Goal: Complete application form

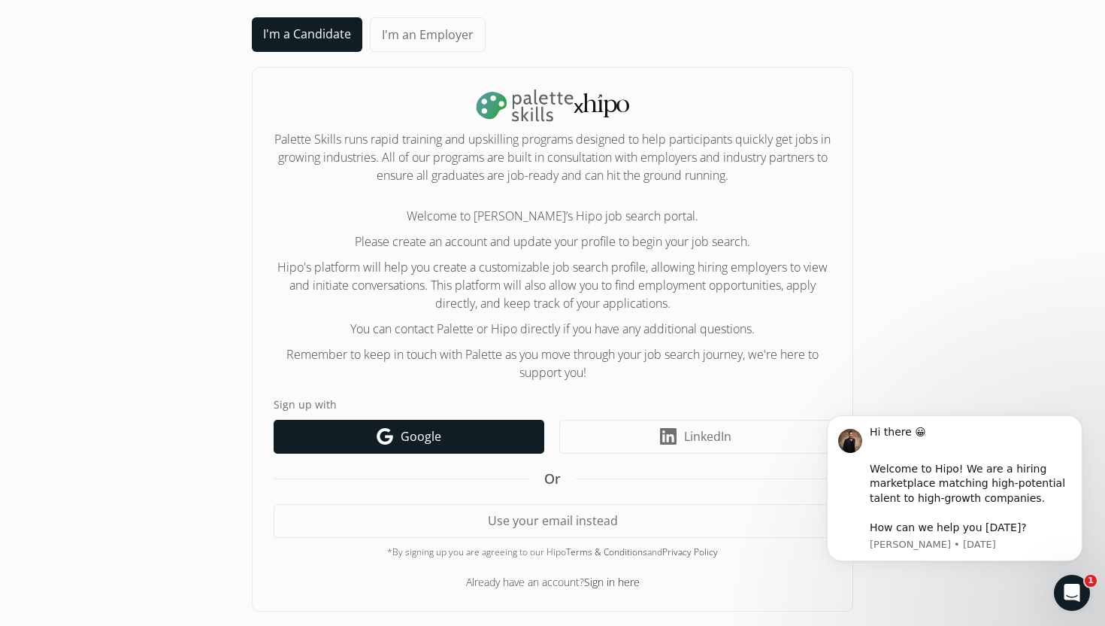
click at [430, 432] on span "Google" at bounding box center [421, 436] width 41 height 18
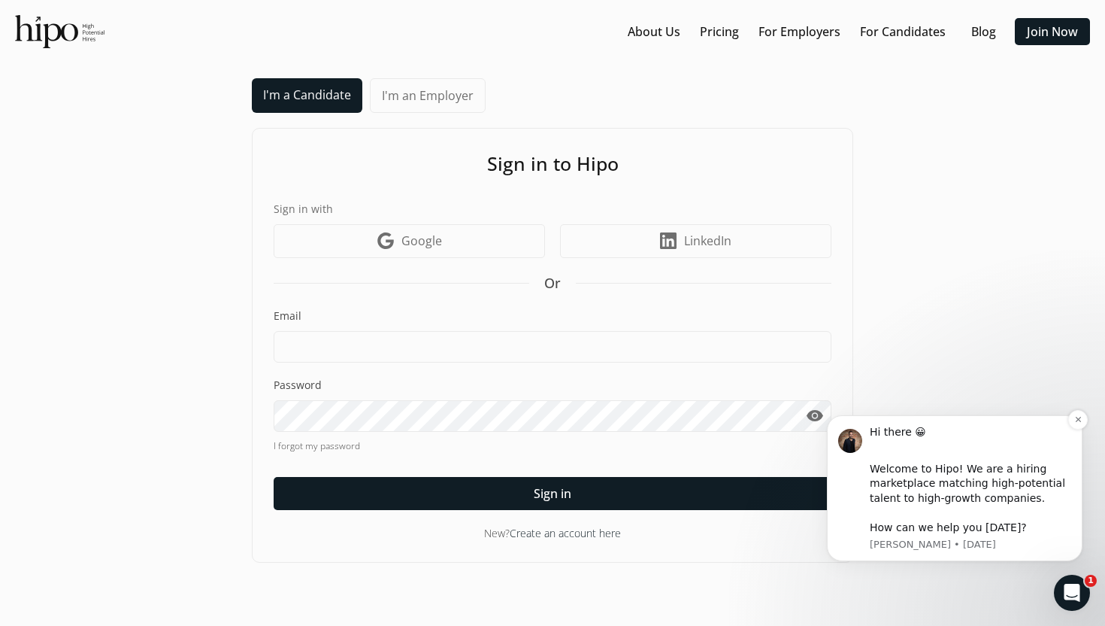
click at [944, 476] on div "Welcome to Hipo! We are a hiring marketplace matching high-potential talent to …" at bounding box center [970, 499] width 201 height 74
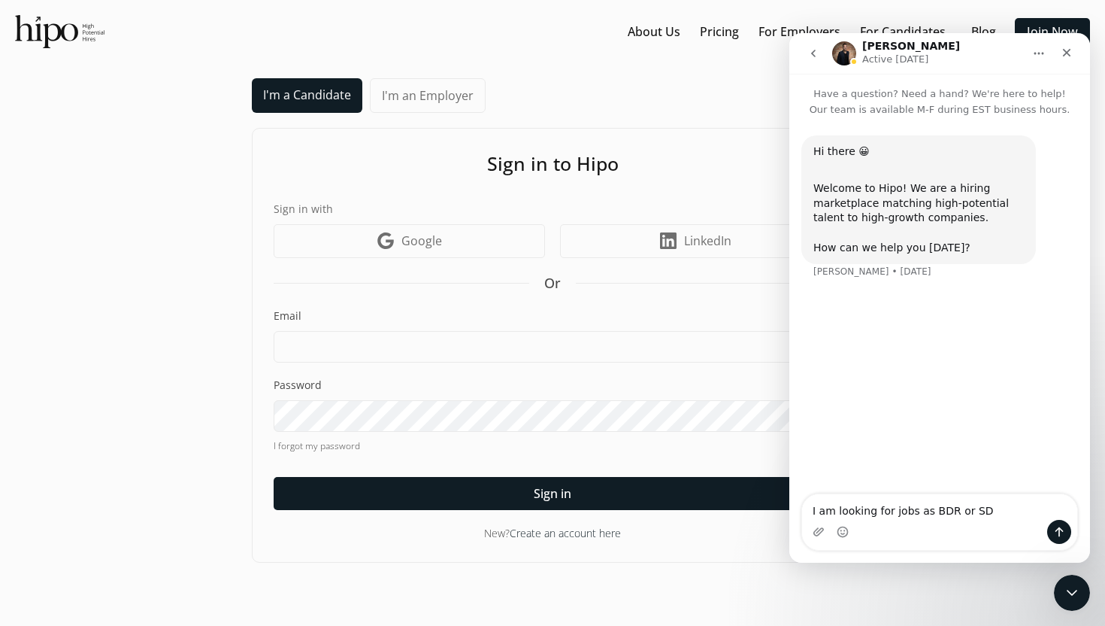
type textarea "I am looking for jobs as BDR or SDR"
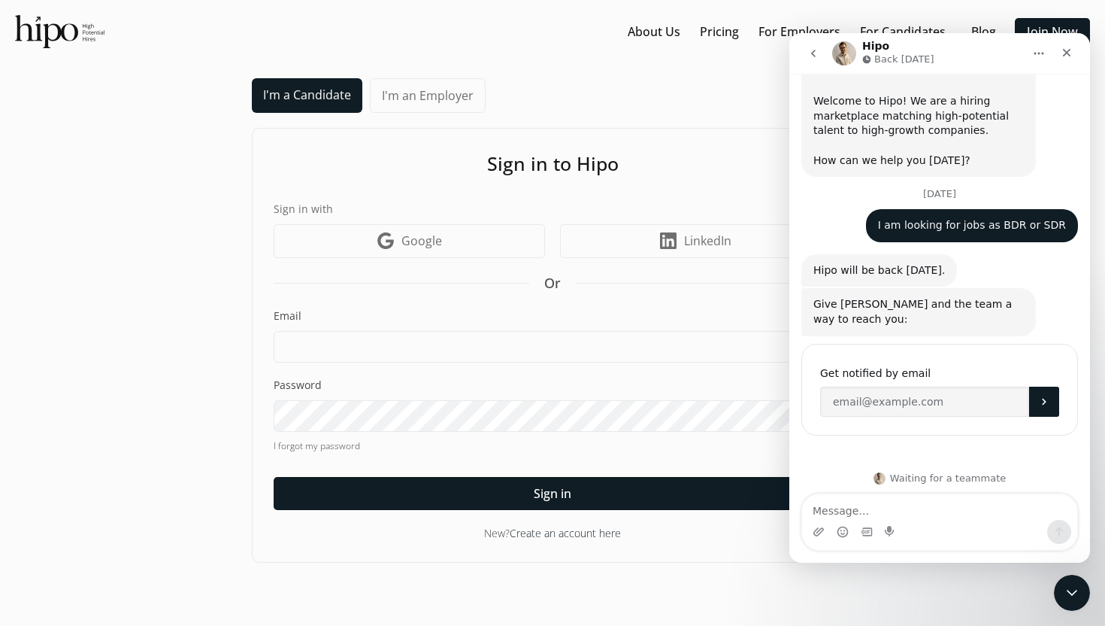
scroll to position [92, 0]
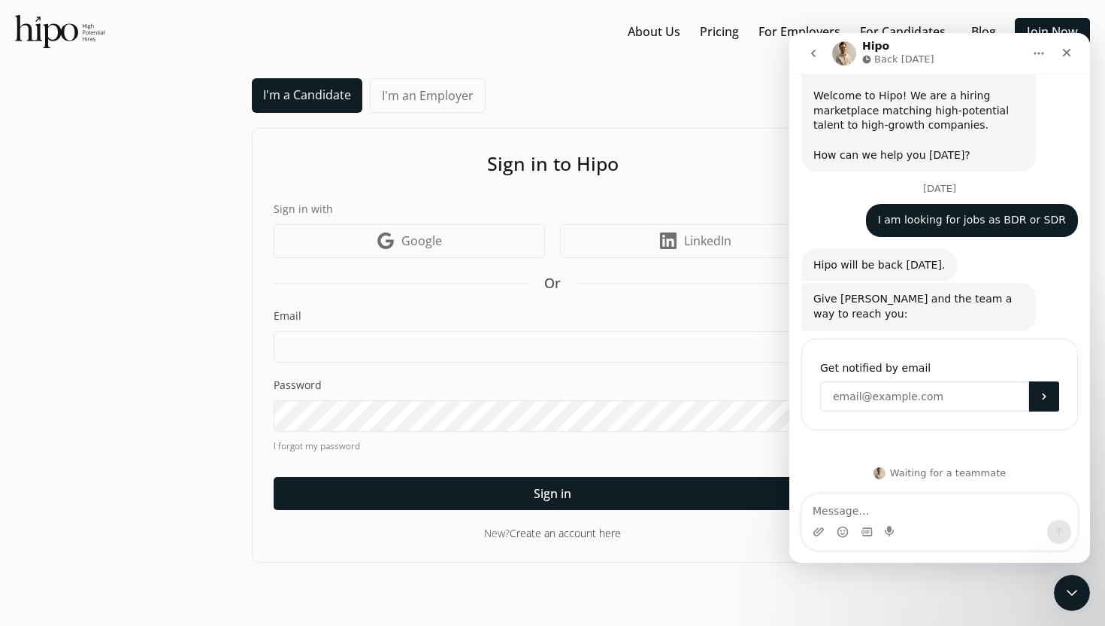
click at [904, 392] on input "Enter your email" at bounding box center [924, 396] width 209 height 30
type input "crajshree10@gmail.com"
click at [1045, 394] on icon "Submit" at bounding box center [1044, 396] width 12 height 12
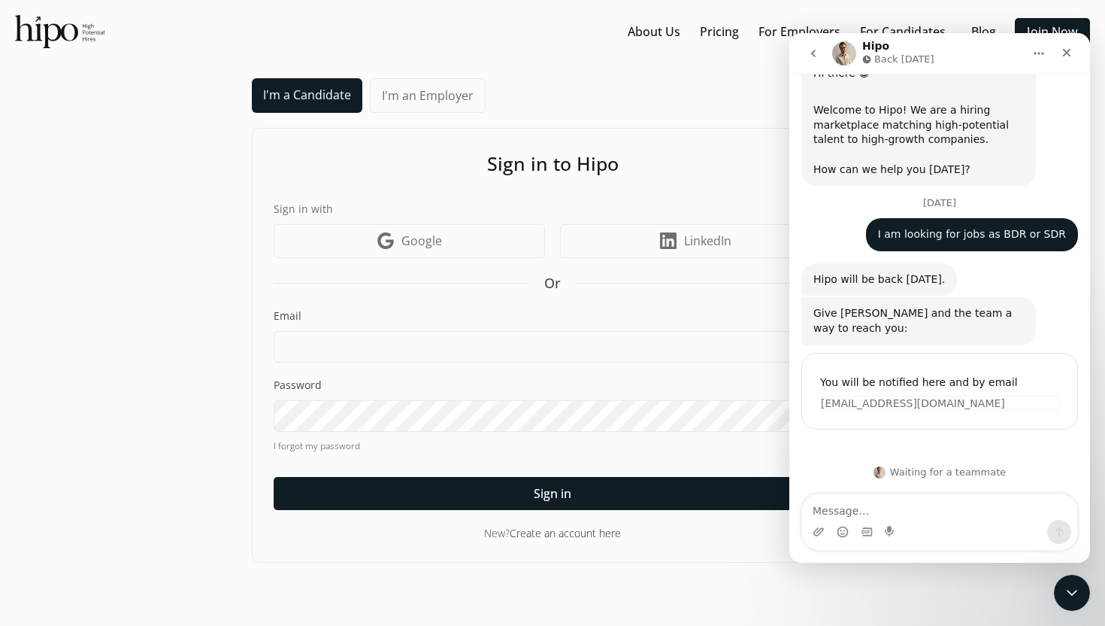
scroll to position [77, 0]
click at [1065, 597] on icon "Close Intercom Messenger" at bounding box center [1070, 590] width 18 height 18
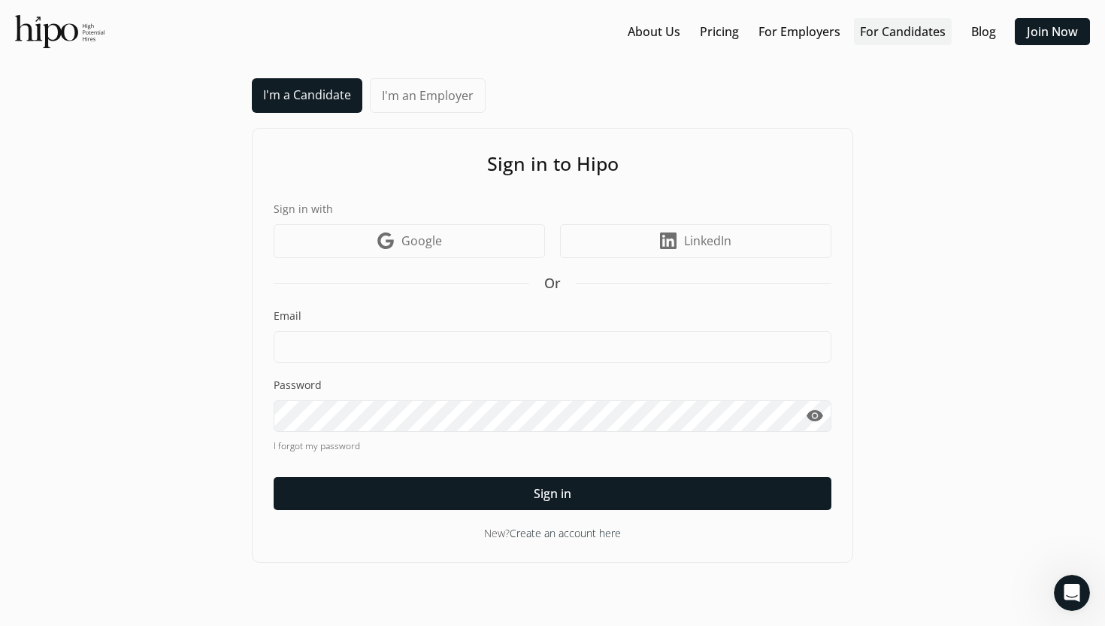
click at [907, 29] on link "For Candidates" at bounding box center [903, 32] width 86 height 18
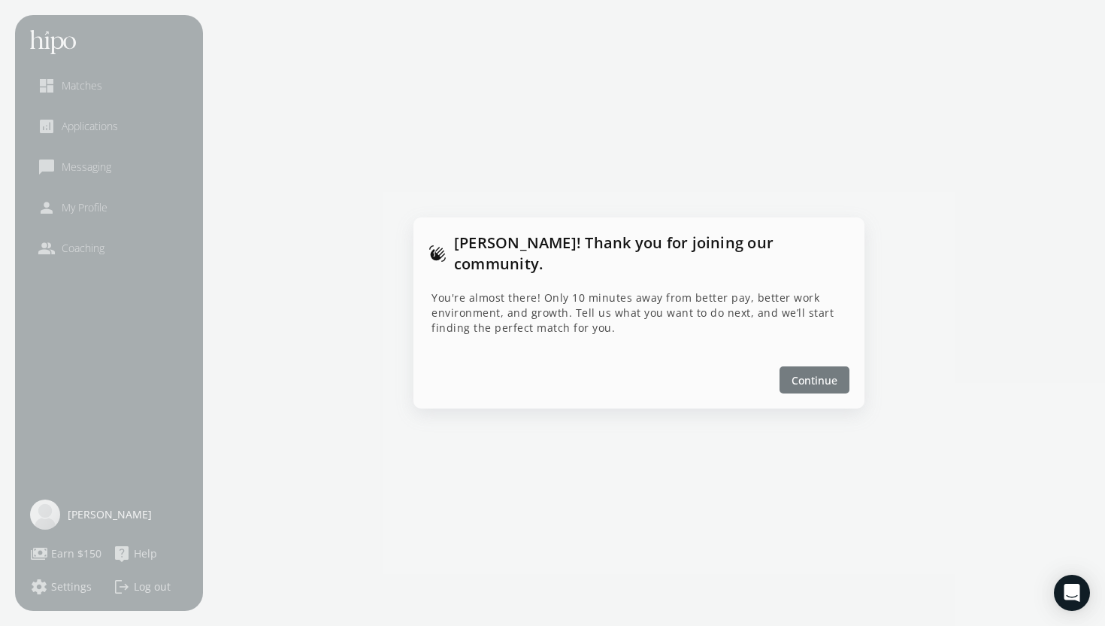
click at [825, 374] on span "Continue" at bounding box center [815, 380] width 46 height 16
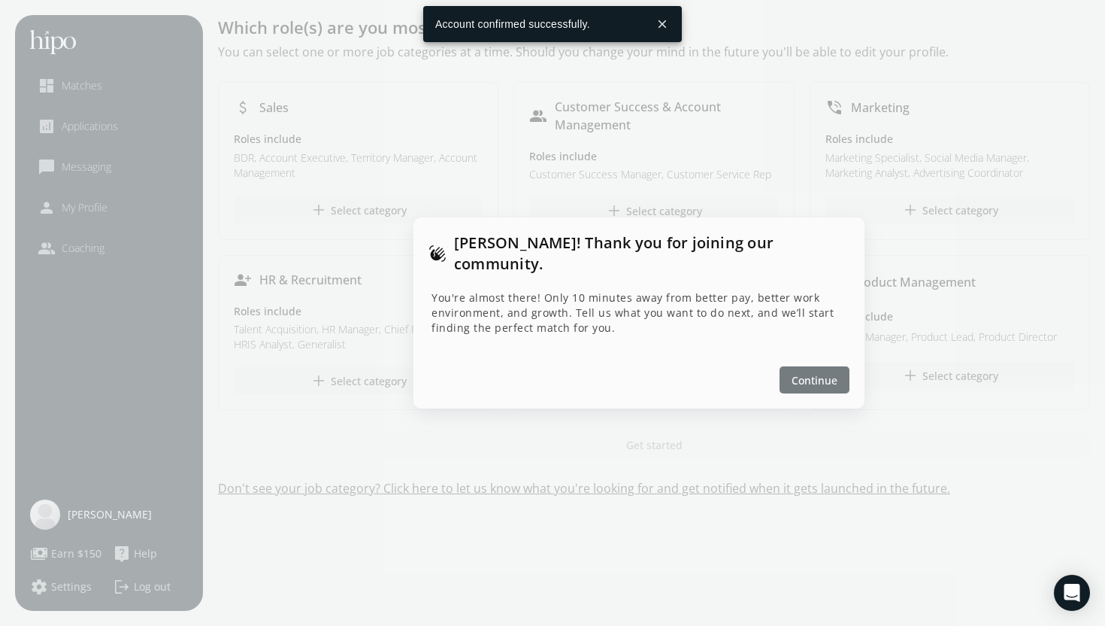
click at [823, 372] on span "Continue" at bounding box center [815, 380] width 46 height 16
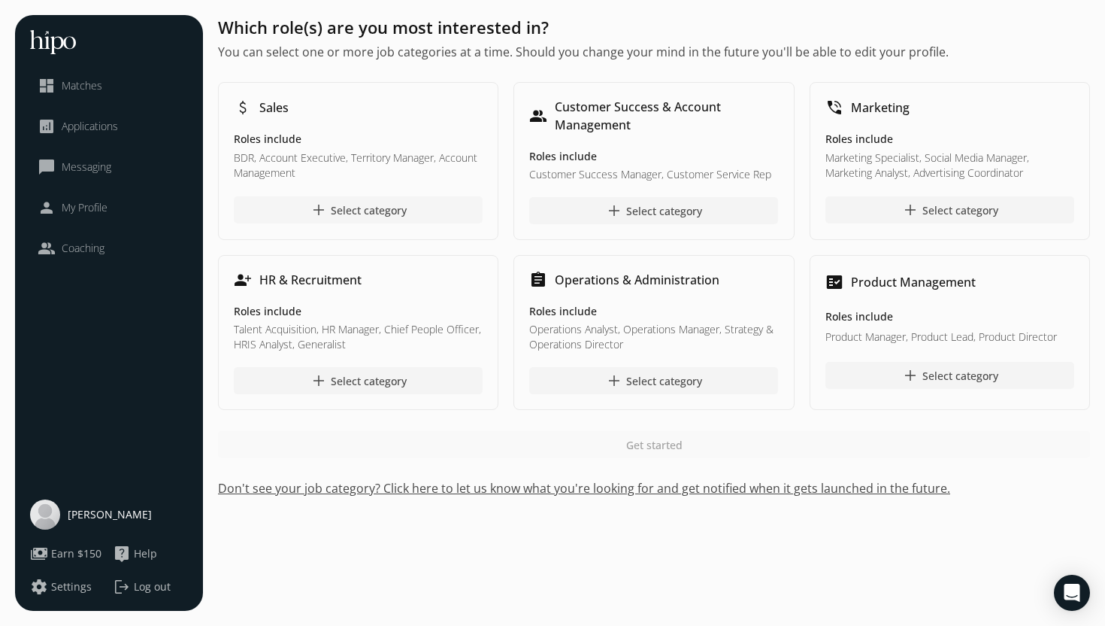
click at [350, 210] on div "add Select category" at bounding box center [358, 210] width 97 height 18
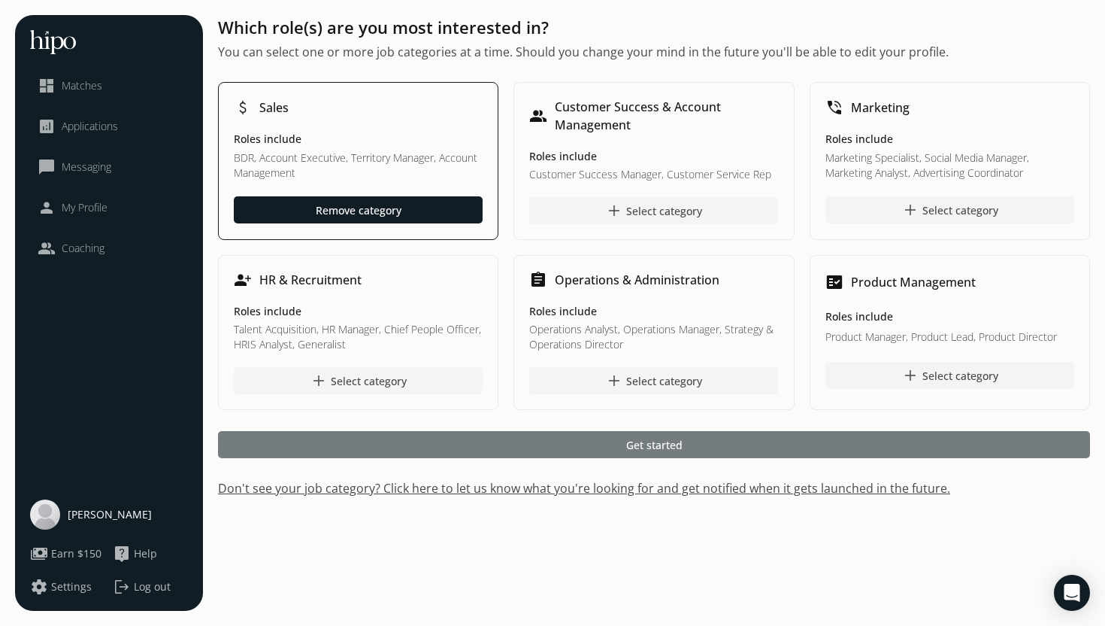
click at [668, 443] on span "Get started" at bounding box center [654, 445] width 56 height 16
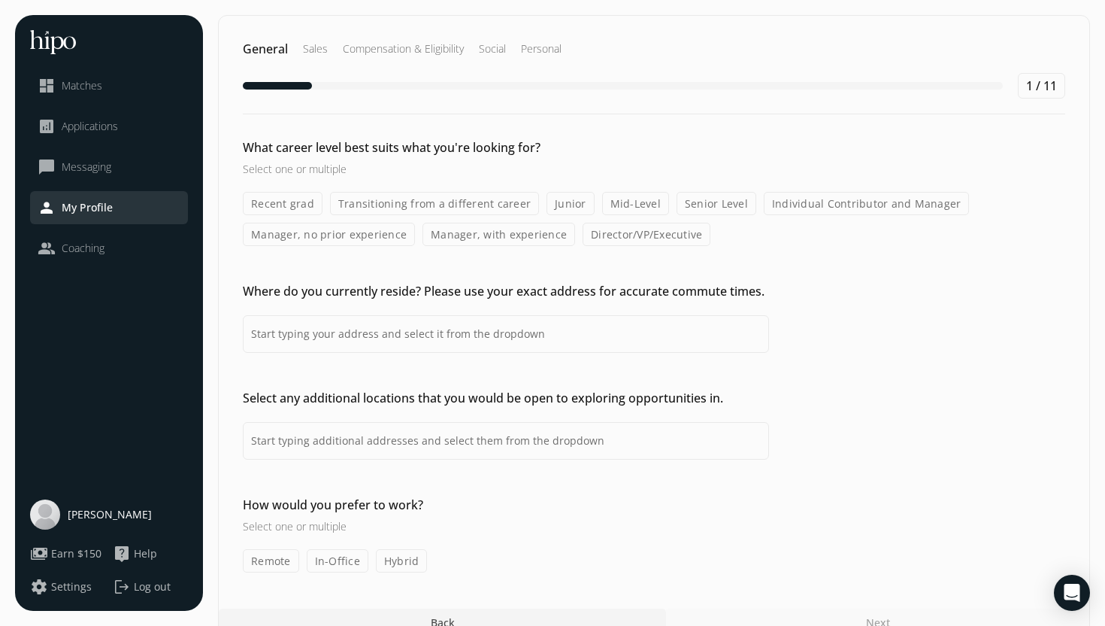
click at [480, 206] on label "Transitioning from a different career" at bounding box center [434, 203] width 209 height 23
click at [0, 0] on input "Transitioning from a different career" at bounding box center [0, 0] width 0 height 0
click at [635, 208] on label "Mid-Level" at bounding box center [635, 203] width 67 height 23
click at [0, 0] on input "Mid-Level" at bounding box center [0, 0] width 0 height 0
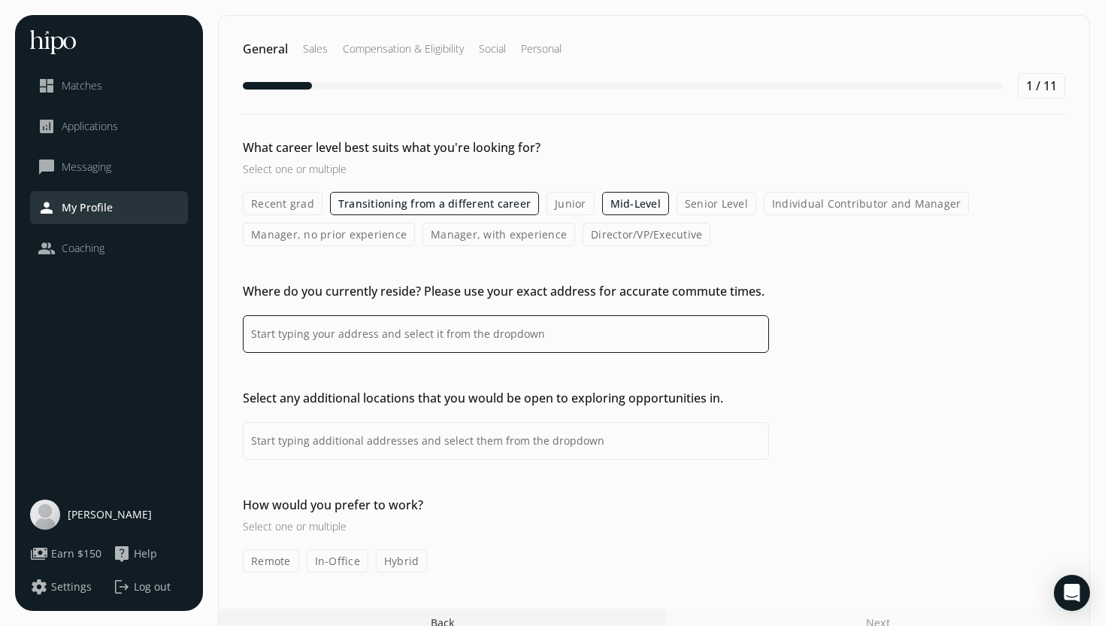
click at [449, 333] on input at bounding box center [506, 334] width 526 height 38
click at [562, 333] on input at bounding box center [506, 334] width 526 height 38
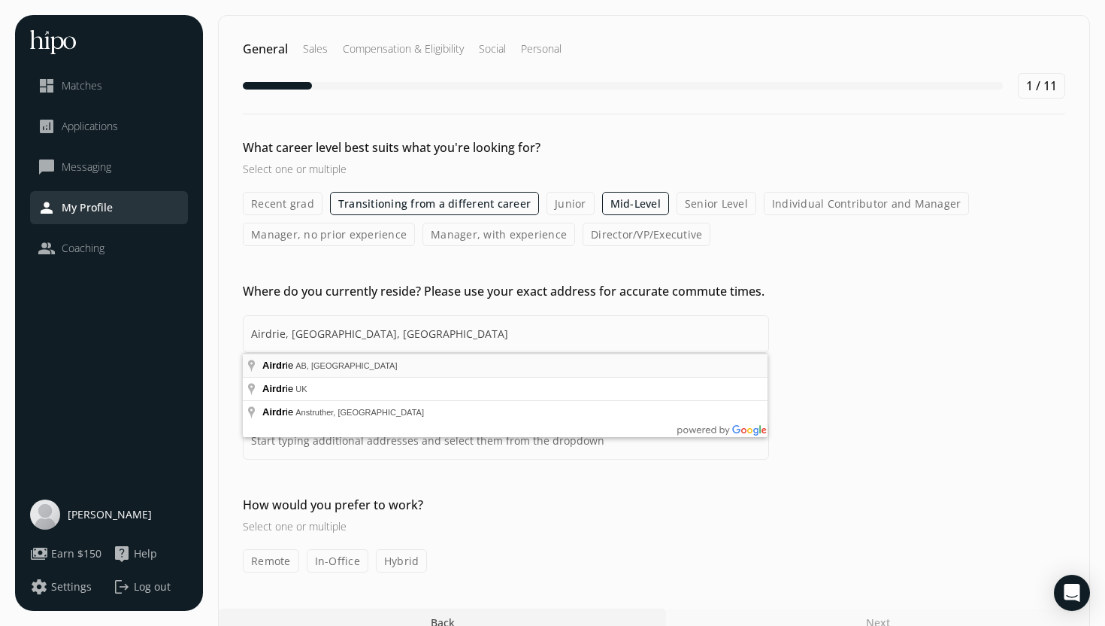
type input "Airdrie, [GEOGRAPHIC_DATA], [GEOGRAPHIC_DATA]"
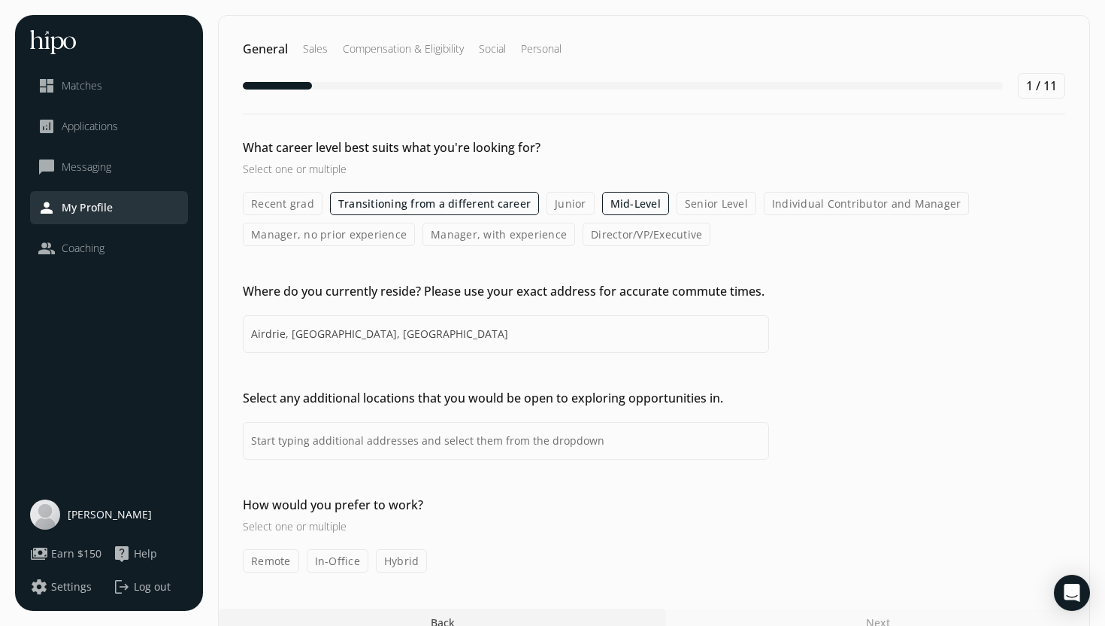
scroll to position [26, 0]
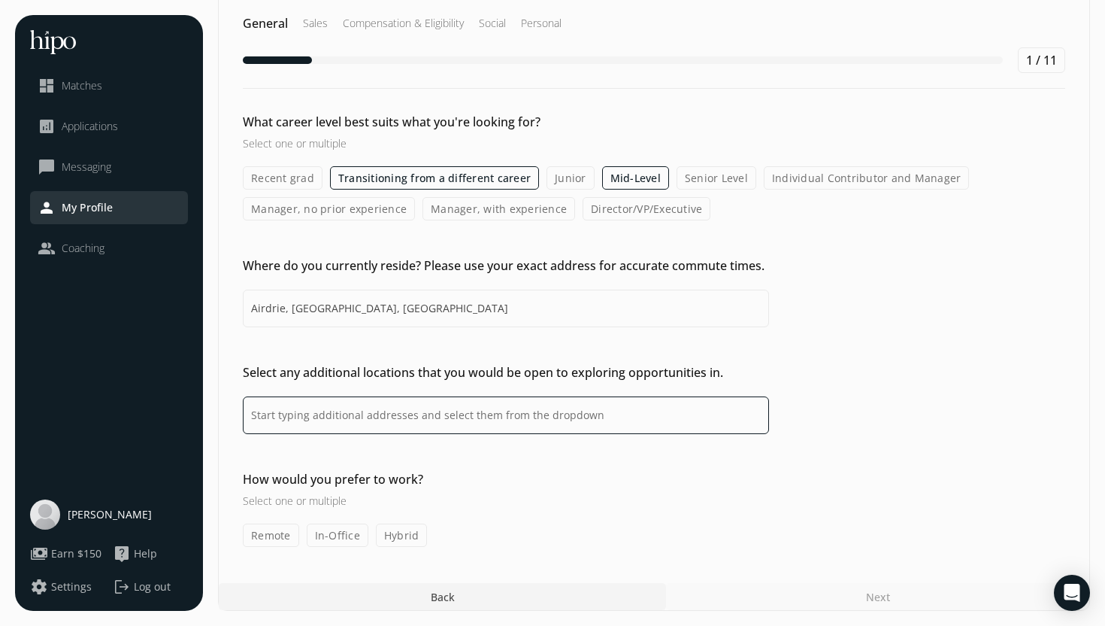
click at [466, 417] on input at bounding box center [506, 415] width 526 height 38
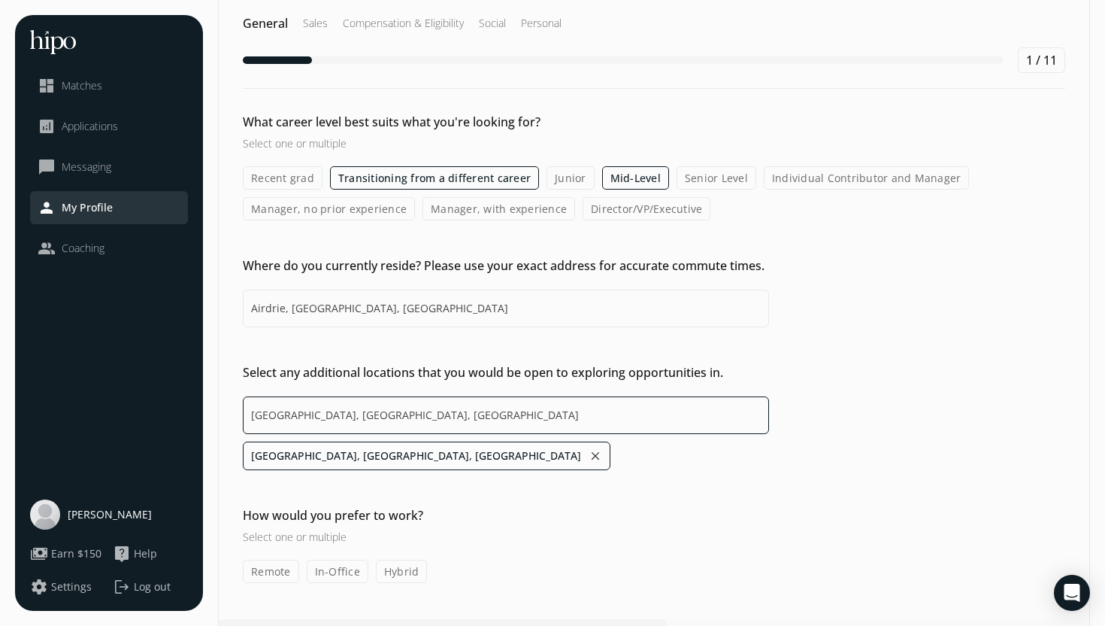
click at [403, 417] on input "[GEOGRAPHIC_DATA], [GEOGRAPHIC_DATA], [GEOGRAPHIC_DATA]" at bounding box center [506, 415] width 526 height 38
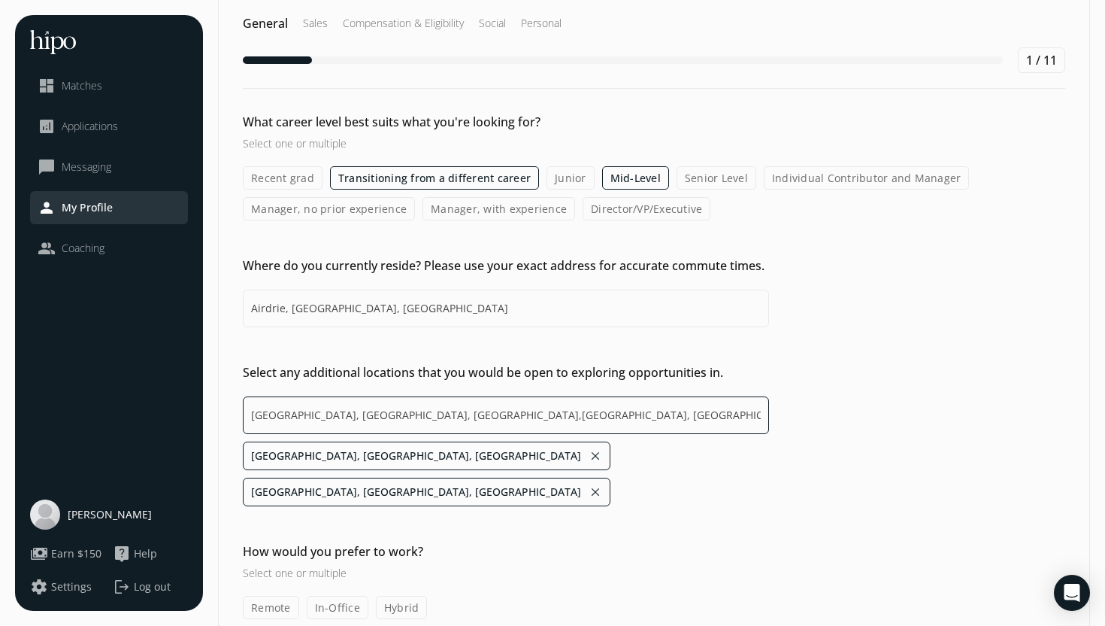
click at [477, 417] on input "[GEOGRAPHIC_DATA], [GEOGRAPHIC_DATA], [GEOGRAPHIC_DATA],[GEOGRAPHIC_DATA], [GEO…" at bounding box center [506, 415] width 526 height 38
click at [559, 411] on input "[GEOGRAPHIC_DATA], [GEOGRAPHIC_DATA], [GEOGRAPHIC_DATA],[GEOGRAPHIC_DATA], [GEO…" at bounding box center [506, 415] width 526 height 38
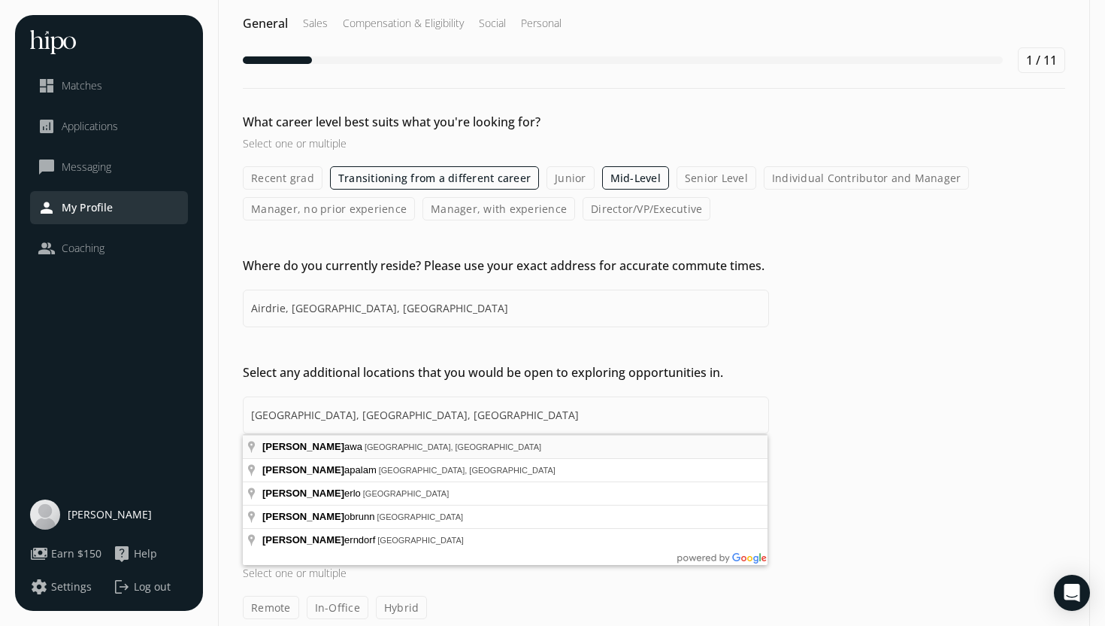
type input "[GEOGRAPHIC_DATA], [GEOGRAPHIC_DATA], [GEOGRAPHIC_DATA],[GEOGRAPHIC_DATA], [GEO…"
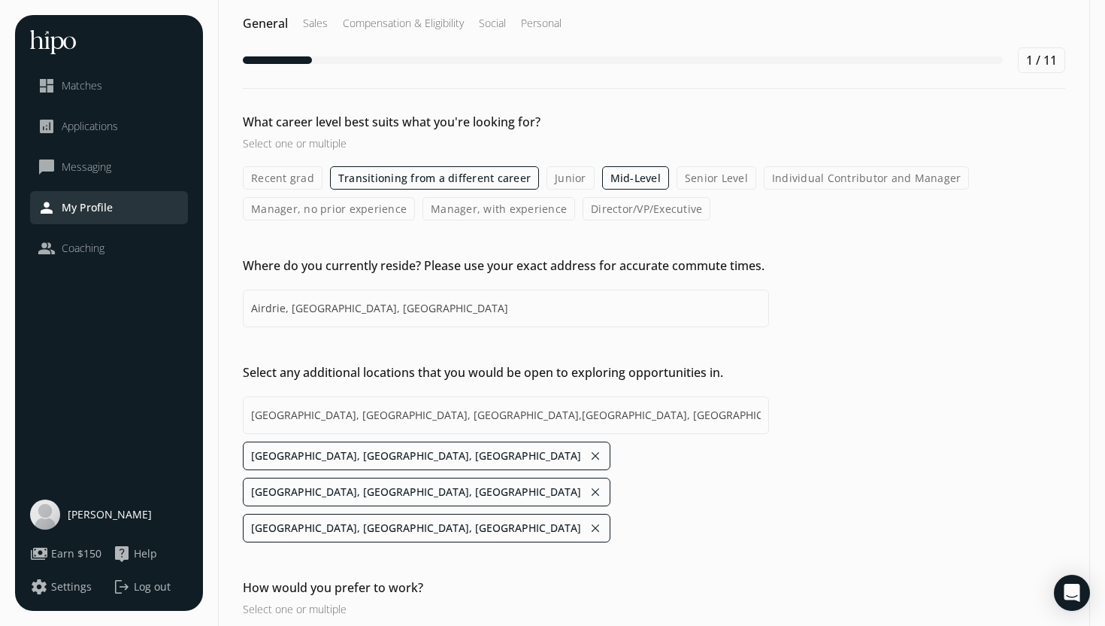
scroll to position [62, 0]
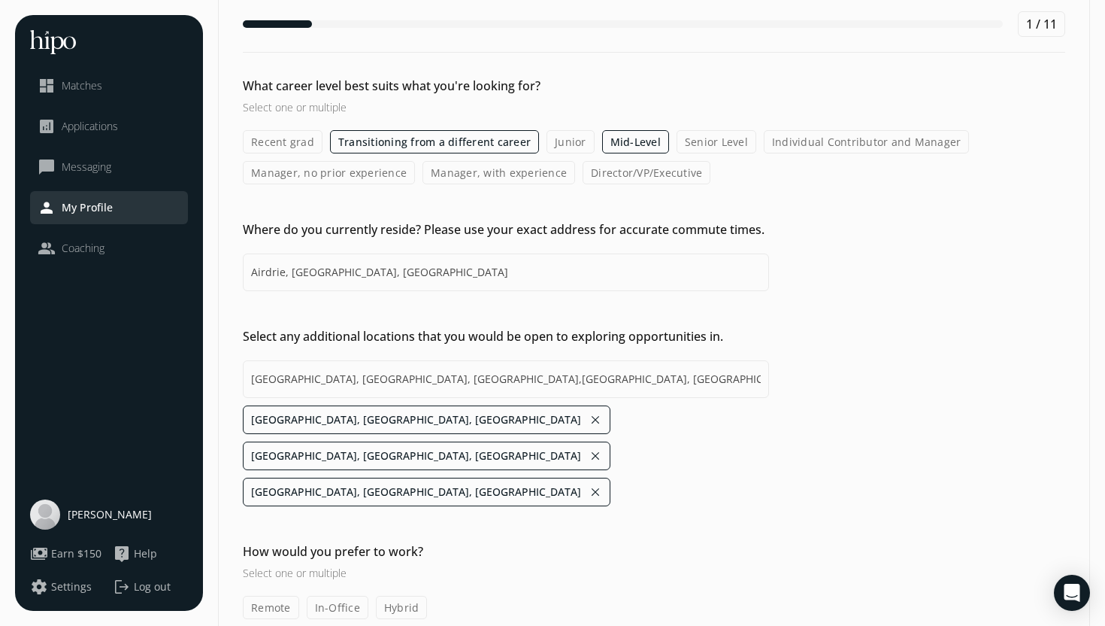
click at [260, 595] on label "Remote" at bounding box center [271, 606] width 56 height 23
click at [0, 0] on input "Remote" at bounding box center [0, 0] width 0 height 0
click at [403, 595] on label "Hybrid" at bounding box center [402, 606] width 52 height 23
click at [0, 0] on input "Hybrid" at bounding box center [0, 0] width 0 height 0
click at [335, 595] on label "In-Office" at bounding box center [338, 606] width 62 height 23
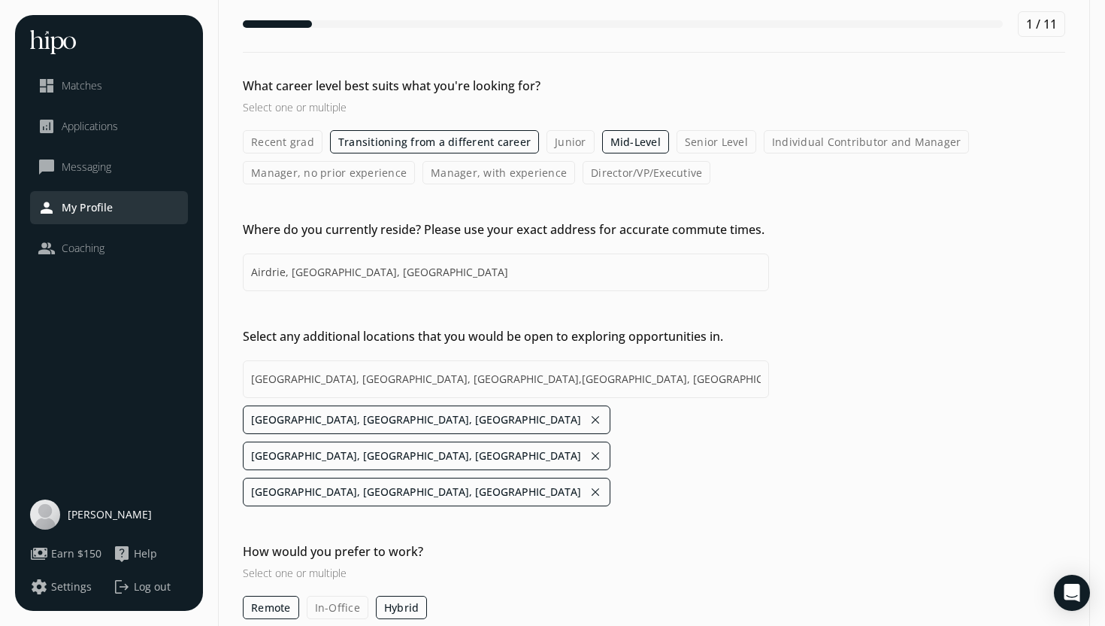
click at [0, 0] on input "In-Office" at bounding box center [0, 0] width 0 height 0
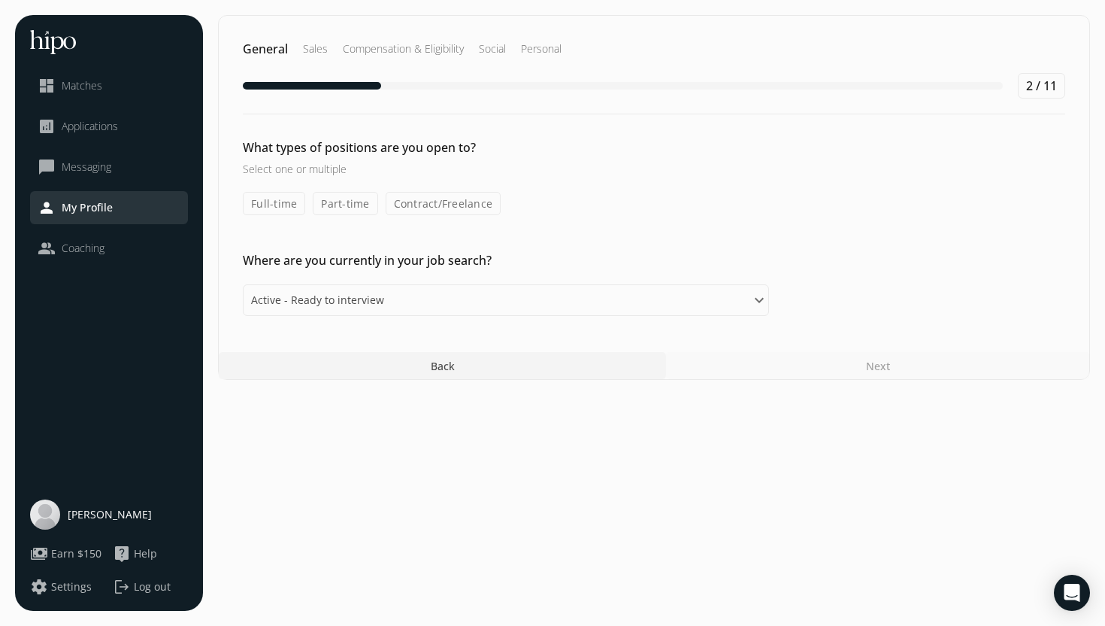
click at [269, 203] on label "Full-time" at bounding box center [274, 203] width 62 height 23
click at [0, 0] on input "Full-time" at bounding box center [0, 0] width 0 height 0
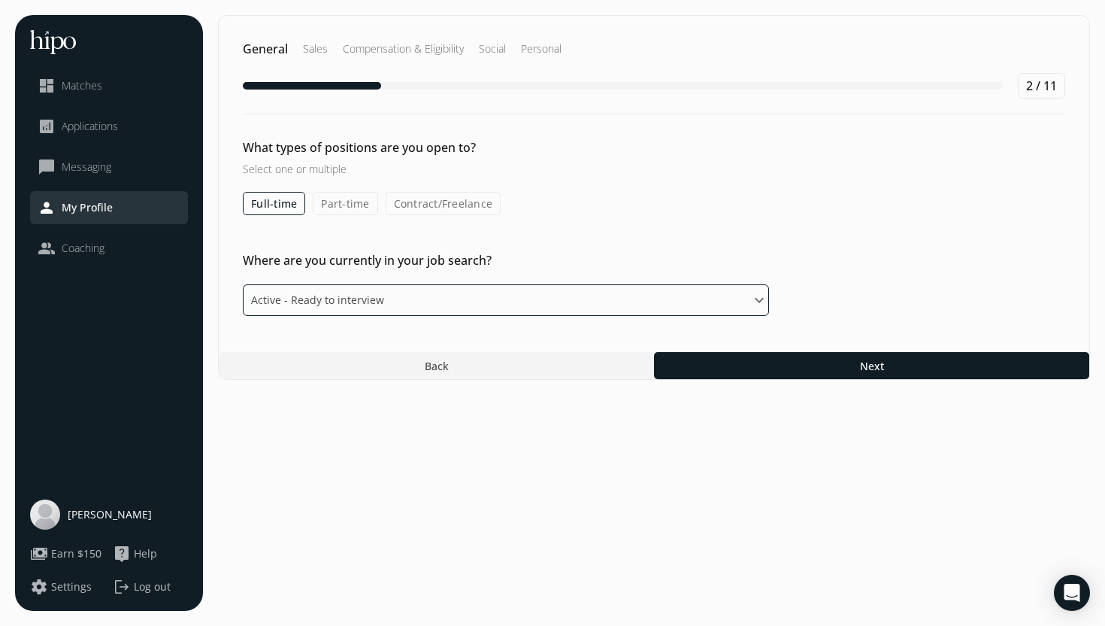
click at [426, 299] on select "Please select an option Active - Ready to interview Passive - Open to exploring…" at bounding box center [506, 300] width 526 height 32
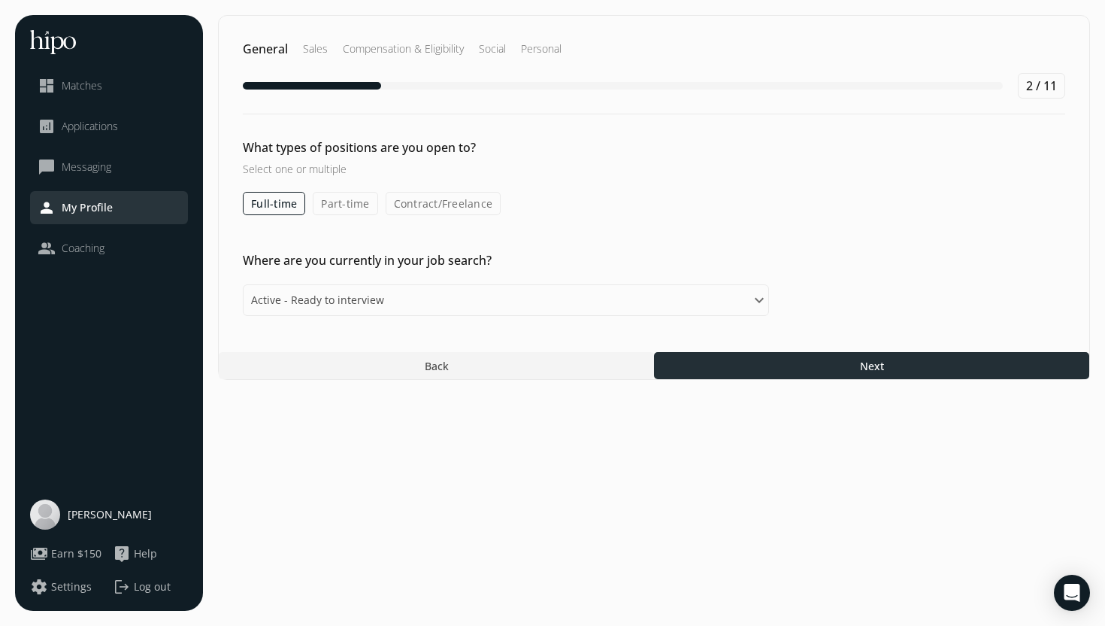
click at [795, 364] on div at bounding box center [871, 365] width 435 height 27
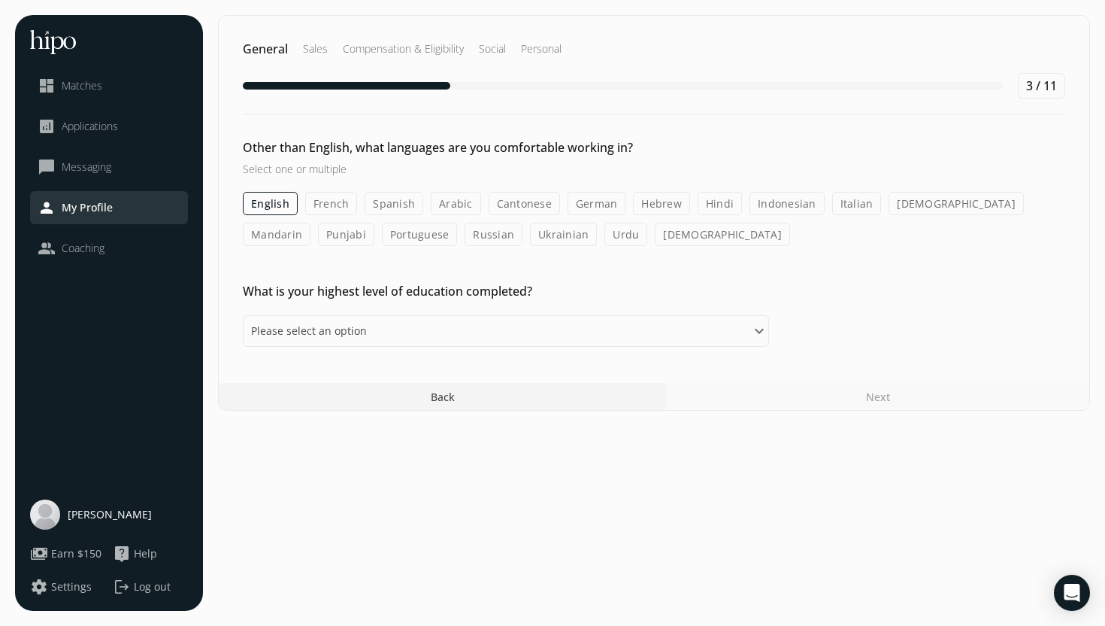
click at [716, 205] on label "Hindi" at bounding box center [720, 203] width 44 height 23
click at [0, 0] on input "Hindi" at bounding box center [0, 0] width 0 height 0
click at [482, 328] on select "Please select an option Some High School High School Diploma Some University or…" at bounding box center [506, 331] width 526 height 32
select select "master"
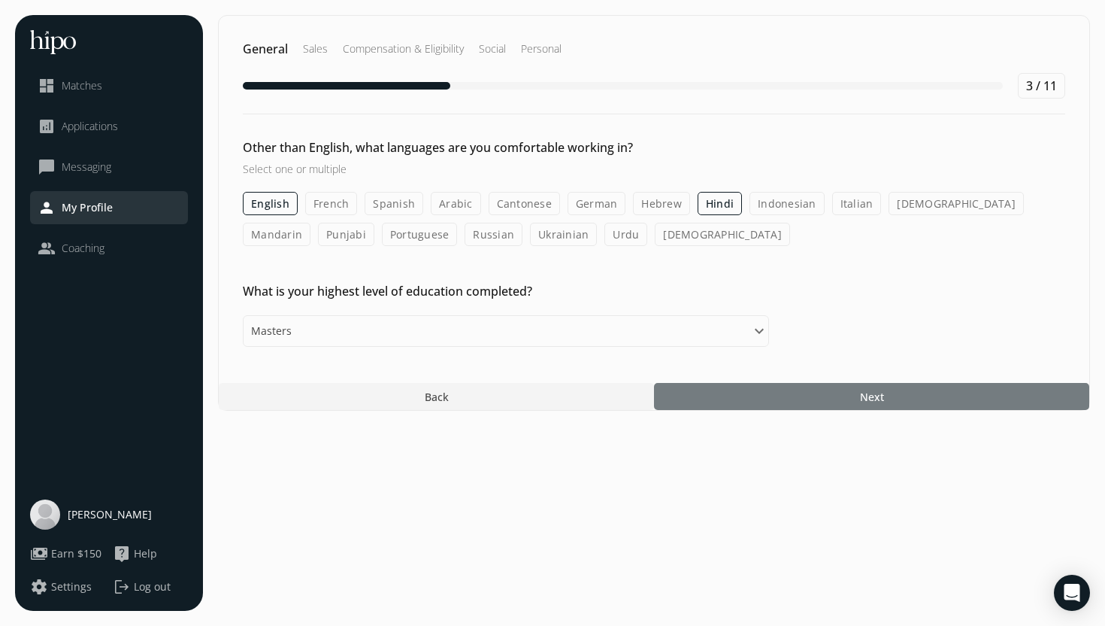
click at [786, 403] on div at bounding box center [871, 396] width 435 height 27
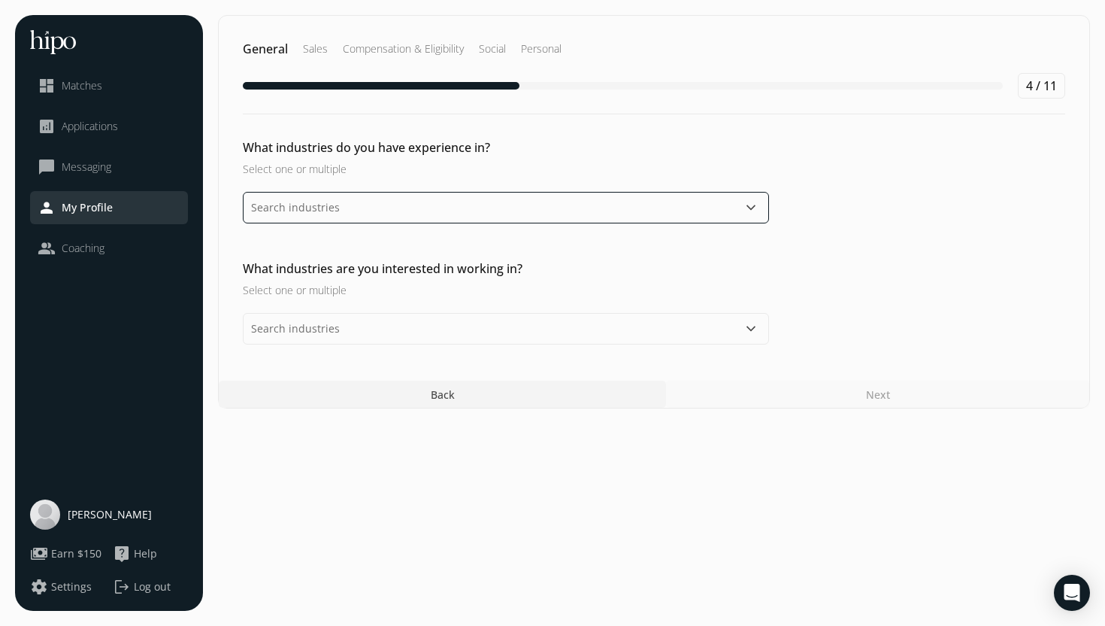
click at [523, 199] on input "text" at bounding box center [506, 208] width 526 height 32
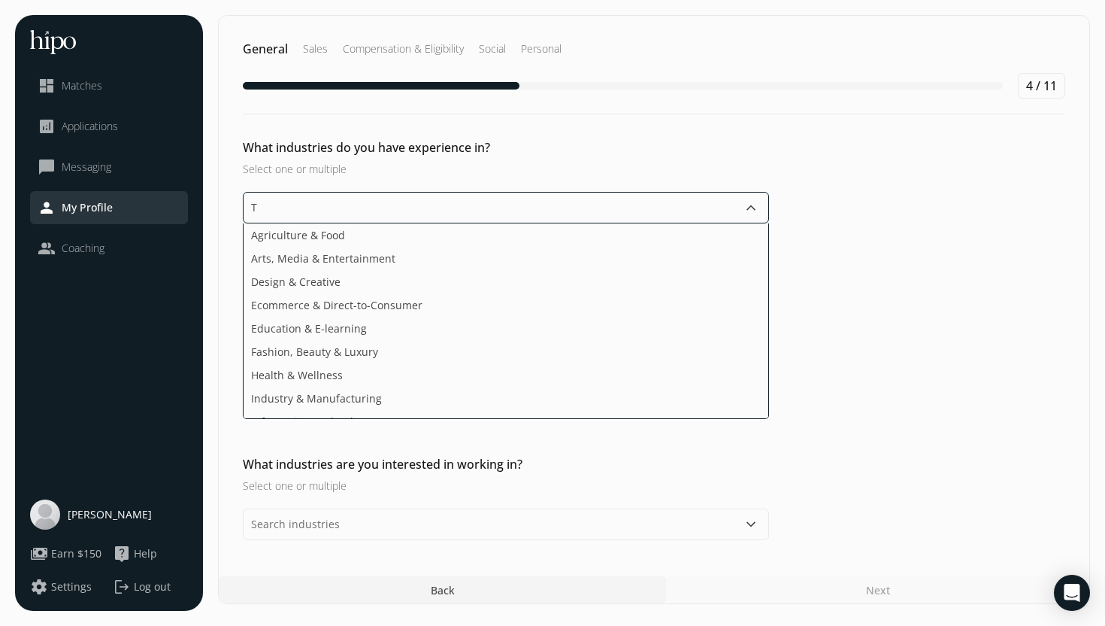
type input "Te"
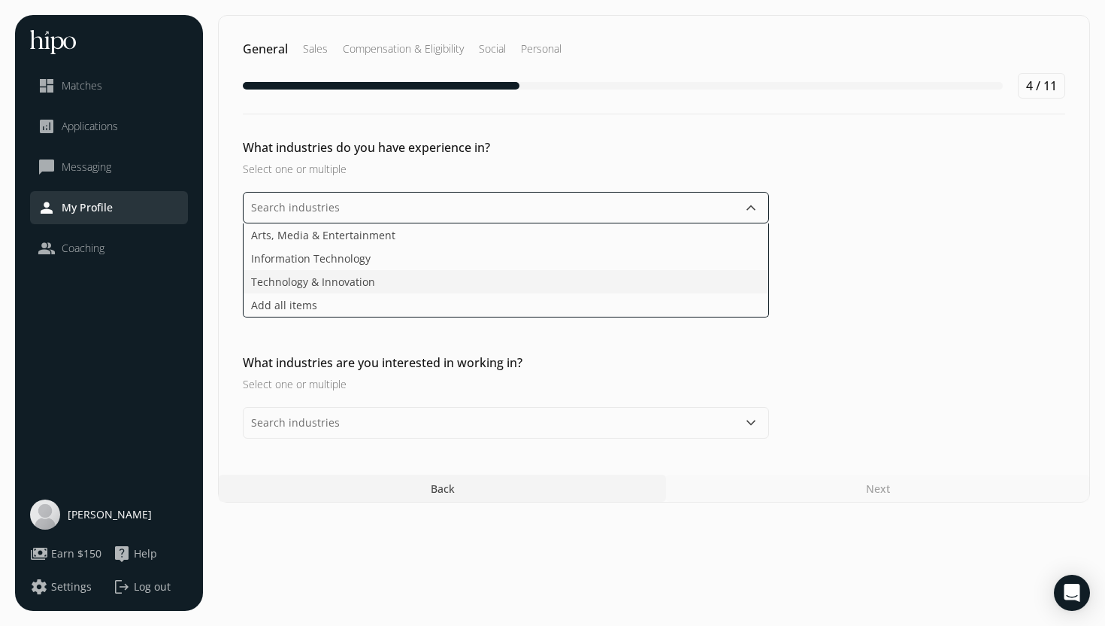
click at [489, 278] on li "Technology & Innovation" at bounding box center [506, 281] width 525 height 23
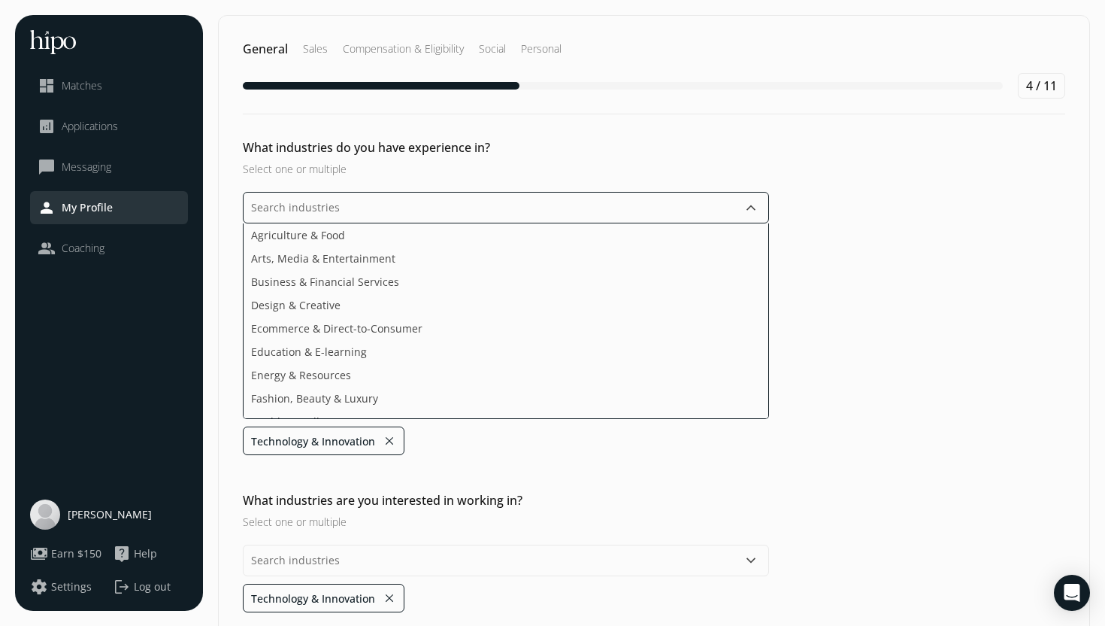
click at [474, 209] on input "text" at bounding box center [506, 208] width 526 height 32
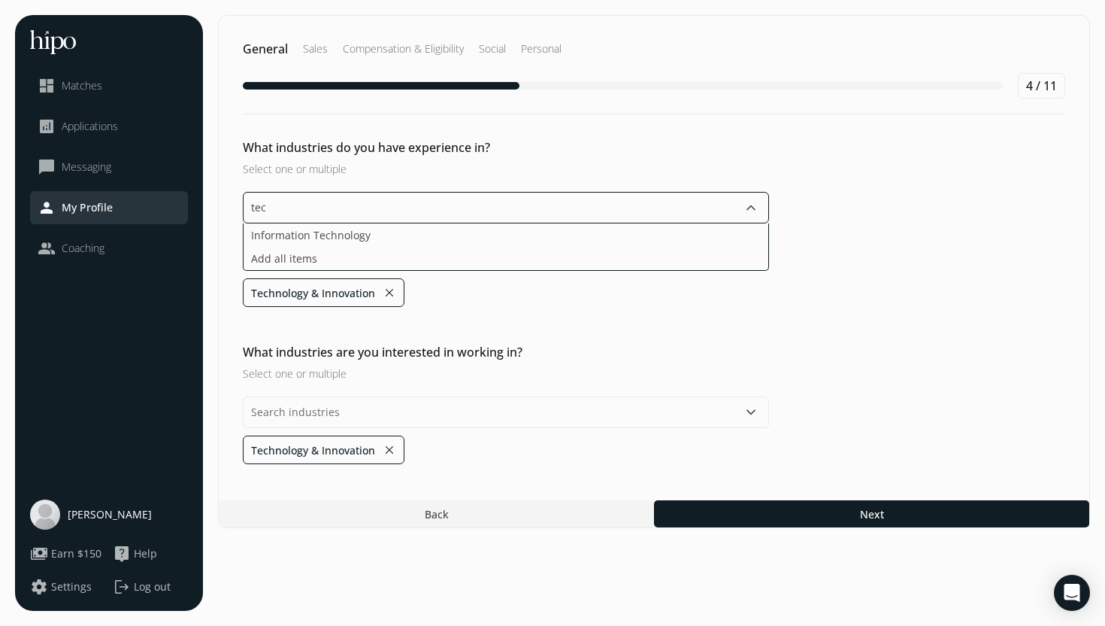
type input "tech"
click at [434, 232] on li "Information Technology" at bounding box center [506, 234] width 525 height 23
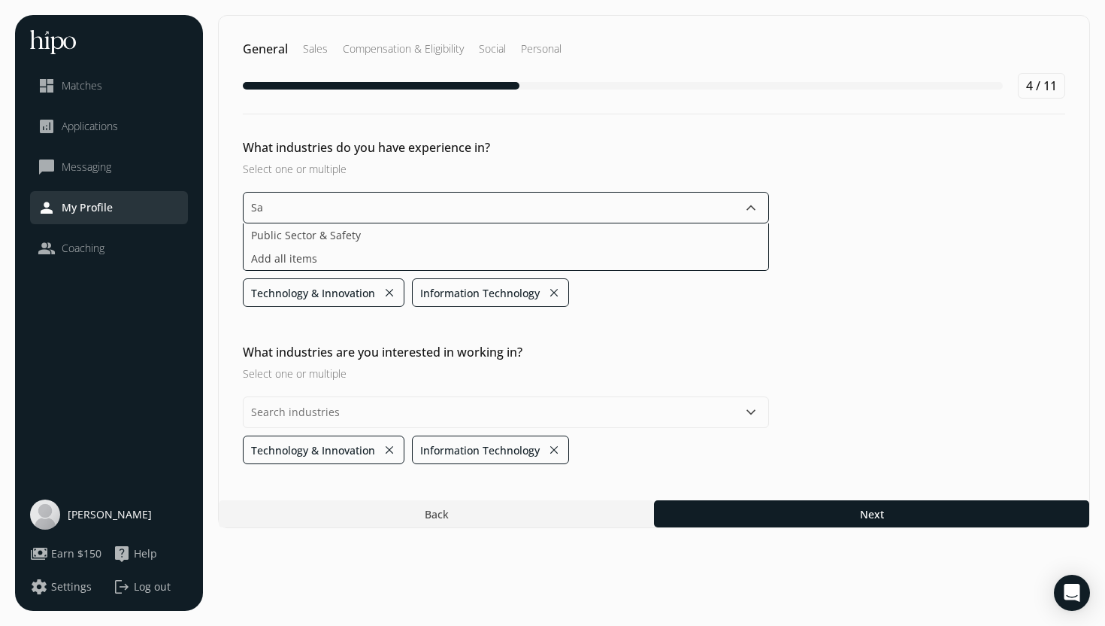
type input "S"
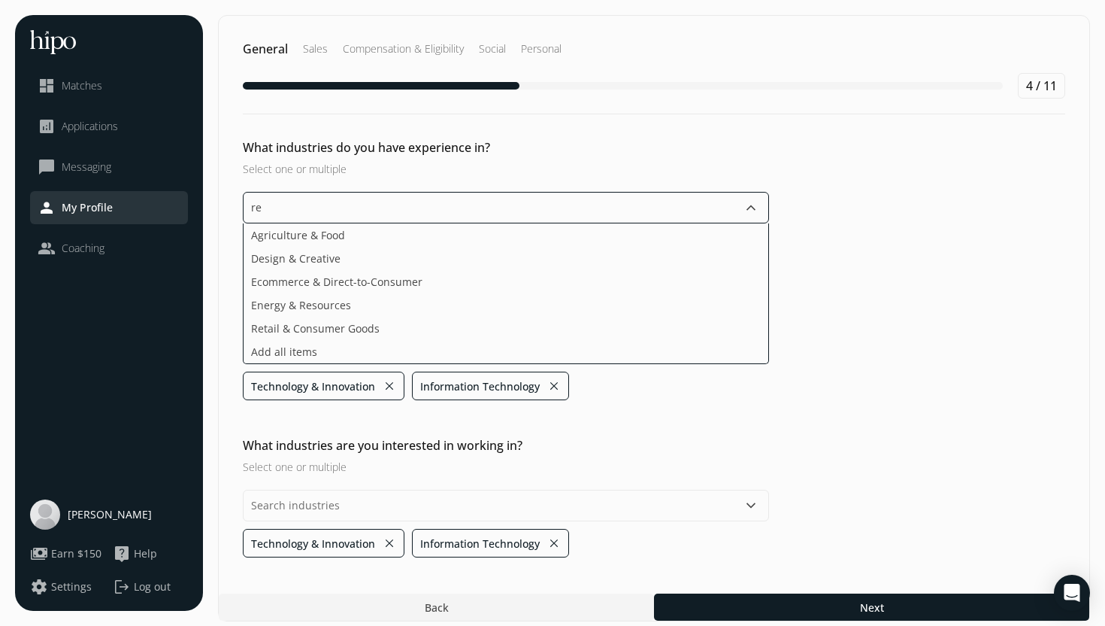
type input "ret"
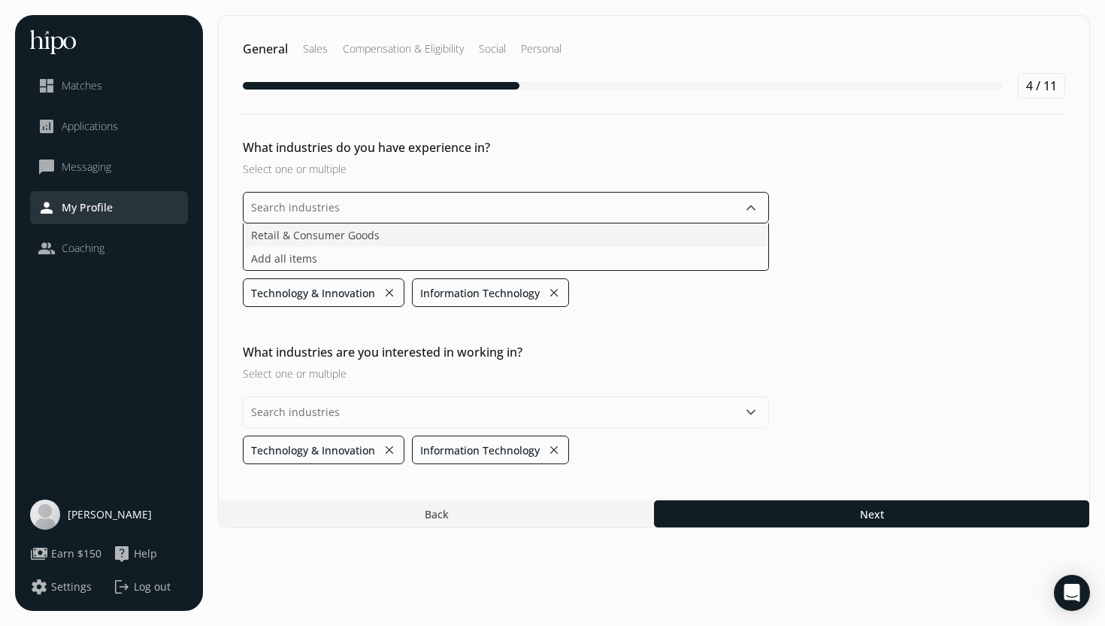
click at [401, 232] on li "Retail & Consumer Goods" at bounding box center [506, 234] width 525 height 23
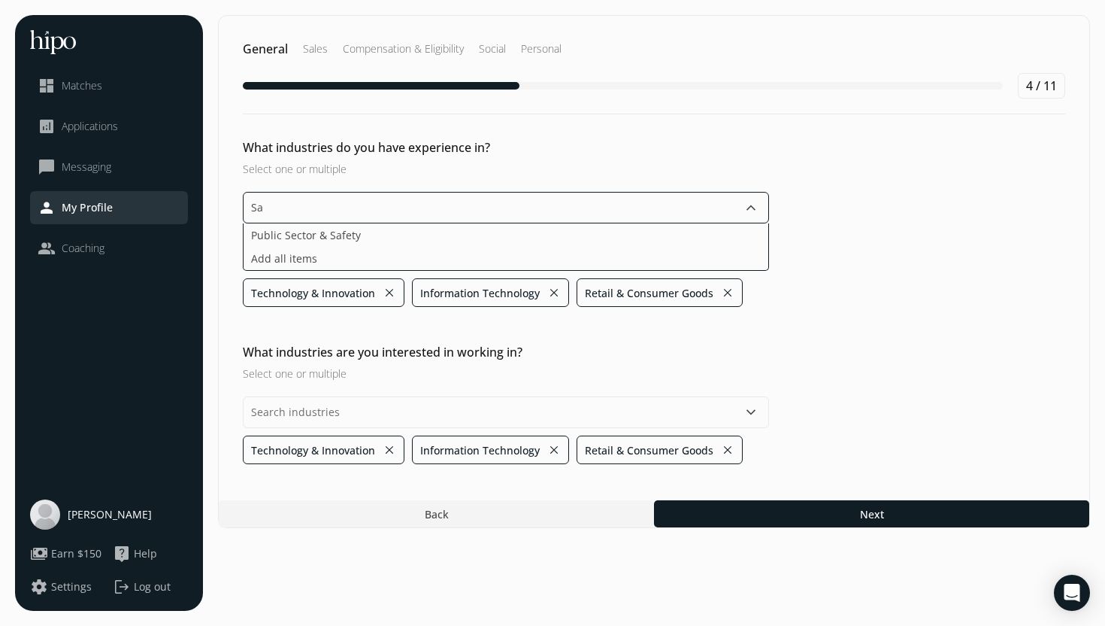
type input "S"
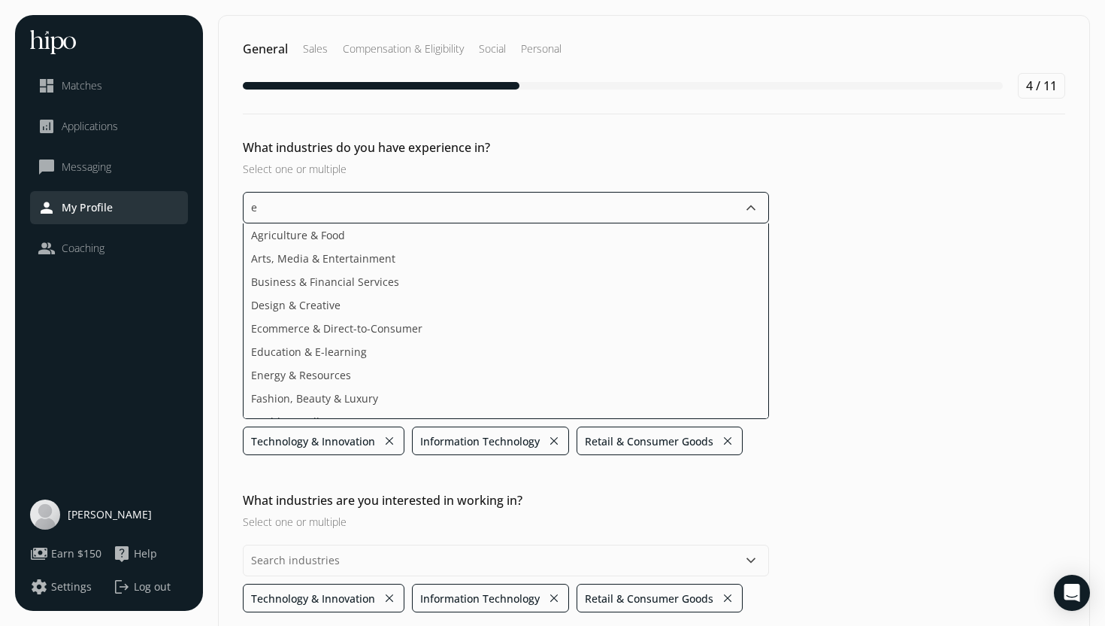
type input "ec"
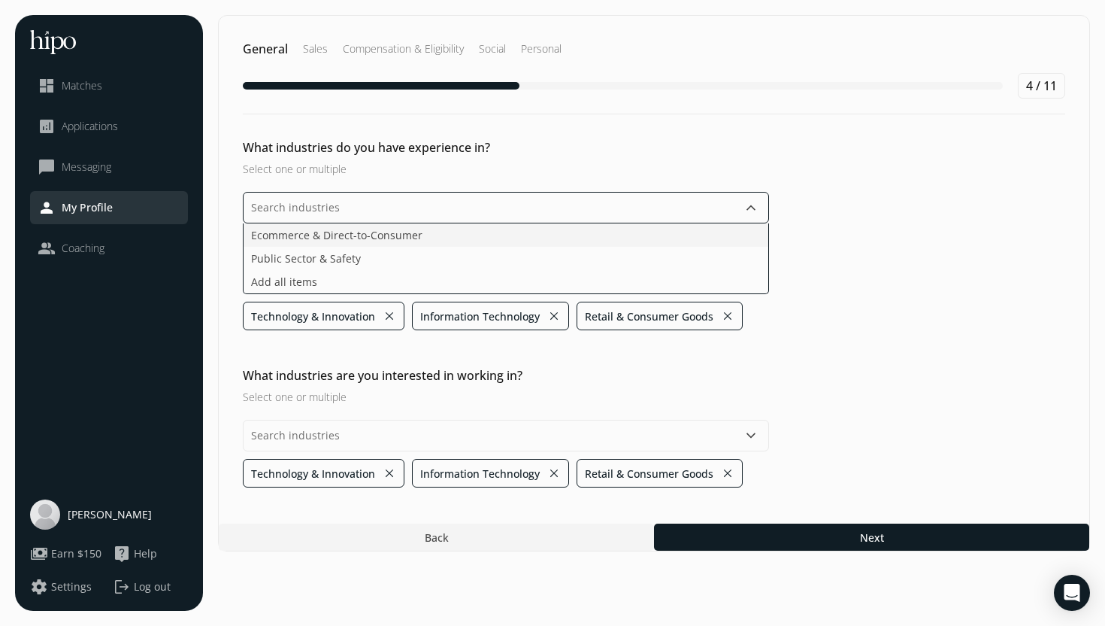
click at [386, 237] on li "Ecommerce & Direct-to-Consumer" at bounding box center [506, 234] width 525 height 23
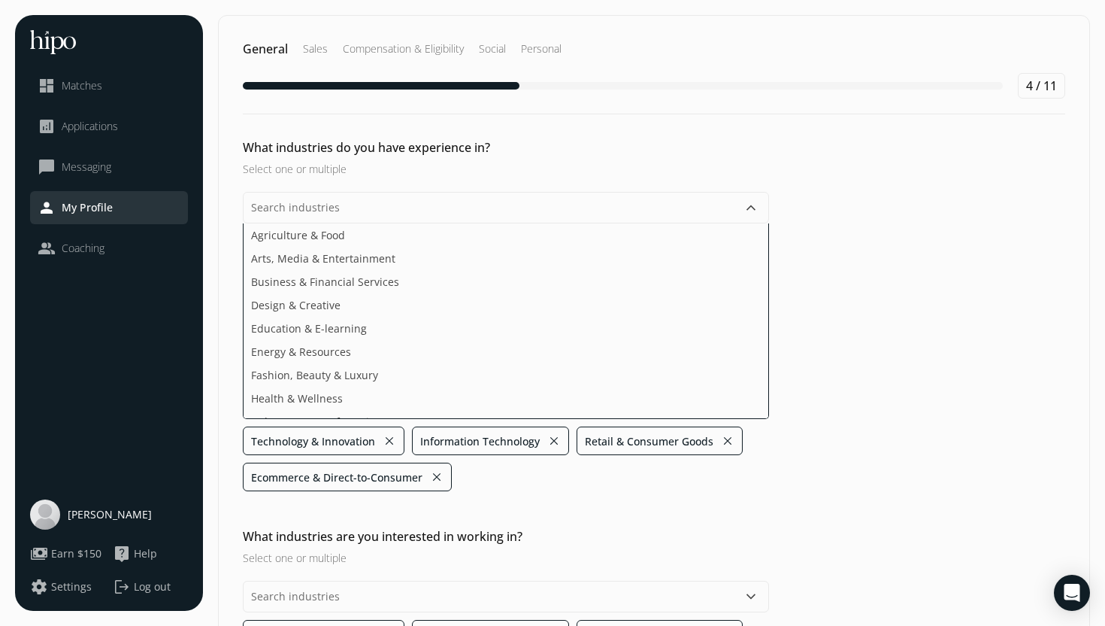
click at [944, 282] on div "What industries do you have experience in? Select one or multiple keyboard_arro…" at bounding box center [654, 314] width 871 height 353
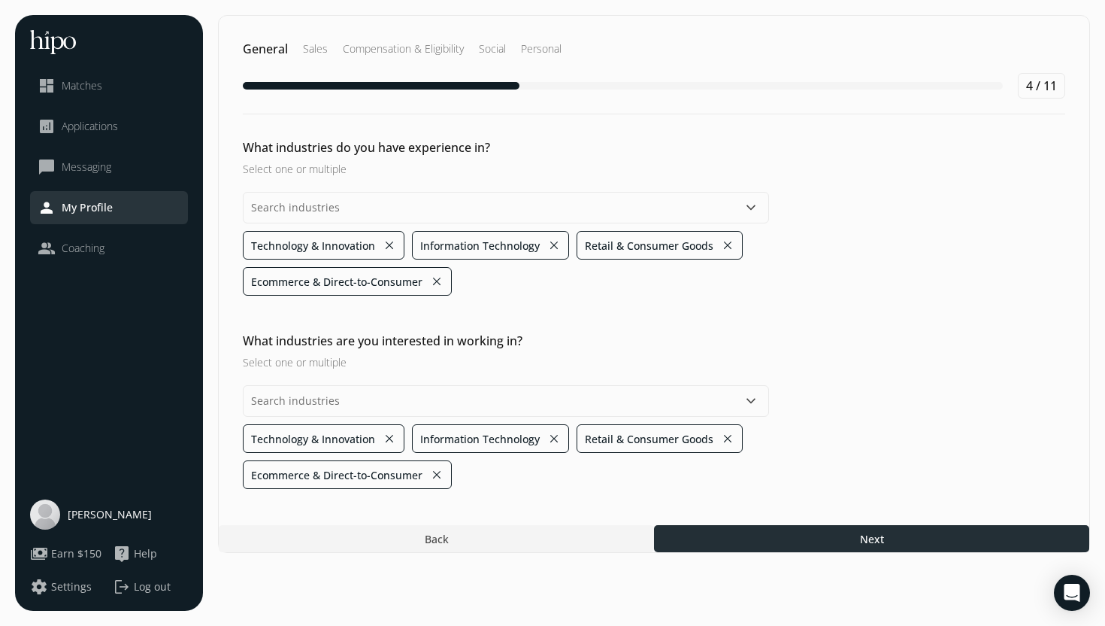
click at [810, 539] on div at bounding box center [871, 538] width 435 height 27
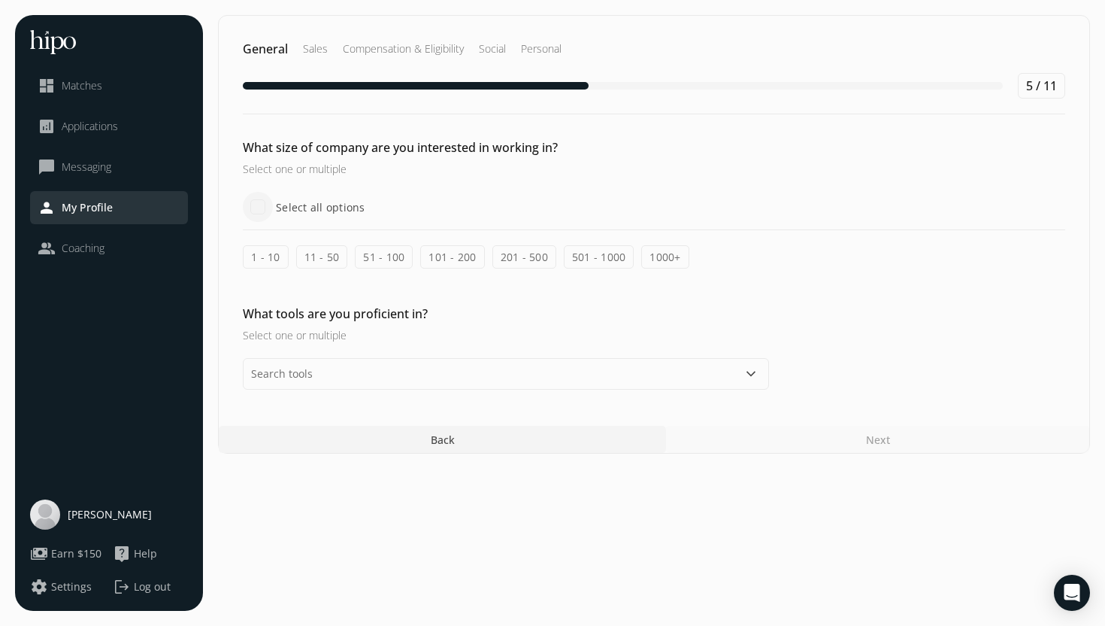
click at [263, 208] on input "Select all options" at bounding box center [258, 207] width 30 height 30
checkbox input "true"
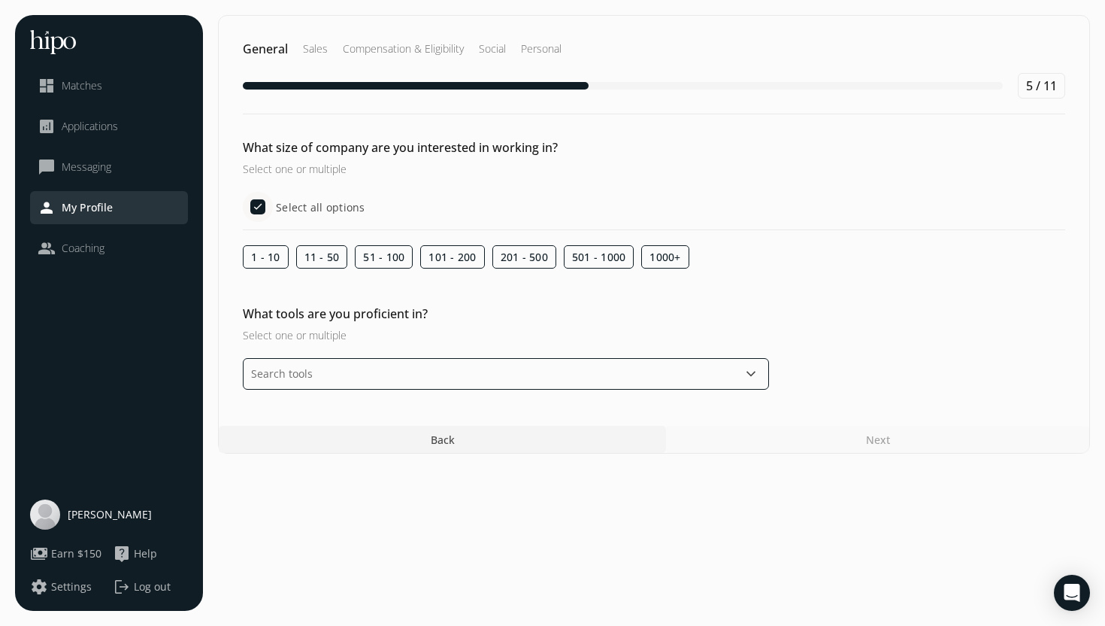
click at [398, 370] on input "text" at bounding box center [506, 374] width 526 height 32
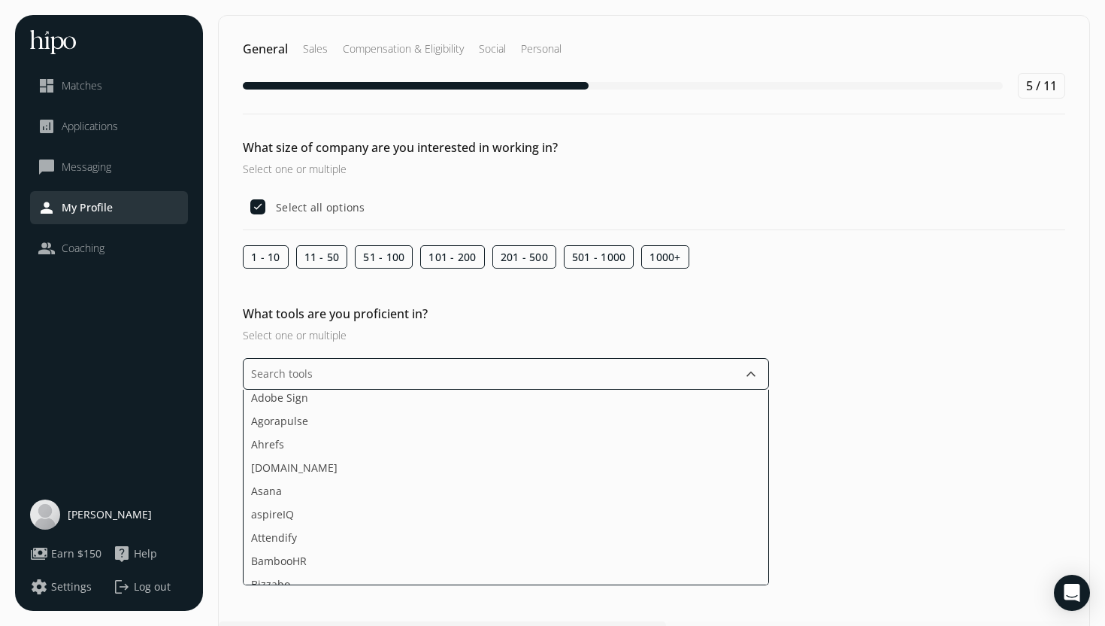
scroll to position [89, 0]
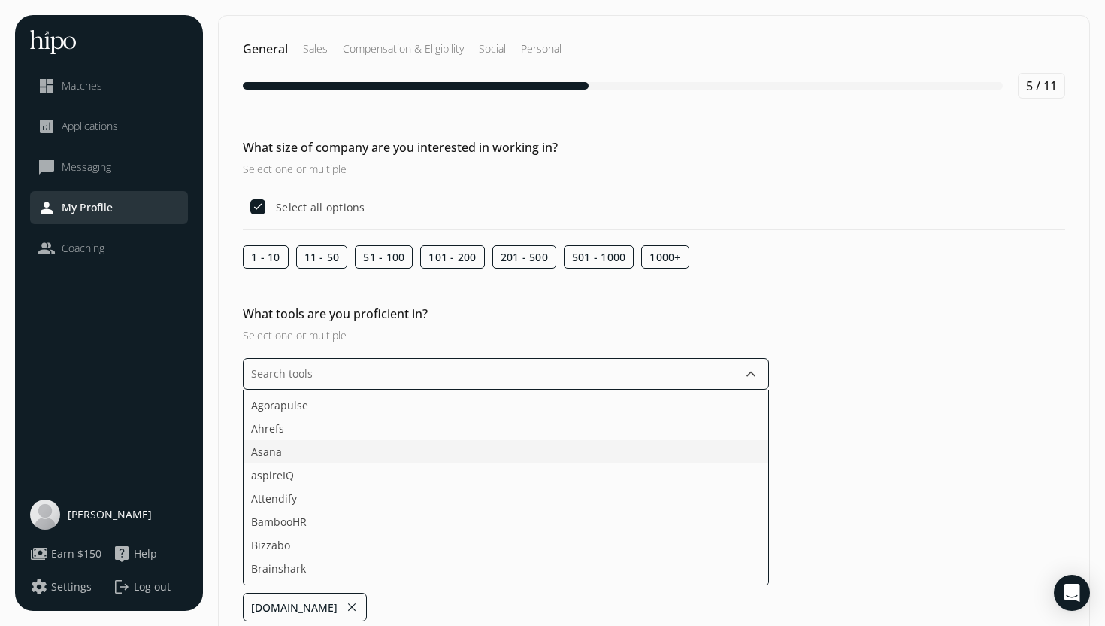
click at [383, 455] on li "Asana" at bounding box center [506, 451] width 525 height 23
click at [300, 459] on li "Canva" at bounding box center [506, 461] width 525 height 23
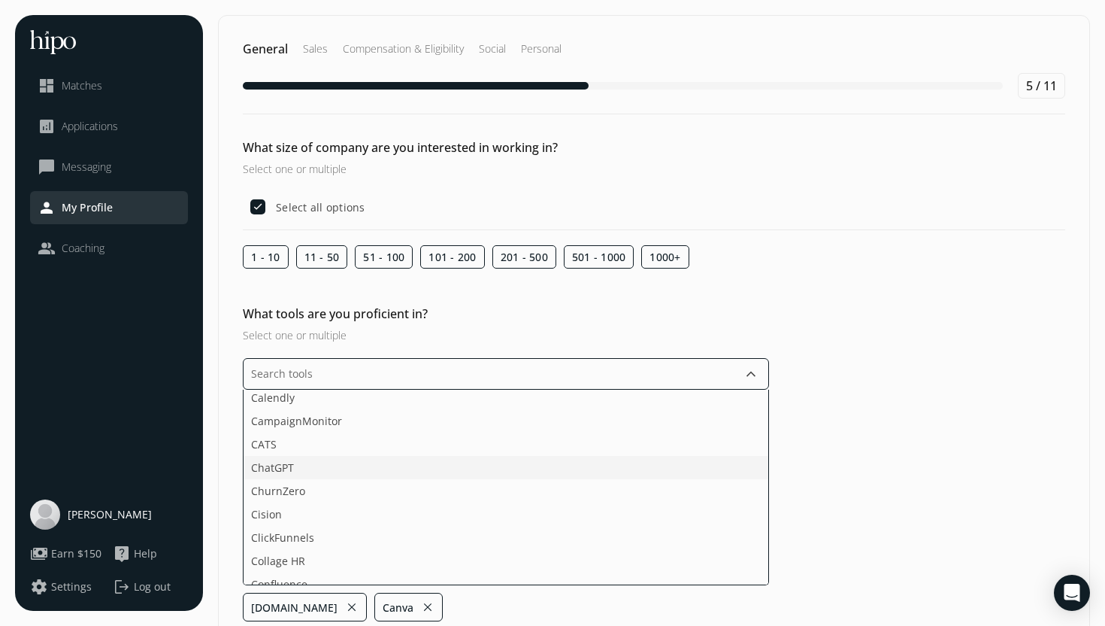
scroll to position [362, 0]
click at [283, 458] on span "ChatGPT" at bounding box center [272, 458] width 43 height 16
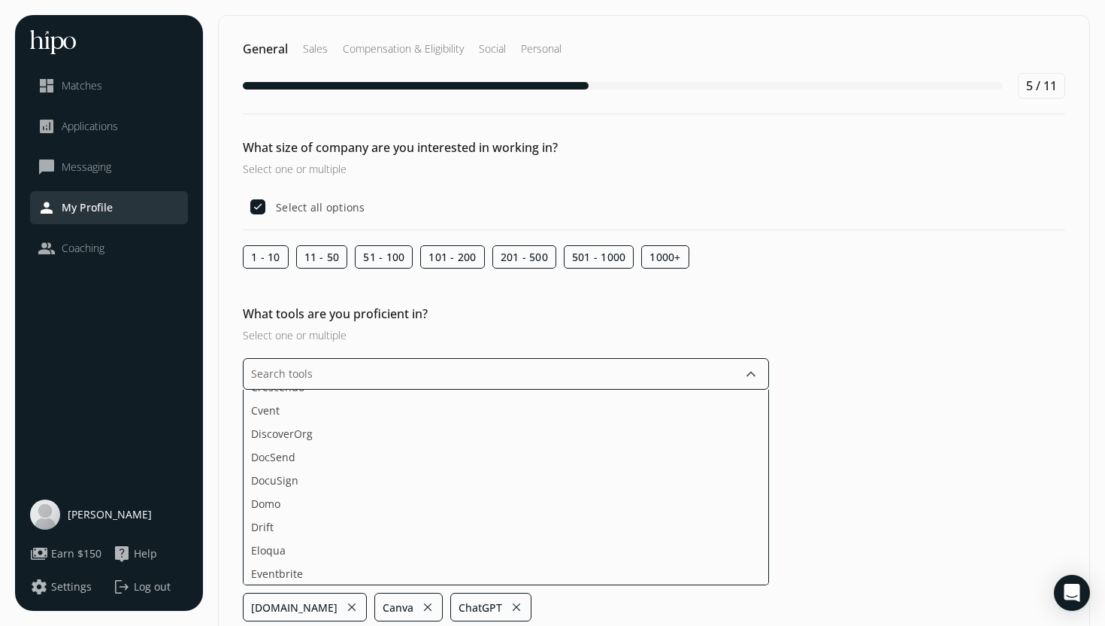
scroll to position [586, 0]
click at [289, 471] on li "DocuSign" at bounding box center [506, 467] width 525 height 23
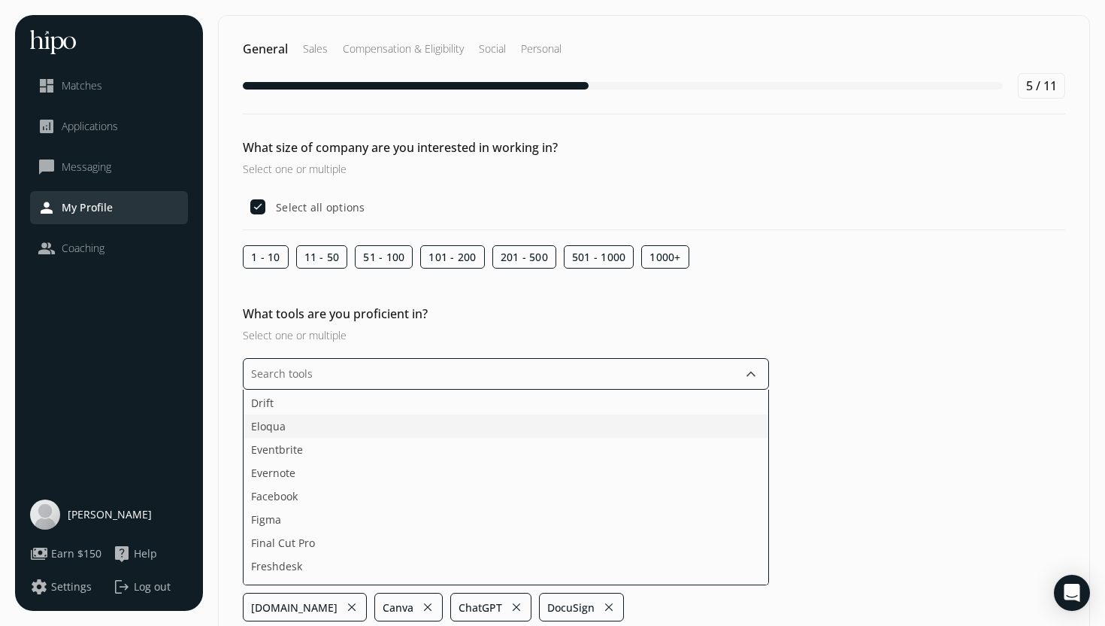
scroll to position [677, 0]
click at [307, 495] on li "Facebook" at bounding box center [506, 492] width 525 height 23
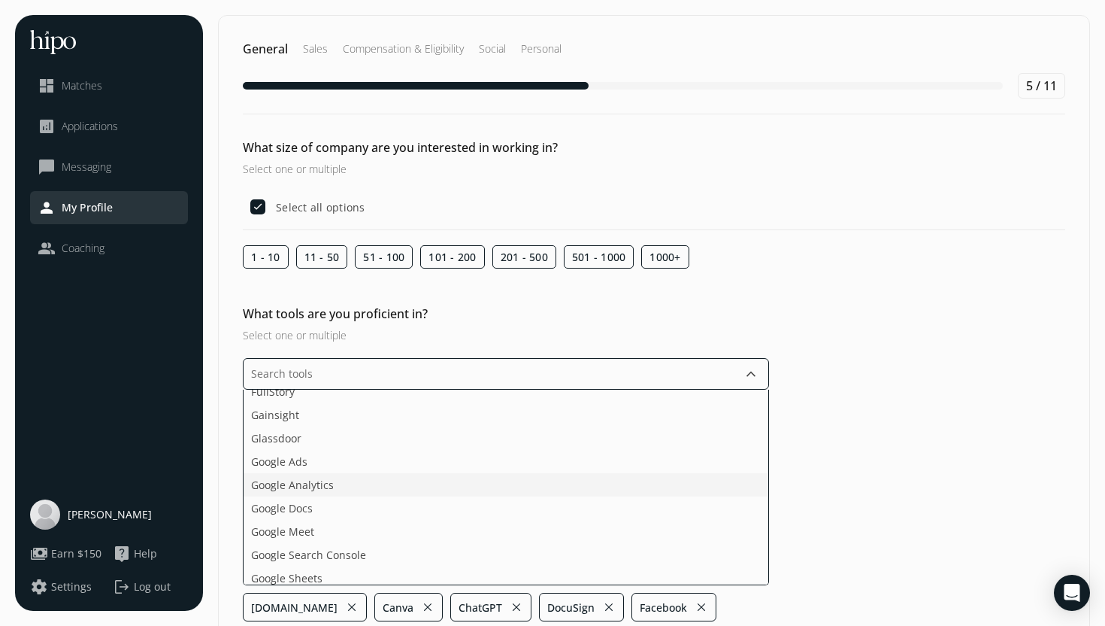
click at [308, 489] on span "Google Analytics" at bounding box center [292, 485] width 83 height 16
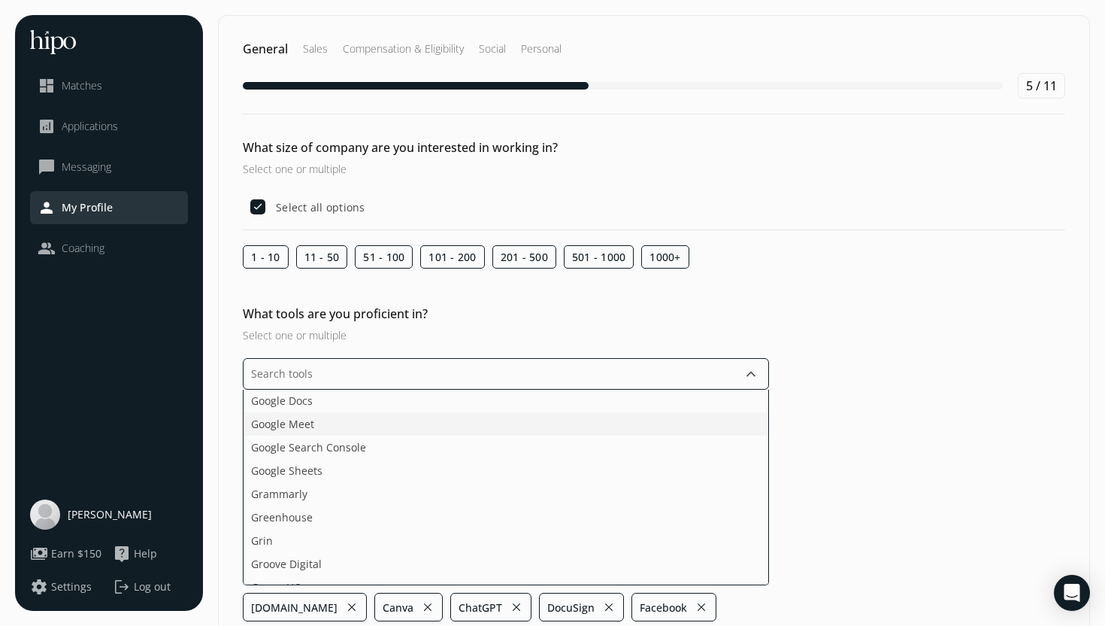
click at [301, 421] on span "Google Meet" at bounding box center [282, 424] width 63 height 16
click at [312, 453] on li "Grammarly" at bounding box center [506, 446] width 525 height 23
click at [301, 450] on span "Grammarly" at bounding box center [279, 447] width 56 height 16
click at [298, 452] on li "Hubspot" at bounding box center [506, 449] width 525 height 23
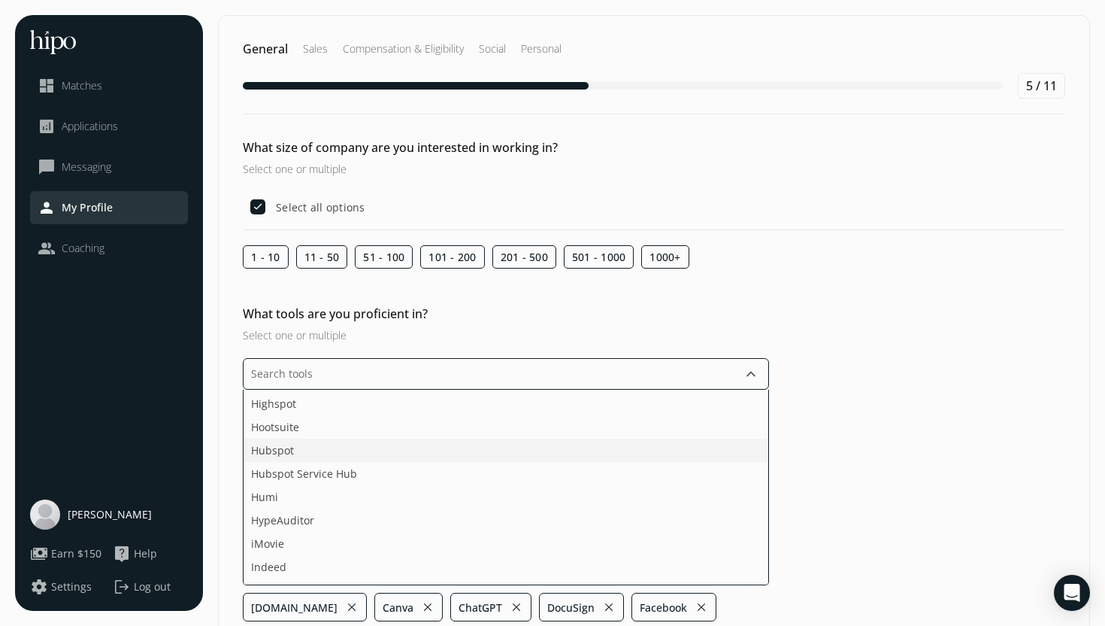
click at [287, 452] on span "Hubspot" at bounding box center [272, 450] width 43 height 16
click at [292, 517] on span "Microsoft Excel" at bounding box center [289, 514] width 76 height 16
click at [294, 516] on span "Microsoft Word" at bounding box center [289, 514] width 77 height 16
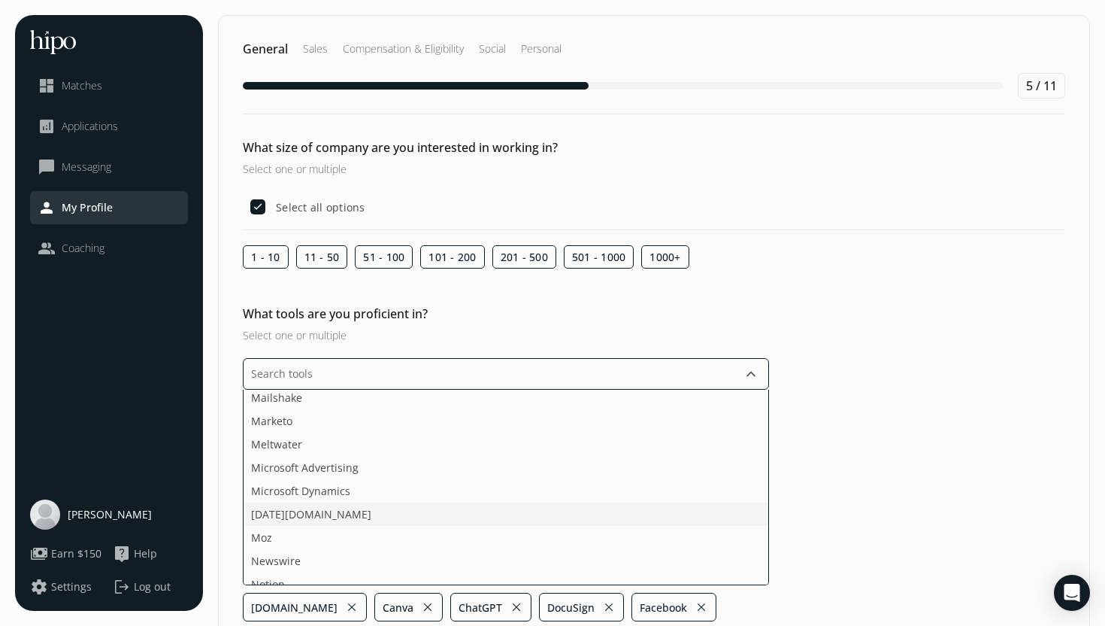
click at [294, 516] on span "[DATE][DOMAIN_NAME]" at bounding box center [311, 514] width 120 height 16
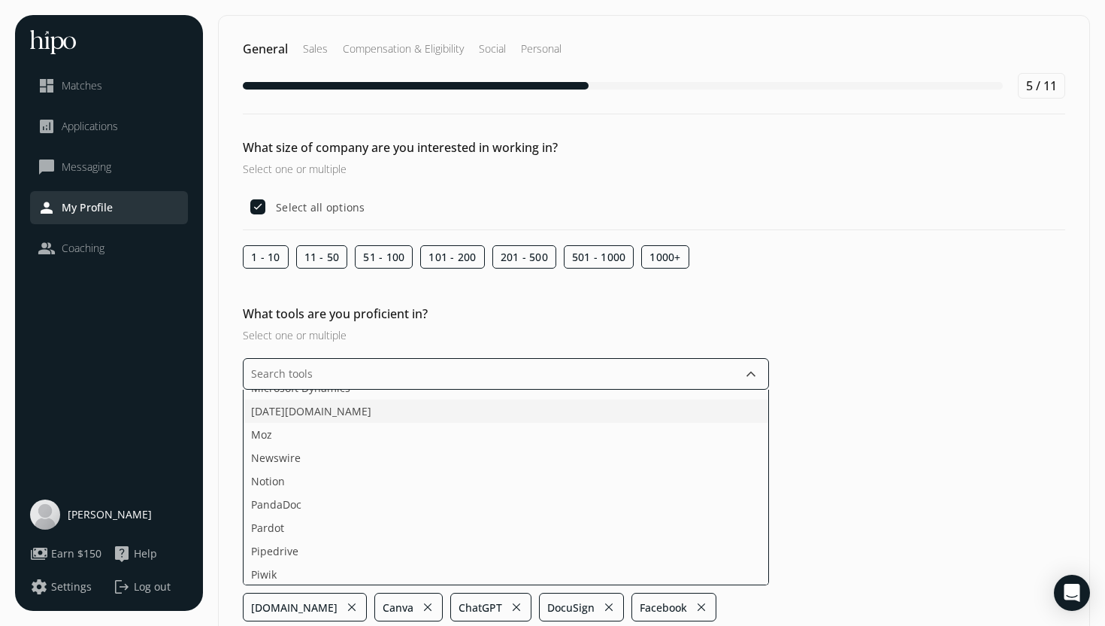
scroll to position [1832, 0]
click at [271, 483] on span "Notion" at bounding box center [268, 480] width 34 height 16
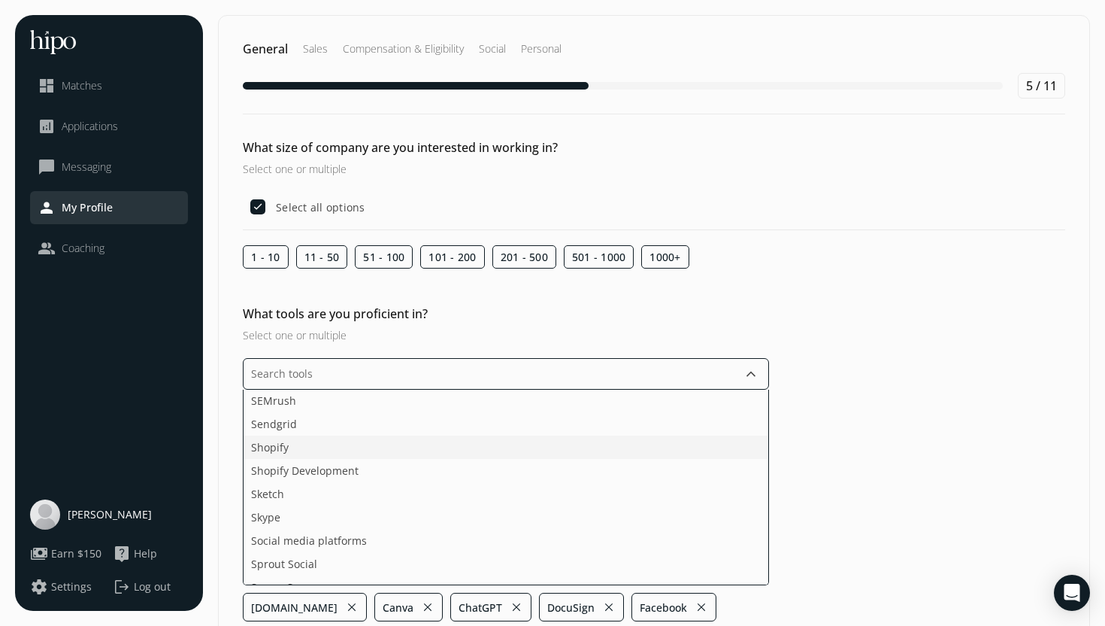
scroll to position [2149, 0]
click at [330, 439] on li "Shopify" at bounding box center [506, 442] width 525 height 23
click at [330, 424] on li "Social media platforms" at bounding box center [506, 426] width 525 height 23
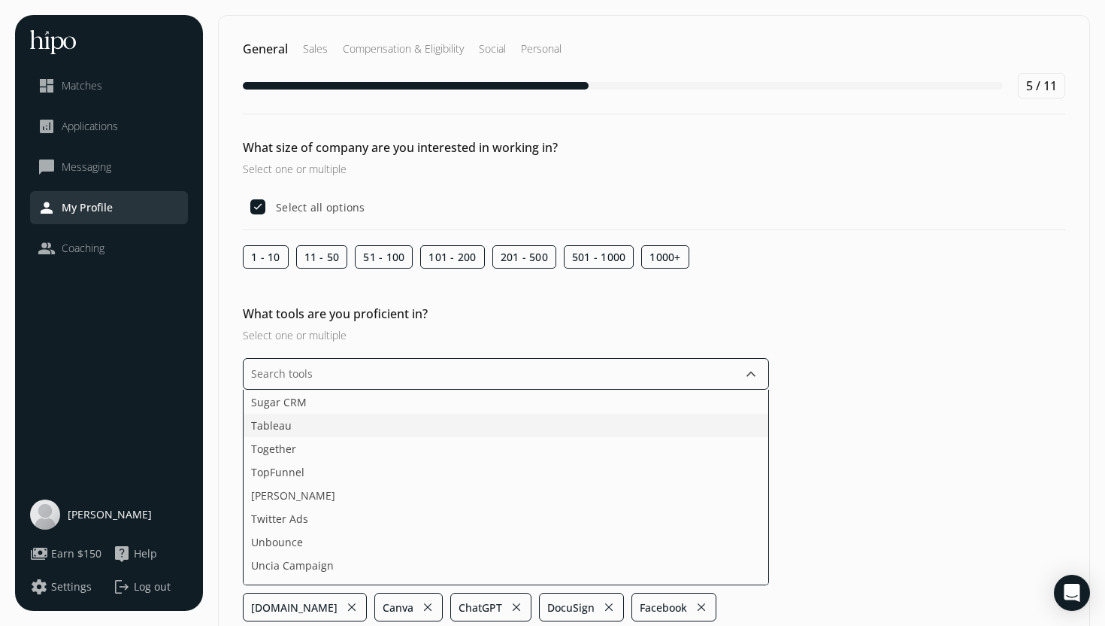
click at [269, 424] on span "Tableau" at bounding box center [271, 425] width 41 height 16
click at [302, 493] on li "Wordpress" at bounding box center [506, 493] width 525 height 23
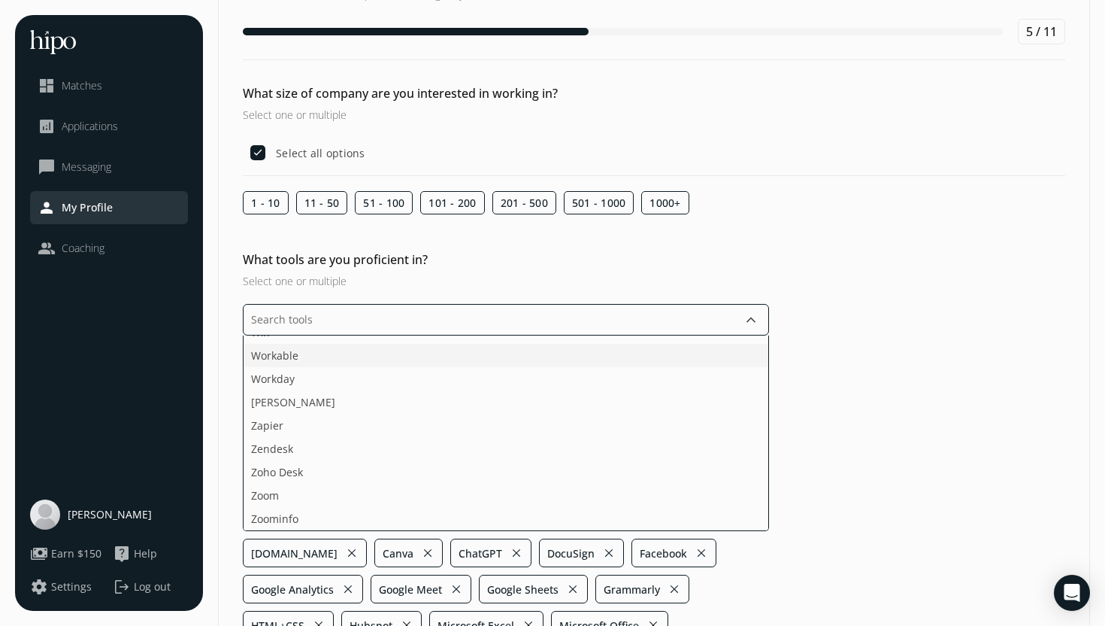
scroll to position [55, 0]
click at [269, 494] on ul "Acquire ActiveCampaign Adobe Creative Cloud Adobe Sign Agorapulse Ahrefs Asana …" at bounding box center [506, 432] width 526 height 195
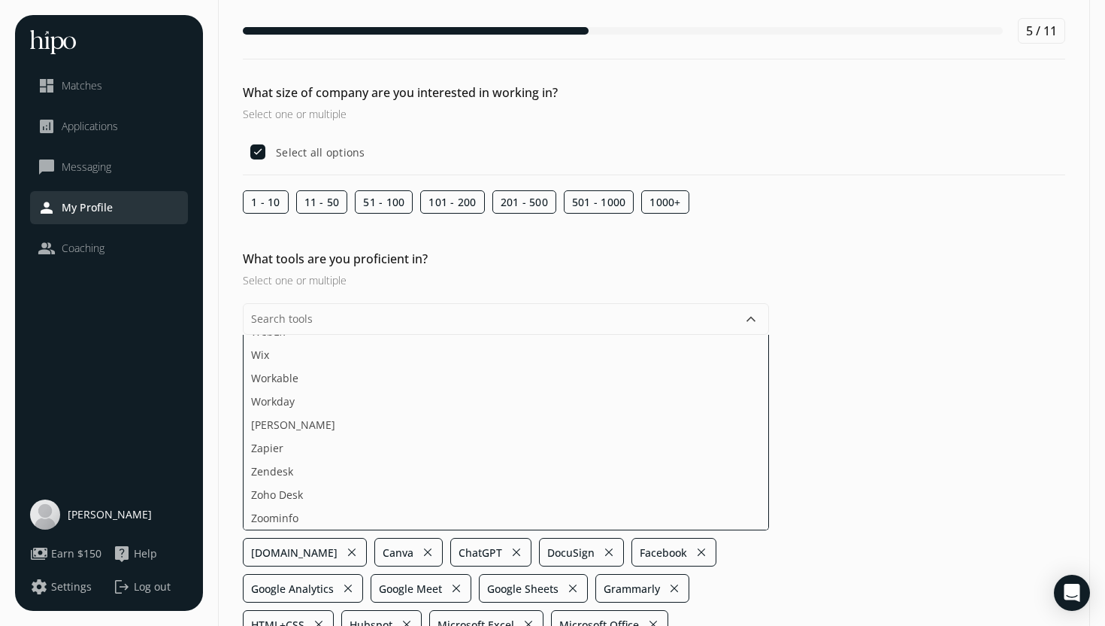
click at [853, 380] on div "What tools are you proficient in? Select one or multiple keyboard_arrow_down Ac…" at bounding box center [654, 480] width 871 height 461
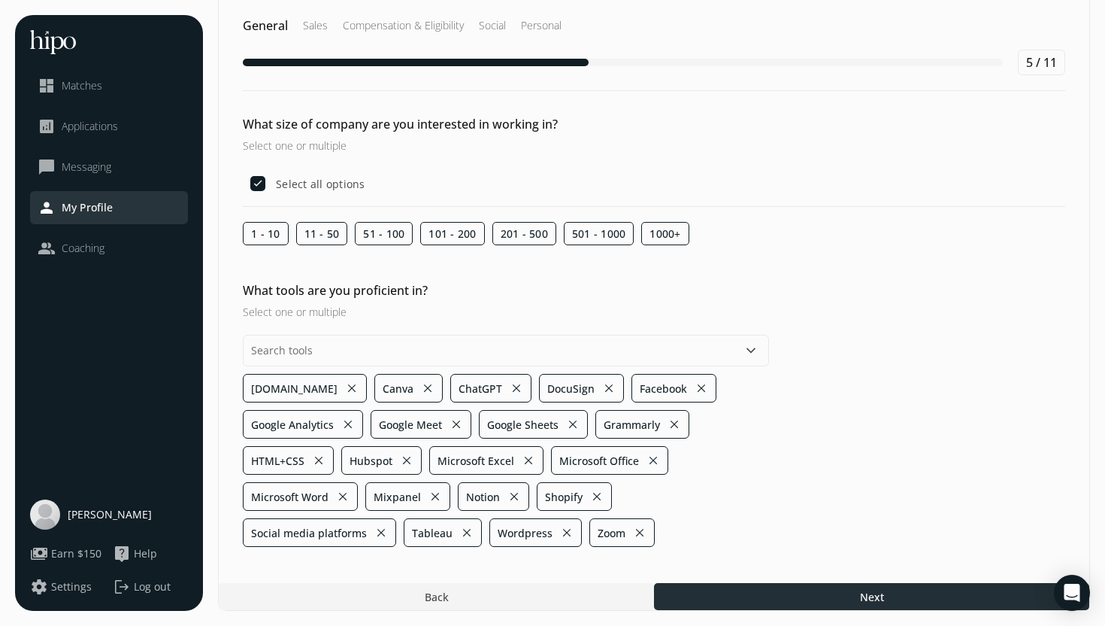
click at [857, 601] on div at bounding box center [871, 596] width 435 height 27
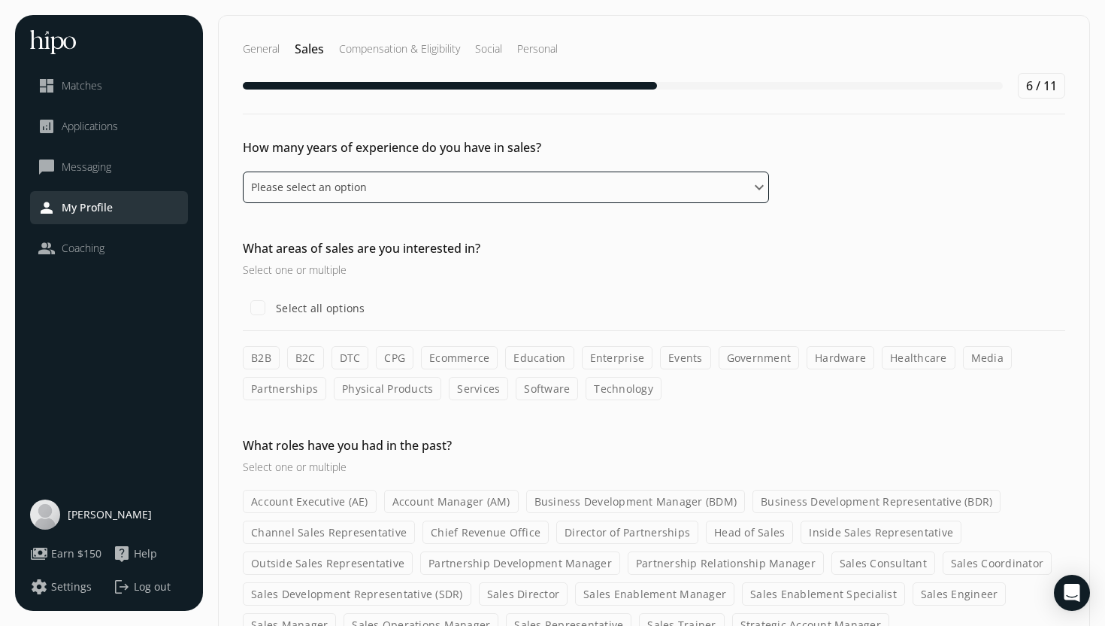
click at [597, 184] on select "Please select an option 0 - 1 years 2 - 3 years 4 - 5 years 6 - 8 years 9+ years" at bounding box center [506, 187] width 526 height 32
select select "zero_one_years"
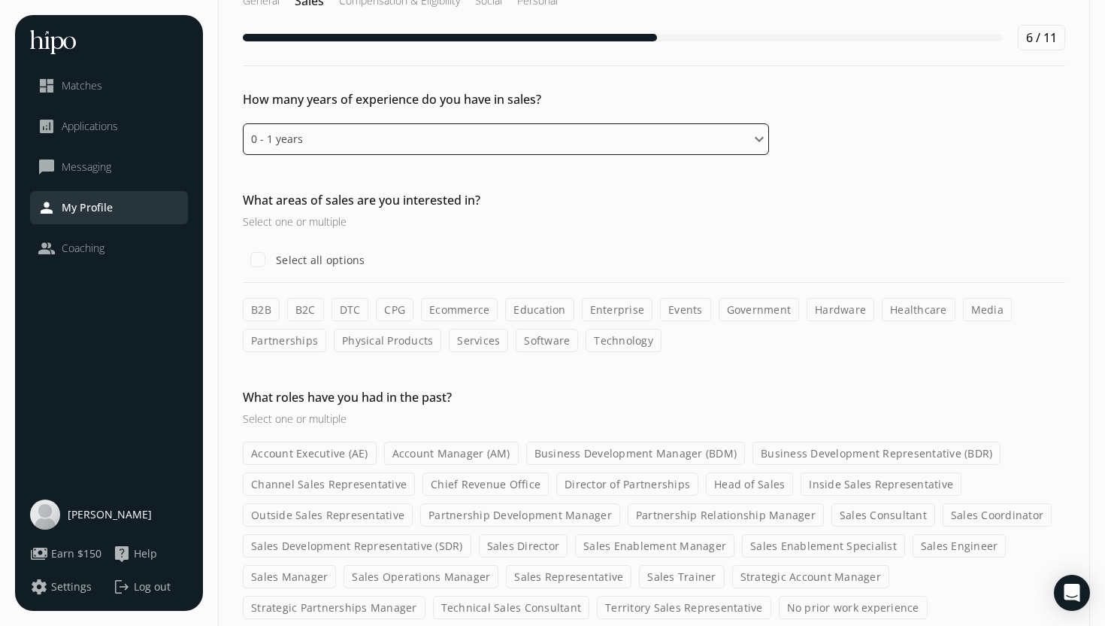
scroll to position [50, 0]
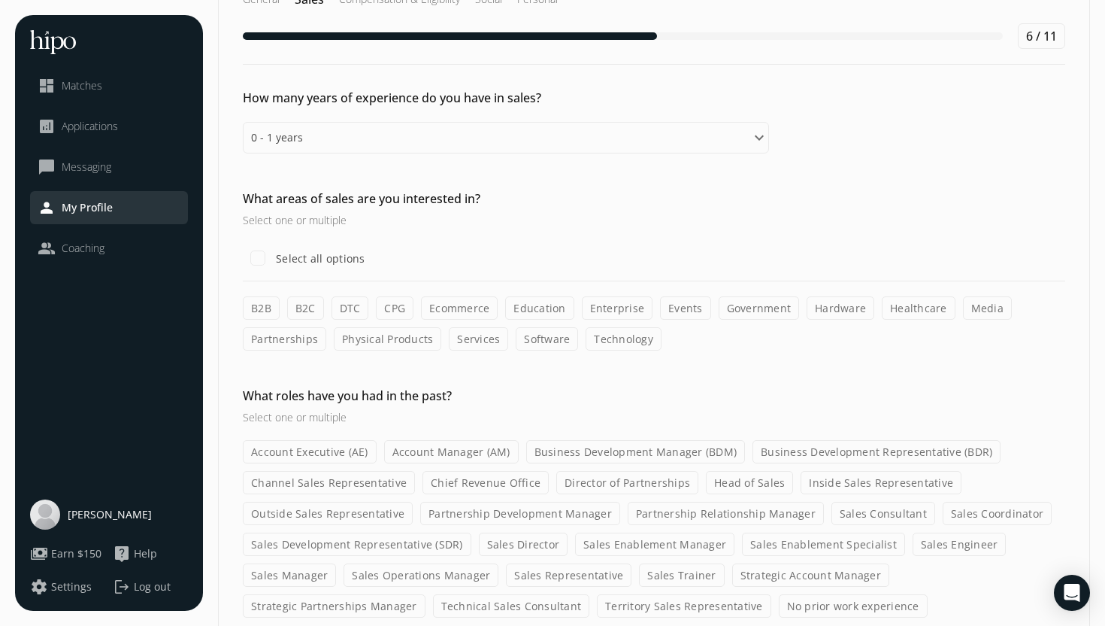
click at [262, 310] on label "B2B" at bounding box center [261, 307] width 37 height 23
click at [0, 0] on input "B2B" at bounding box center [0, 0] width 0 height 0
click at [553, 344] on label "Software" at bounding box center [547, 338] width 62 height 23
click at [0, 0] on input "Software" at bounding box center [0, 0] width 0 height 0
click at [614, 344] on label "Technology" at bounding box center [624, 338] width 76 height 23
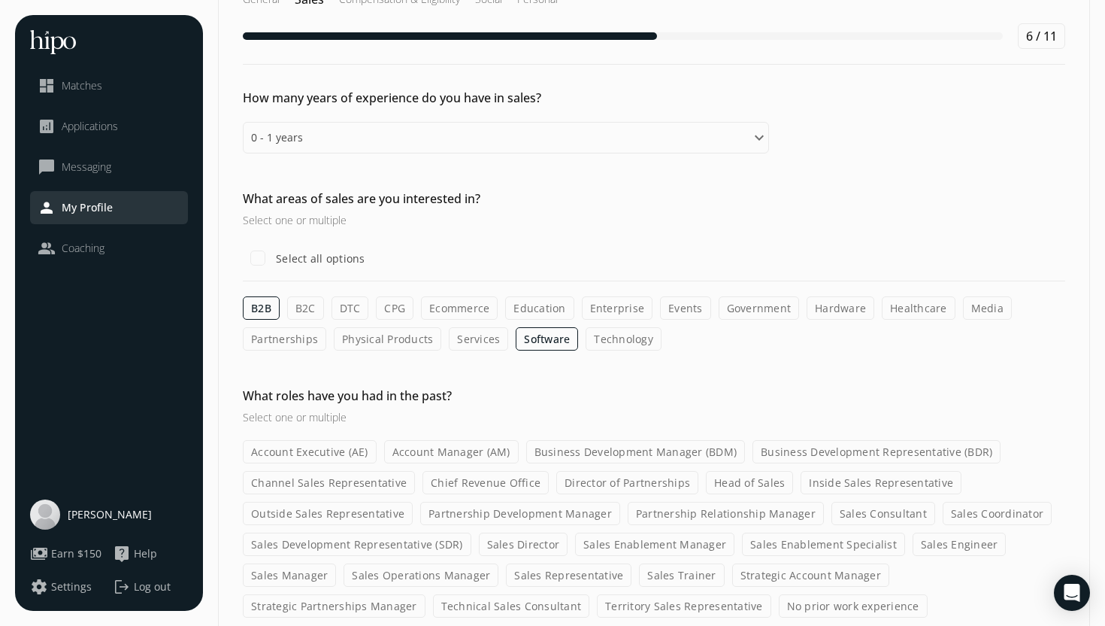
click at [0, 0] on input "Technology" at bounding box center [0, 0] width 0 height 0
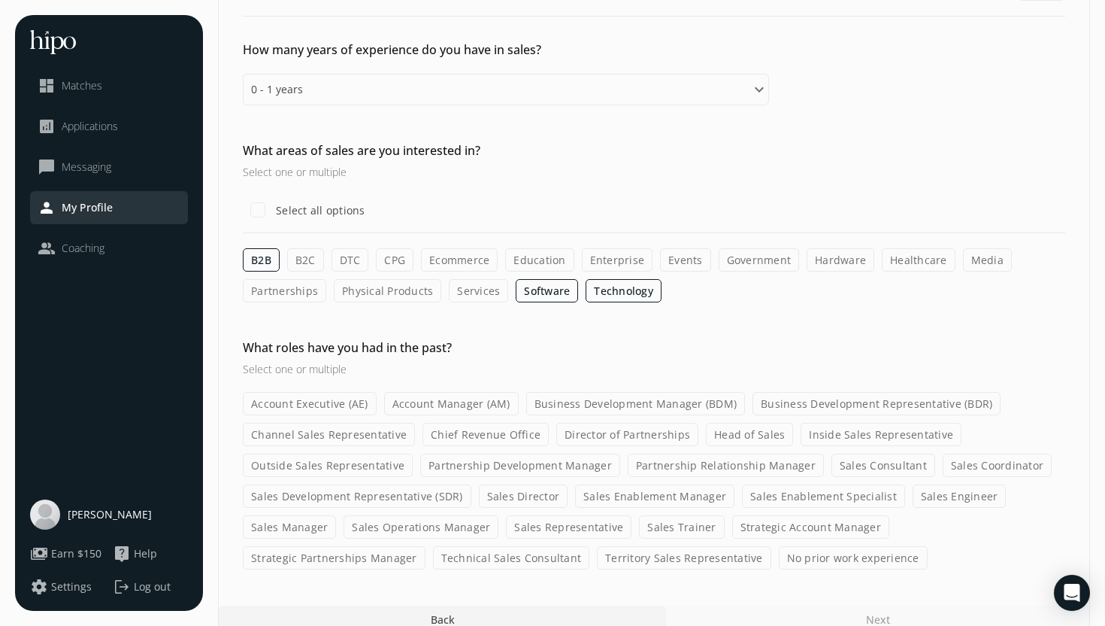
scroll to position [120, 0]
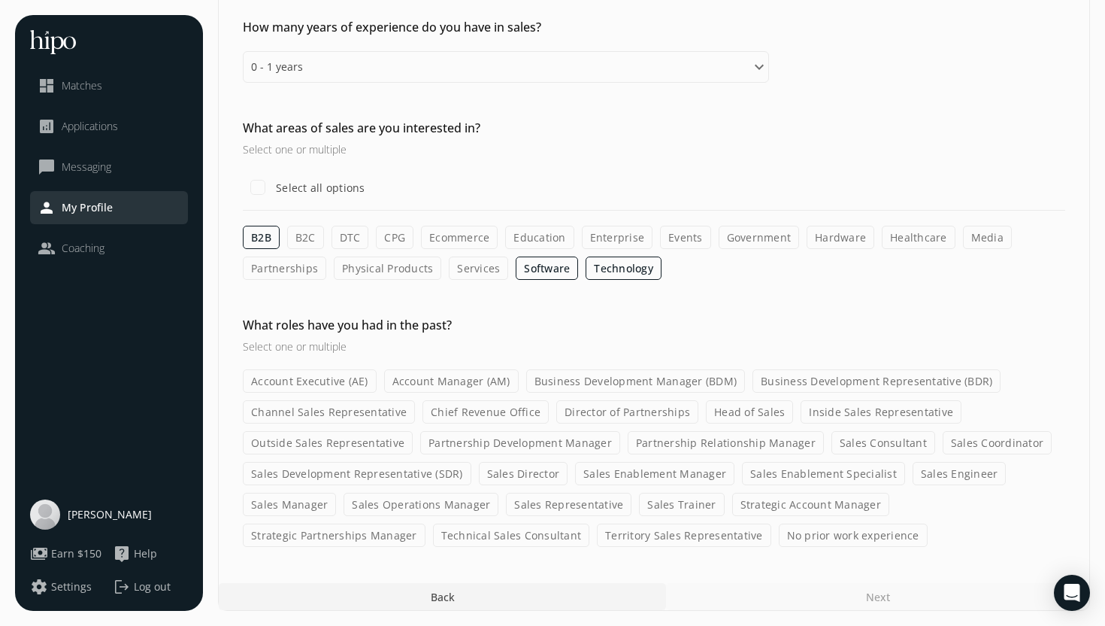
click at [405, 474] on label "Sales Development Representative (SDR)" at bounding box center [357, 473] width 229 height 23
click at [0, 0] on input "Sales Development Representative (SDR)" at bounding box center [0, 0] width 0 height 0
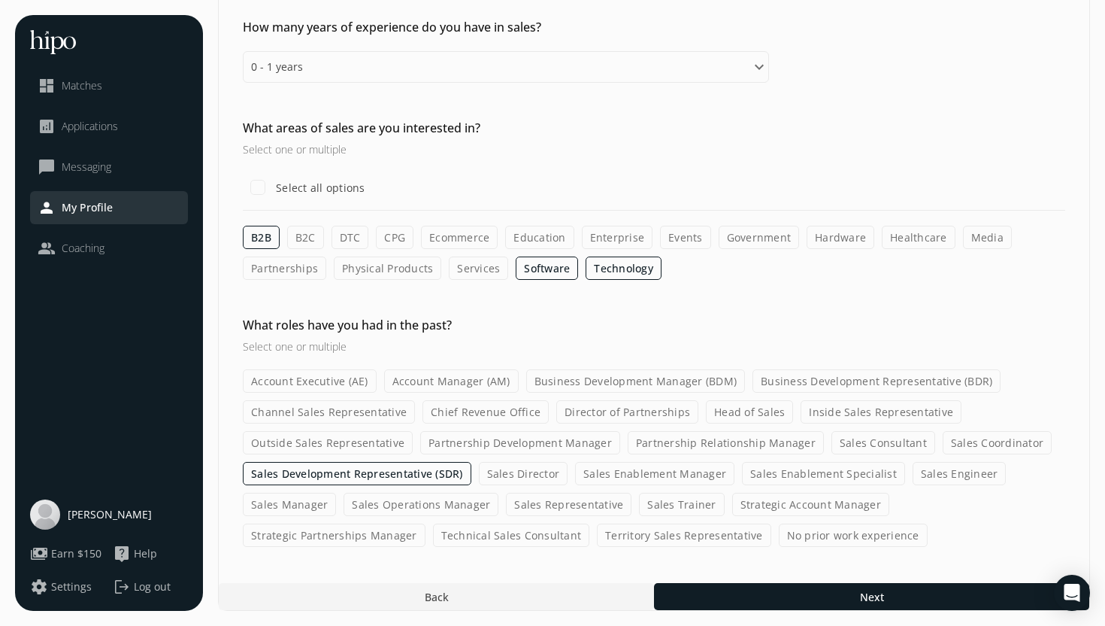
click at [818, 378] on label "Business Development Representative (BDR)" at bounding box center [877, 380] width 248 height 23
click at [0, 0] on input "Business Development Representative (BDR)" at bounding box center [0, 0] width 0 height 0
click at [433, 538] on label "Technical Sales Consultant" at bounding box center [511, 534] width 157 height 23
click at [0, 0] on input "Technical Sales Consultant" at bounding box center [0, 0] width 0 height 0
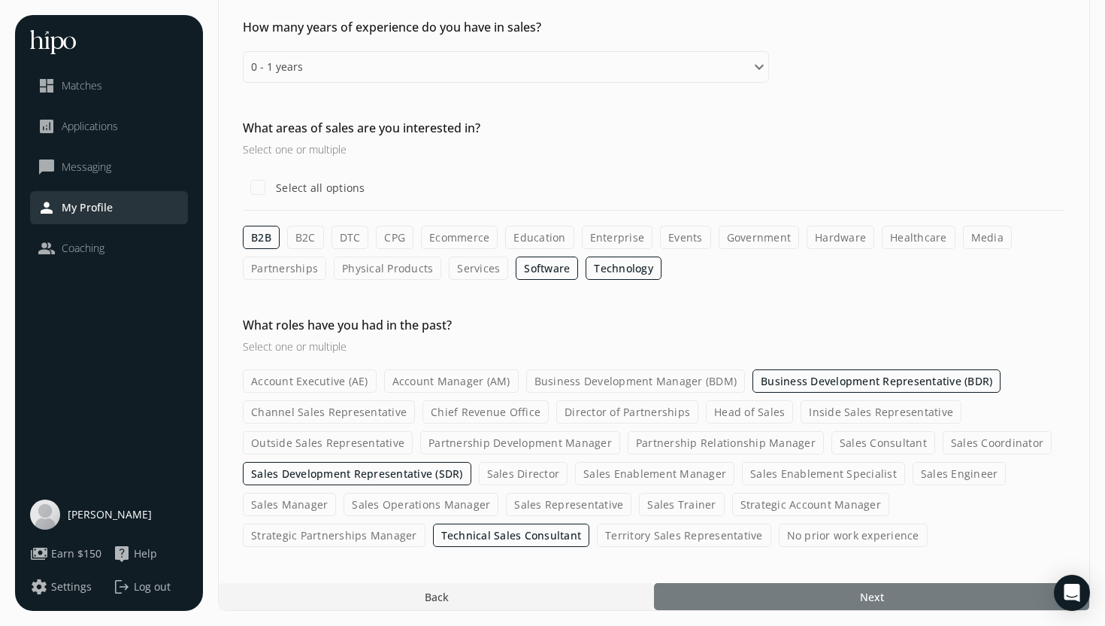
click at [791, 603] on div at bounding box center [871, 596] width 435 height 27
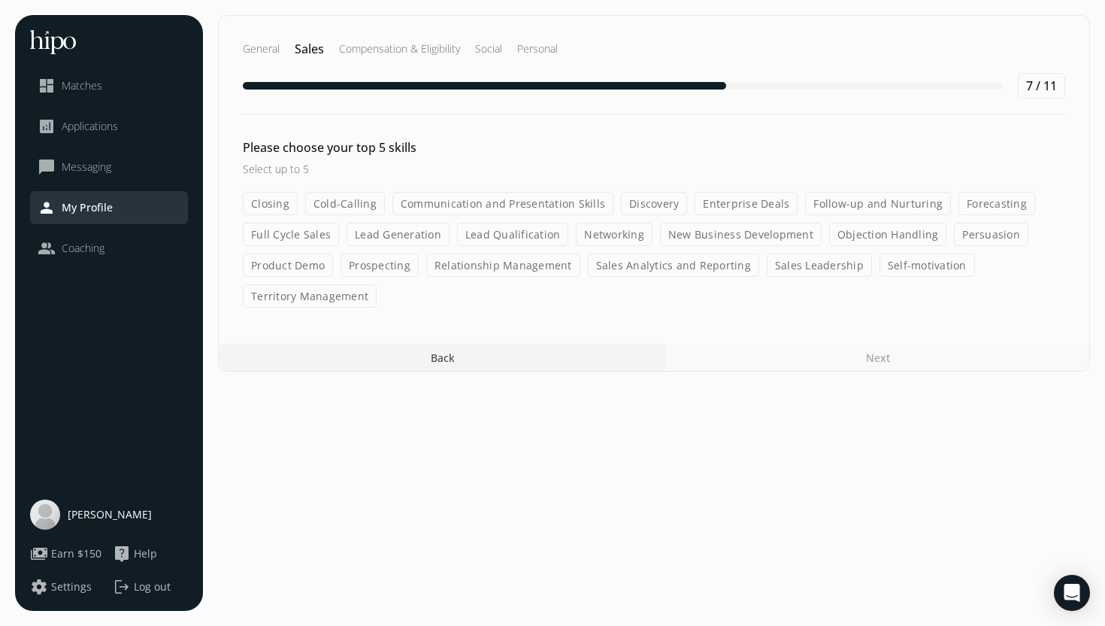
click at [341, 206] on label "Cold-Calling" at bounding box center [345, 203] width 80 height 23
click at [0, 0] on input "Cold-Calling" at bounding box center [0, 0] width 0 height 0
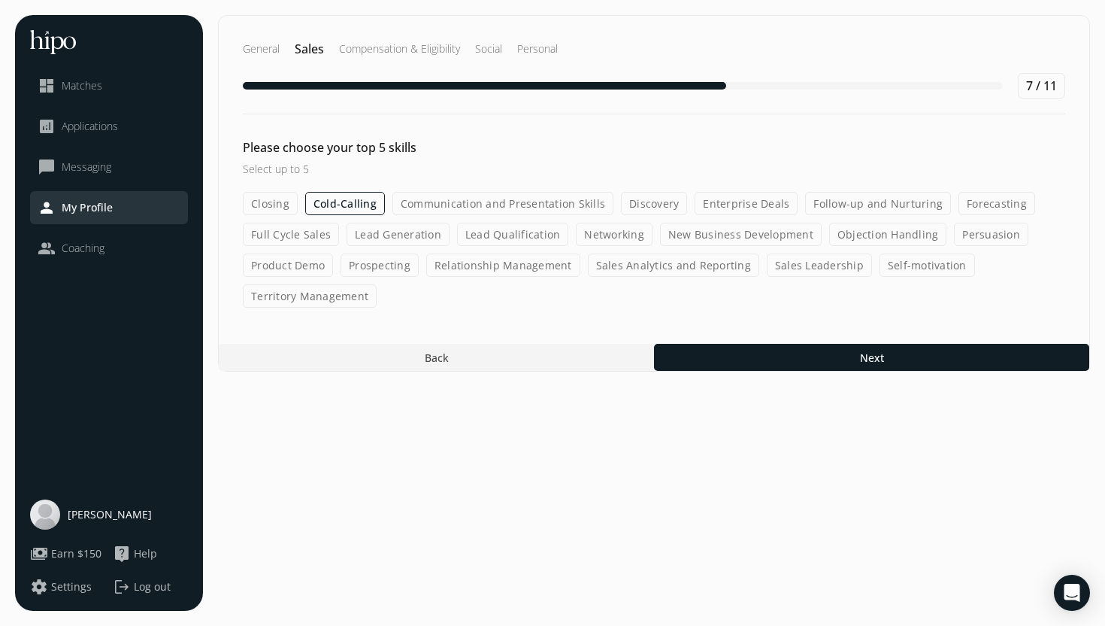
click at [456, 201] on label "Communication and Presentation Skills" at bounding box center [502, 203] width 221 height 23
click at [0, 0] on input "Communication and Presentation Skills" at bounding box center [0, 0] width 0 height 0
click at [656, 204] on label "Discovery" at bounding box center [656, 203] width 66 height 23
click at [0, 0] on input "Discovery" at bounding box center [0, 0] width 0 height 0
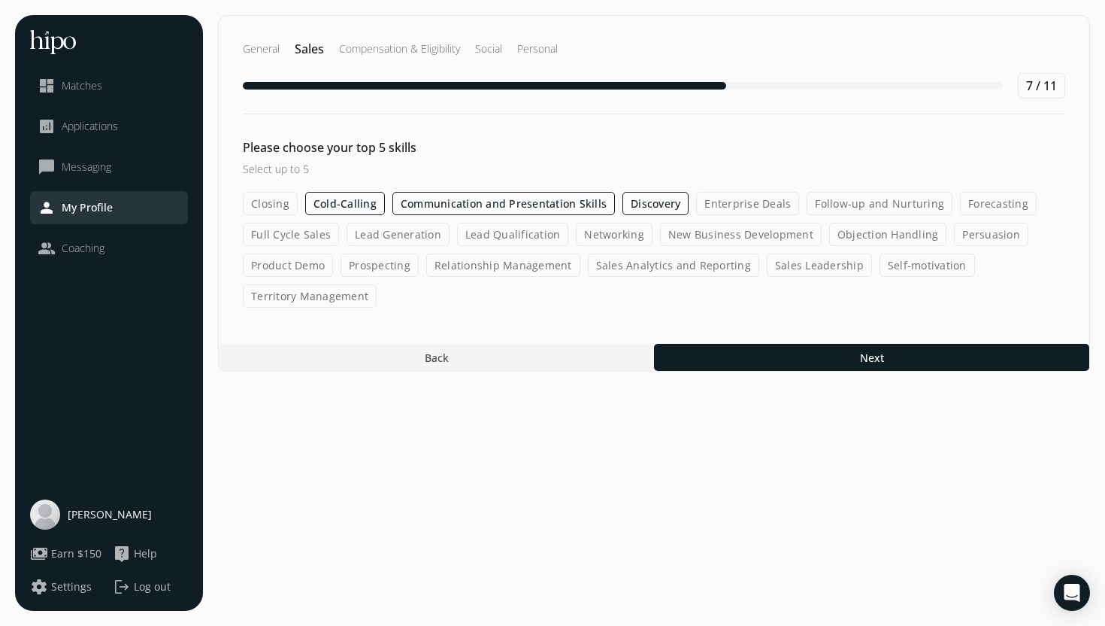
click at [880, 204] on label "Follow-up and Nurturing" at bounding box center [880, 203] width 146 height 23
click at [0, 0] on input "Follow-up and Nurturing" at bounding box center [0, 0] width 0 height 0
click at [696, 265] on label "Sales Analytics and Reporting" at bounding box center [673, 264] width 171 height 23
click at [0, 0] on input "Sales Analytics and Reporting" at bounding box center [0, 0] width 0 height 0
click at [763, 232] on label "New Business Development" at bounding box center [741, 234] width 162 height 23
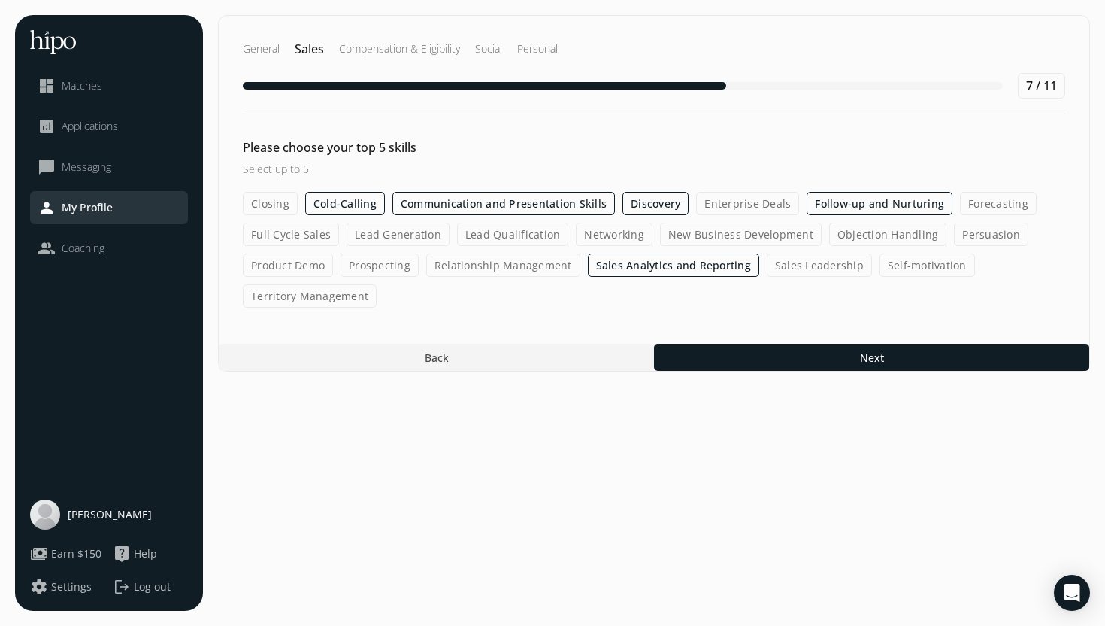
click at [0, 0] on input "New Business Development" at bounding box center [0, 0] width 0 height 0
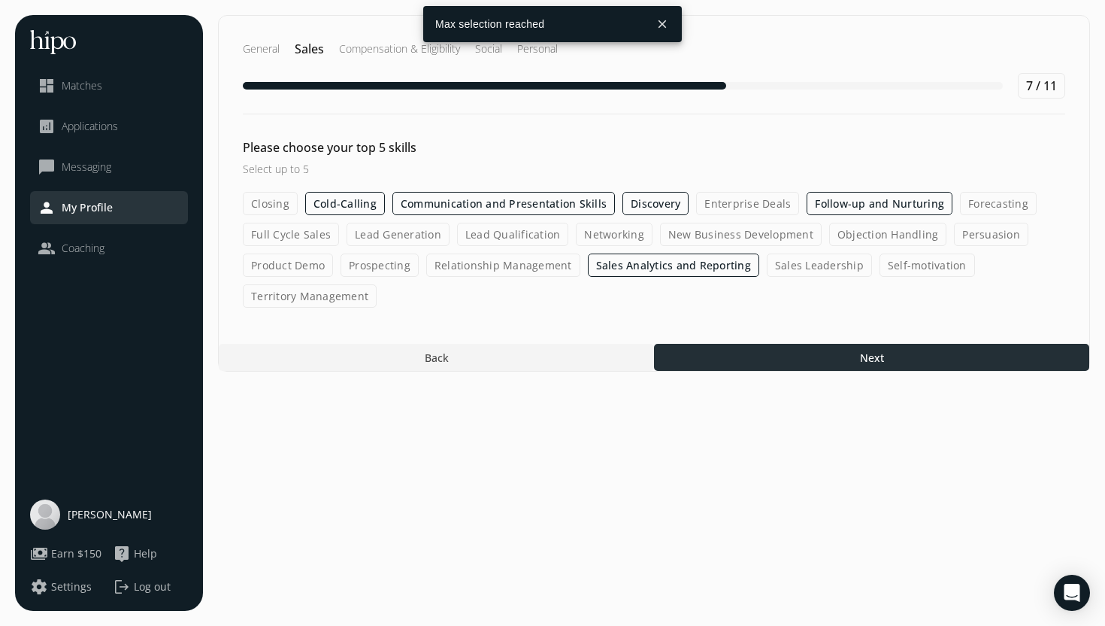
click at [850, 354] on div at bounding box center [871, 357] width 435 height 27
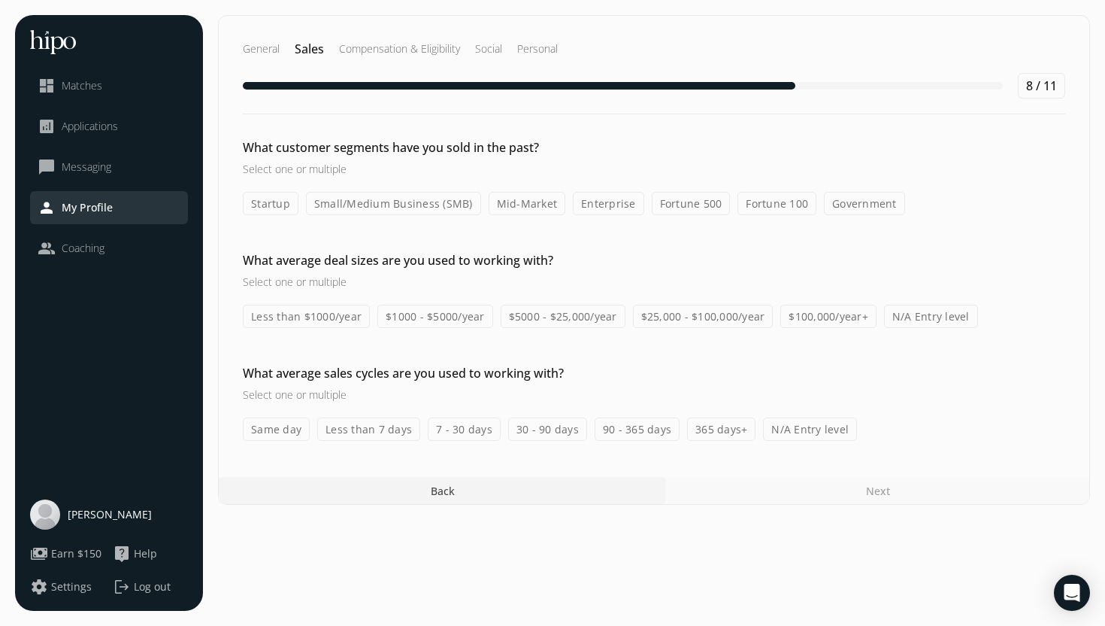
click at [386, 208] on label "Small/Medium Business (SMB)" at bounding box center [393, 203] width 175 height 23
click at [0, 0] on input "Small/Medium Business (SMB)" at bounding box center [0, 0] width 0 height 0
click at [944, 320] on label "N/A Entry level" at bounding box center [931, 315] width 94 height 23
click at [0, 0] on input "N/A Entry level" at bounding box center [0, 0] width 0 height 0
click at [785, 422] on label "N/A Entry level" at bounding box center [810, 428] width 94 height 23
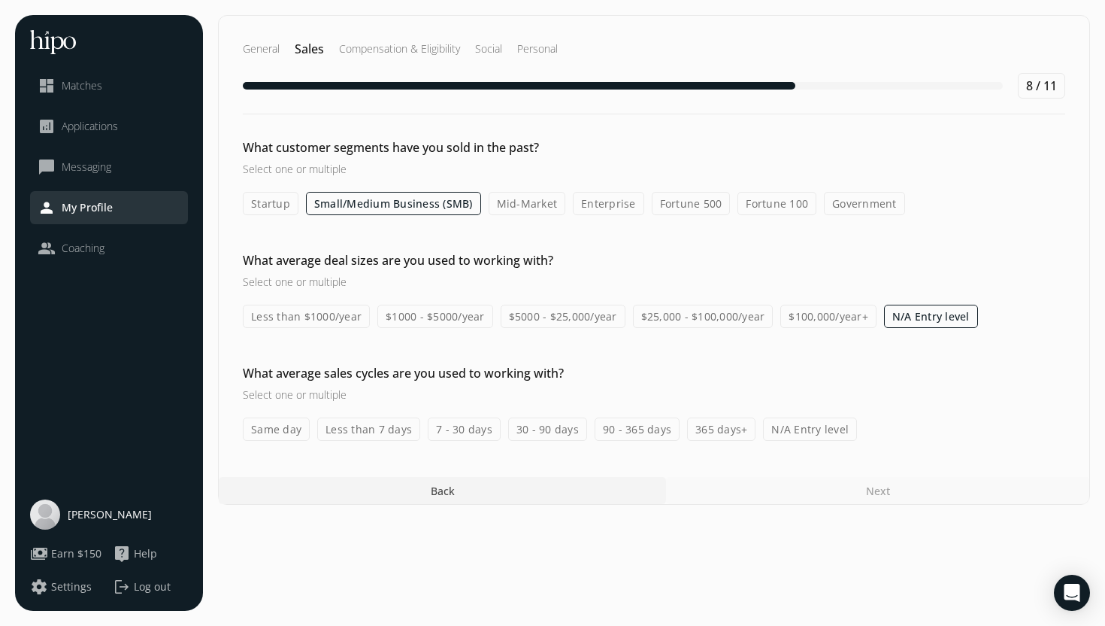
click at [0, 0] on input "N/A Entry level" at bounding box center [0, 0] width 0 height 0
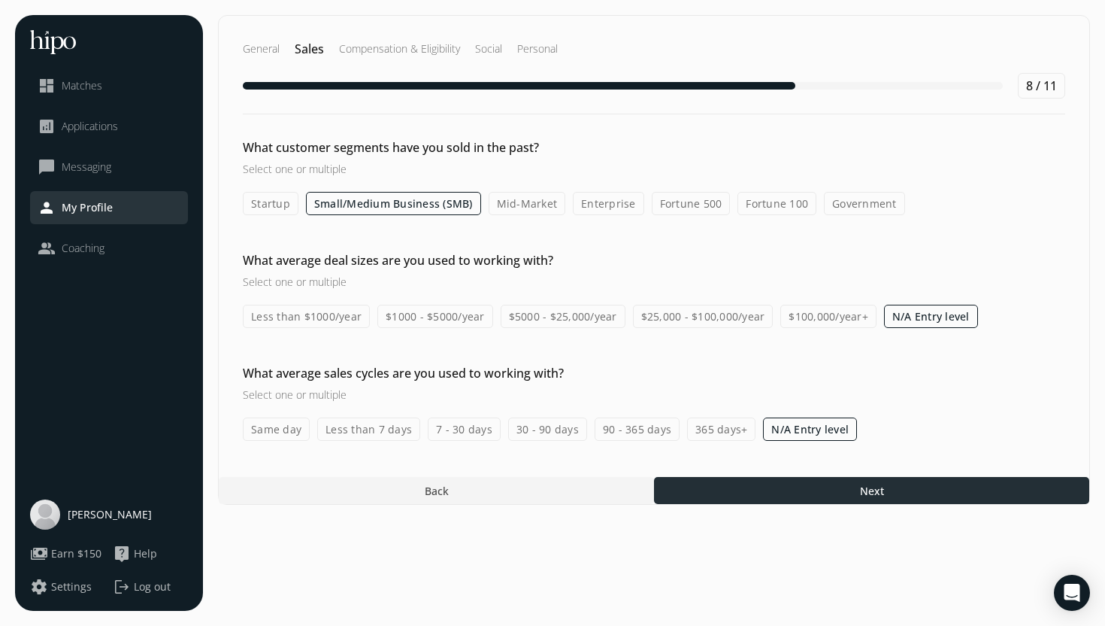
click at [847, 490] on div at bounding box center [871, 490] width 435 height 27
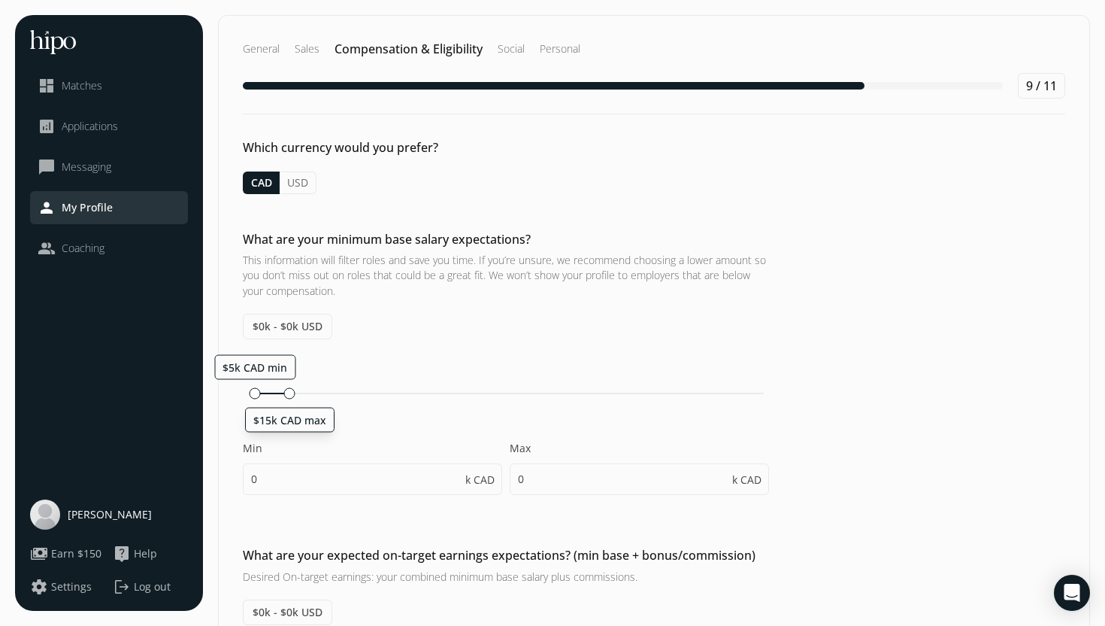
drag, startPoint x: 250, startPoint y: 391, endPoint x: 285, endPoint y: 389, distance: 35.4
click at [285, 389] on div at bounding box center [289, 392] width 11 height 11
type input "5"
type input "15"
type input "5"
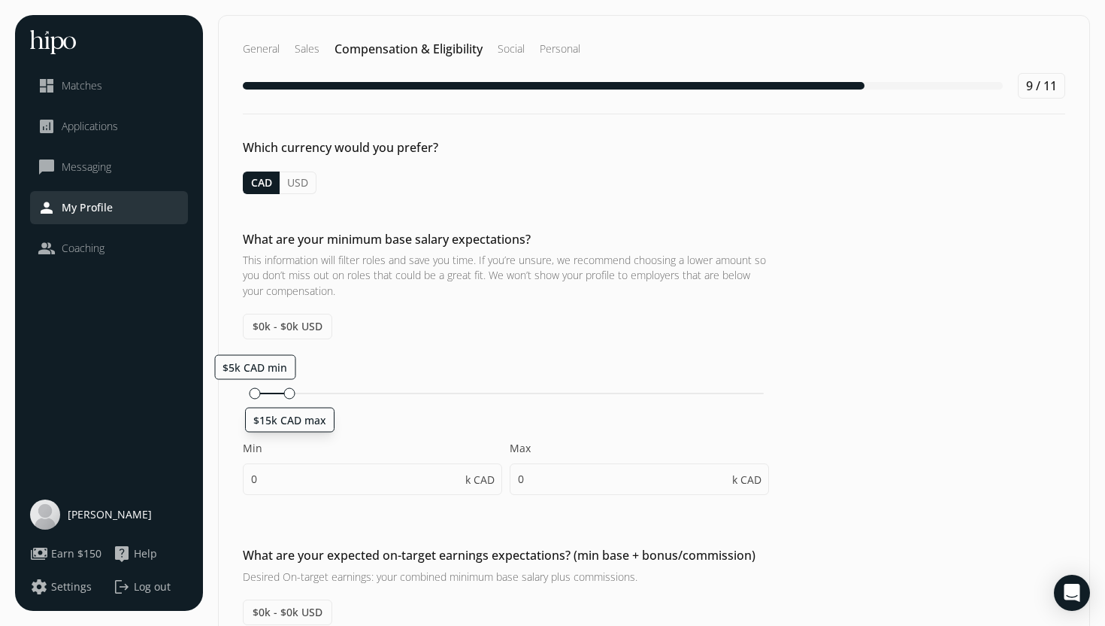
type input "10"
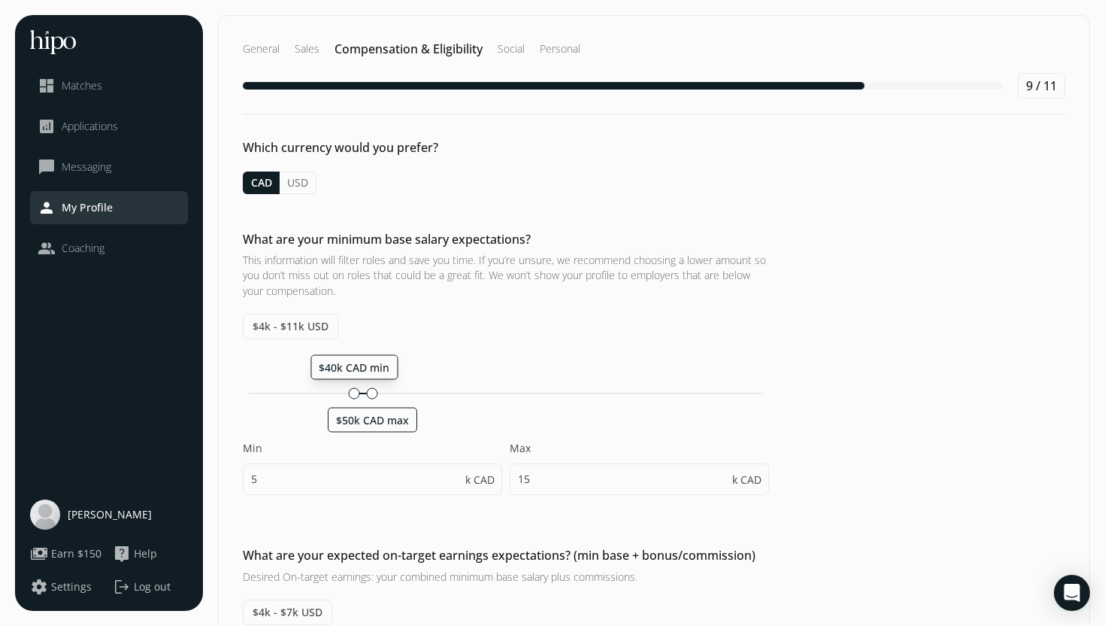
drag, startPoint x: 261, startPoint y: 390, endPoint x: 350, endPoint y: 393, distance: 89.5
click at [351, 393] on div at bounding box center [354, 392] width 11 height 11
type input "40"
type input "50"
type input "40"
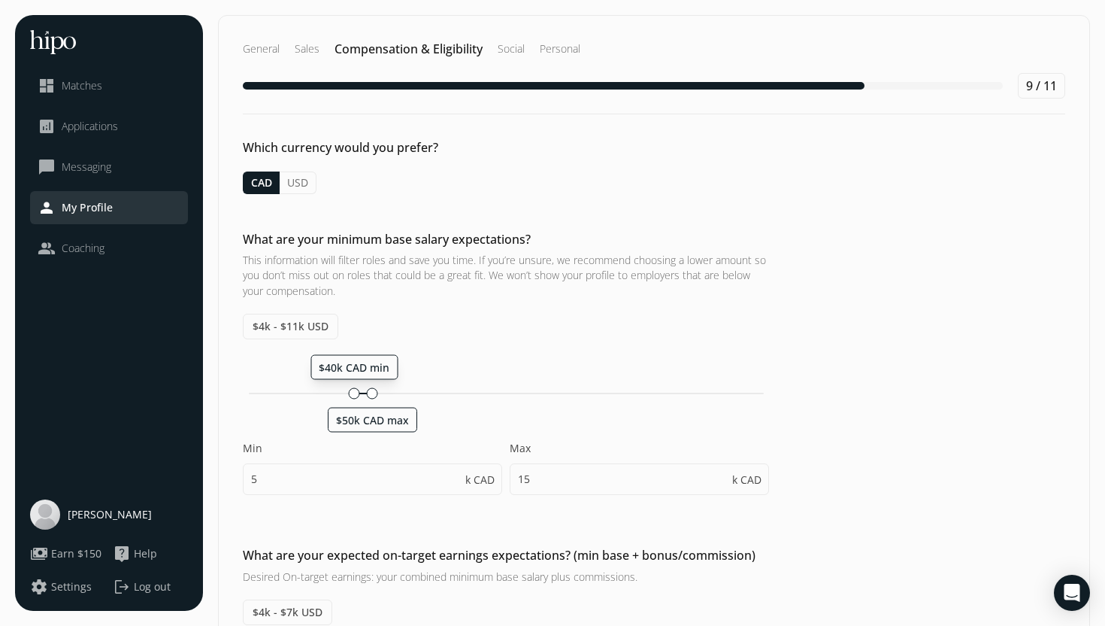
type input "45"
click at [356, 393] on div at bounding box center [358, 392] width 11 height 11
type input "45"
type input "50"
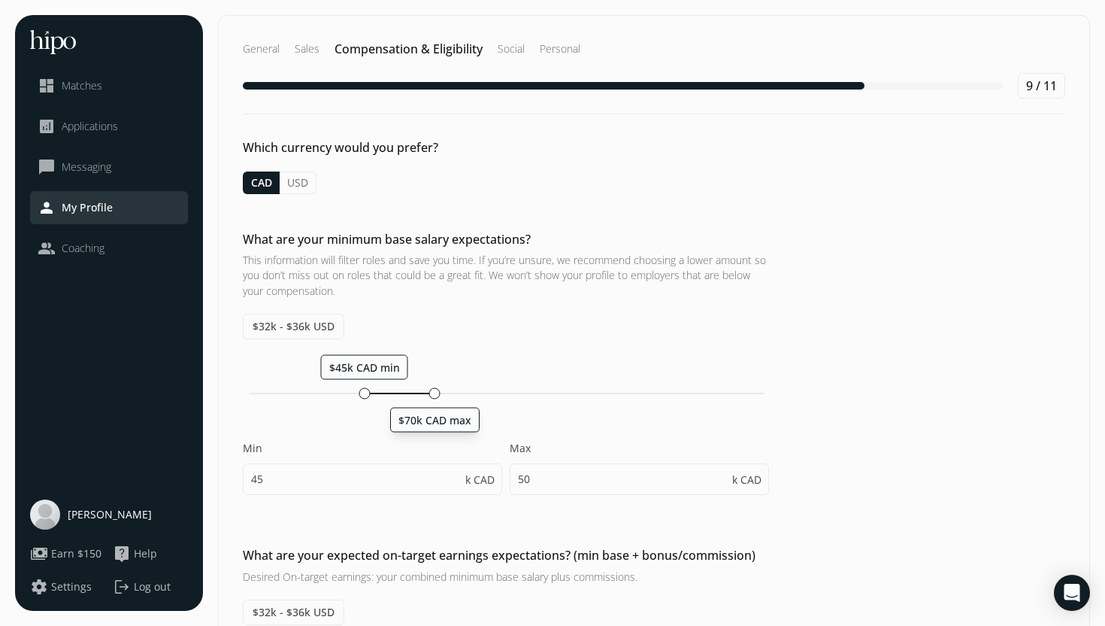
drag, startPoint x: 380, startPoint y: 392, endPoint x: 433, endPoint y: 394, distance: 53.4
click at [433, 394] on div at bounding box center [434, 392] width 11 height 11
type input "70"
click at [260, 480] on input "45" at bounding box center [372, 479] width 259 height 32
type input "46"
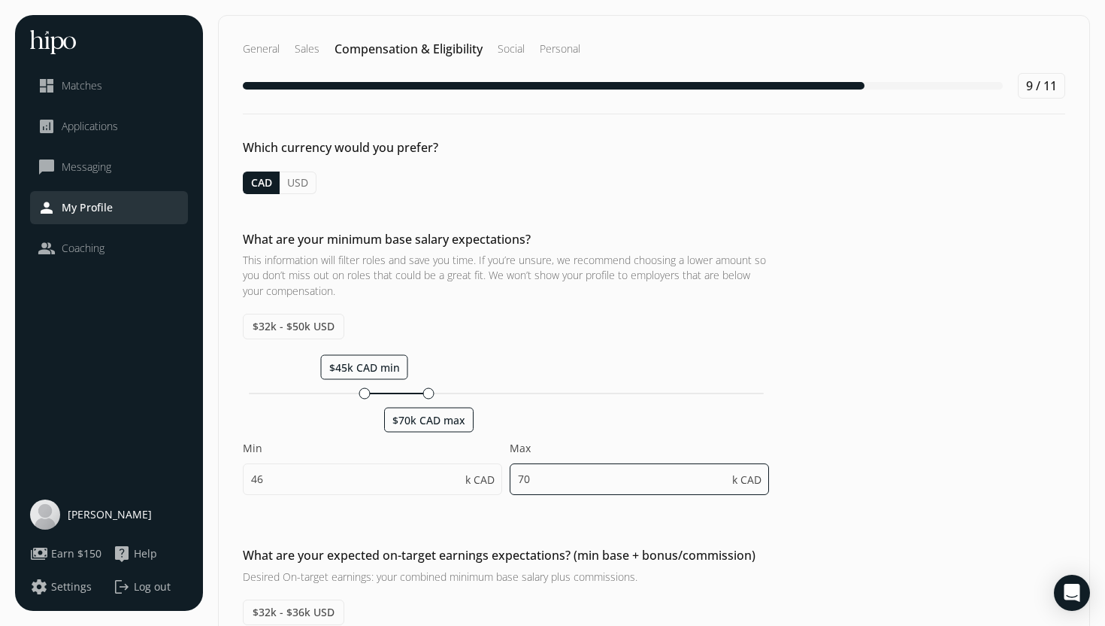
type input "46"
type input "51"
click at [566, 478] on input "70" at bounding box center [639, 479] width 259 height 32
click at [605, 429] on div "$46k CAD min $70k CAD max Min 46 k CAD Max 70 k CAD" at bounding box center [506, 432] width 526 height 156
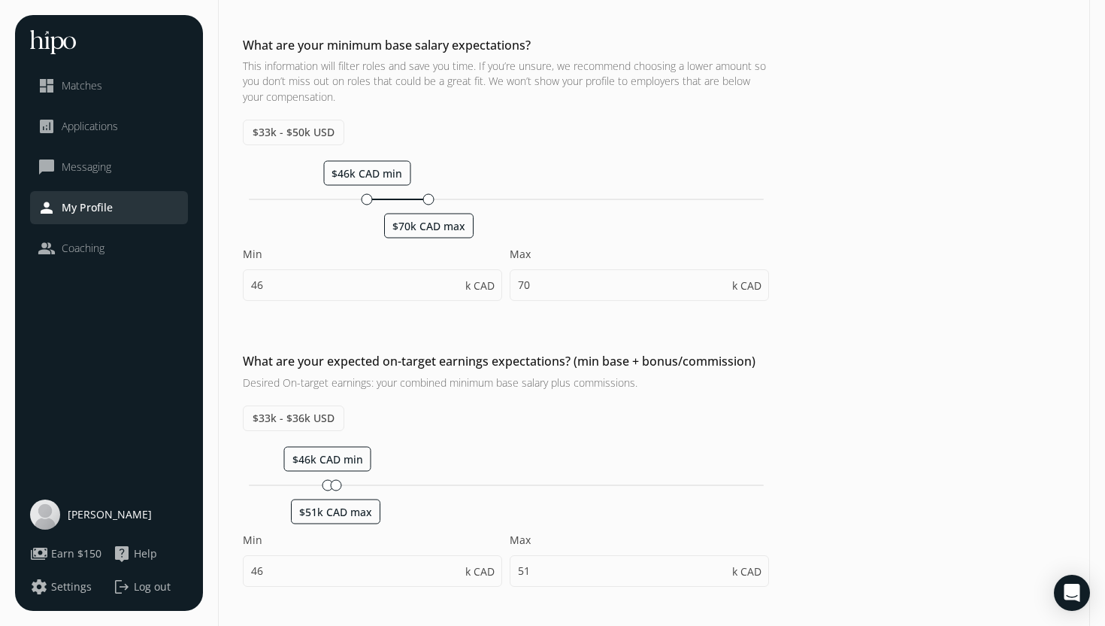
scroll to position [187, 0]
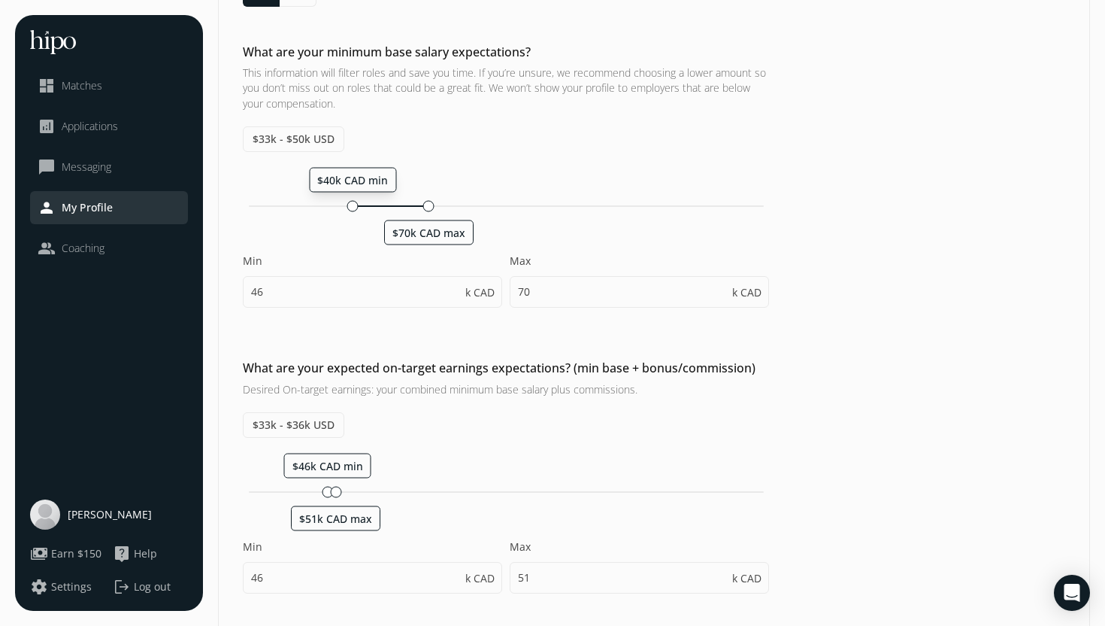
drag, startPoint x: 366, startPoint y: 207, endPoint x: 350, endPoint y: 204, distance: 16.7
click at [350, 204] on div at bounding box center [352, 205] width 11 height 11
type input "40"
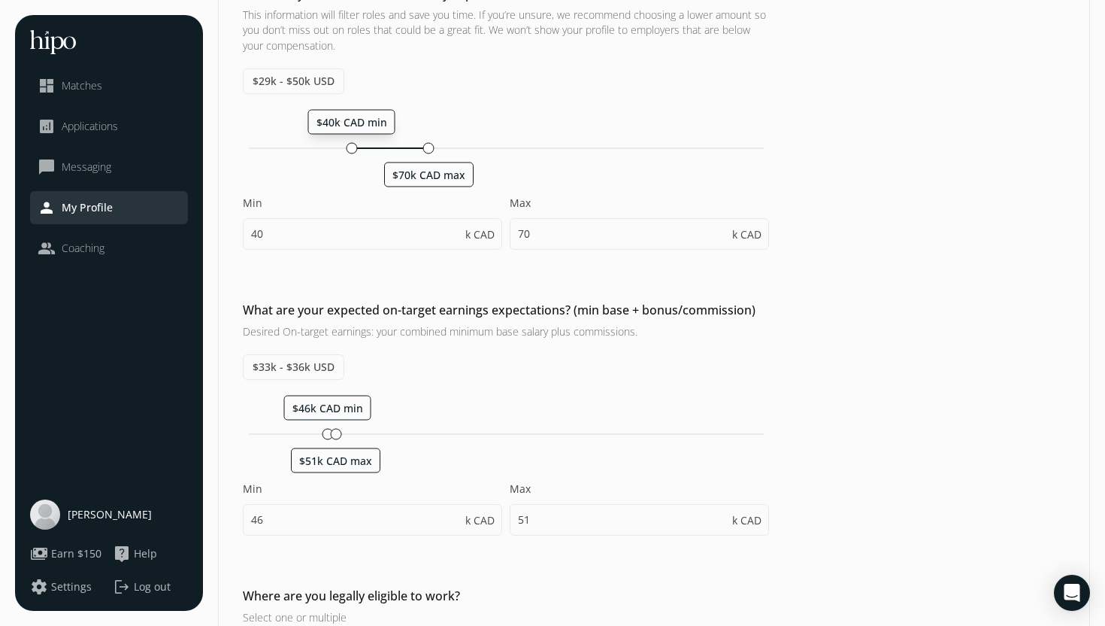
scroll to position [246, 0]
drag, startPoint x: 337, startPoint y: 432, endPoint x: 396, endPoint y: 431, distance: 59.4
click at [396, 431] on div at bounding box center [398, 432] width 11 height 11
type input "58"
type input "87"
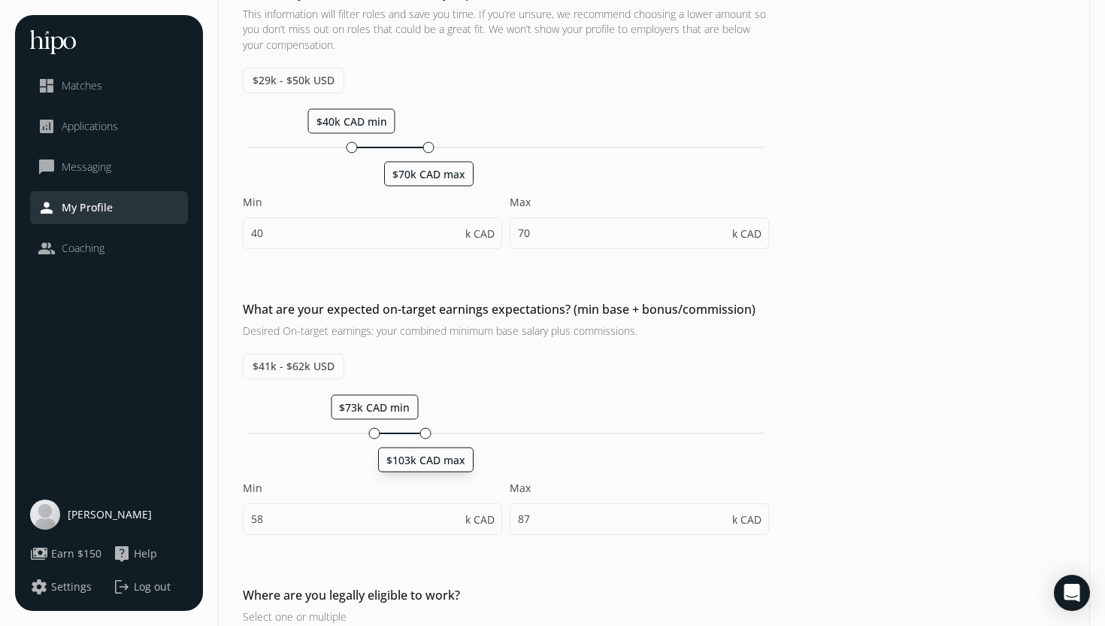
drag, startPoint x: 398, startPoint y: 430, endPoint x: 424, endPoint y: 430, distance: 25.6
click at [424, 430] on div at bounding box center [425, 432] width 11 height 11
type input "73"
type input "103"
drag, startPoint x: 377, startPoint y: 432, endPoint x: 340, endPoint y: 432, distance: 37.6
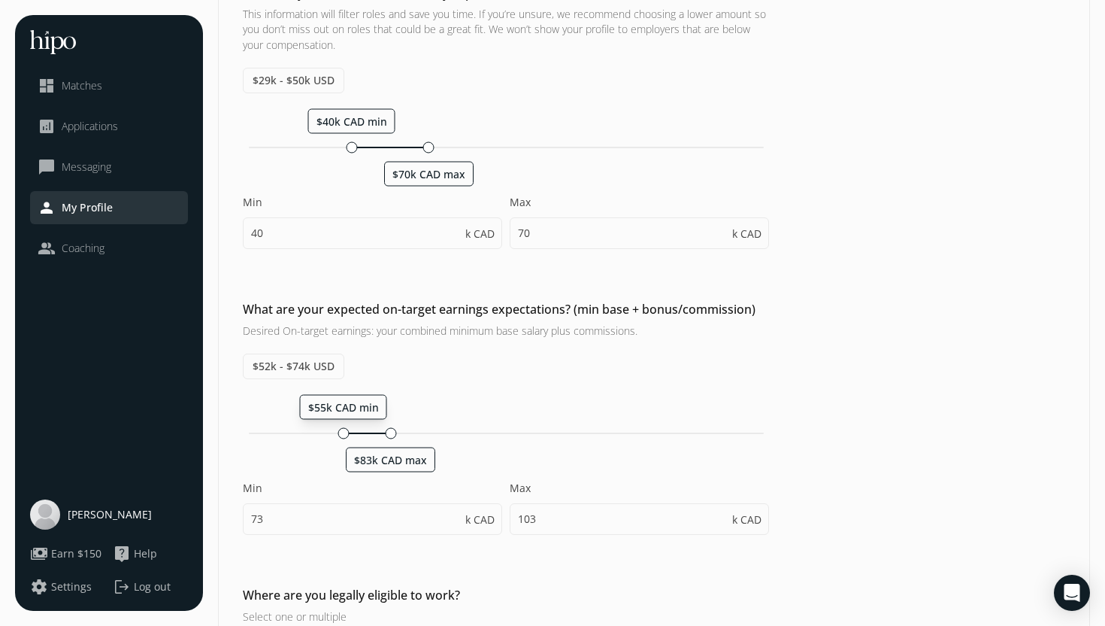
click at [340, 432] on div at bounding box center [343, 432] width 11 height 11
type input "55"
drag, startPoint x: 391, startPoint y: 434, endPoint x: 374, endPoint y: 434, distance: 17.3
click at [374, 434] on div at bounding box center [376, 432] width 11 height 11
type input "75"
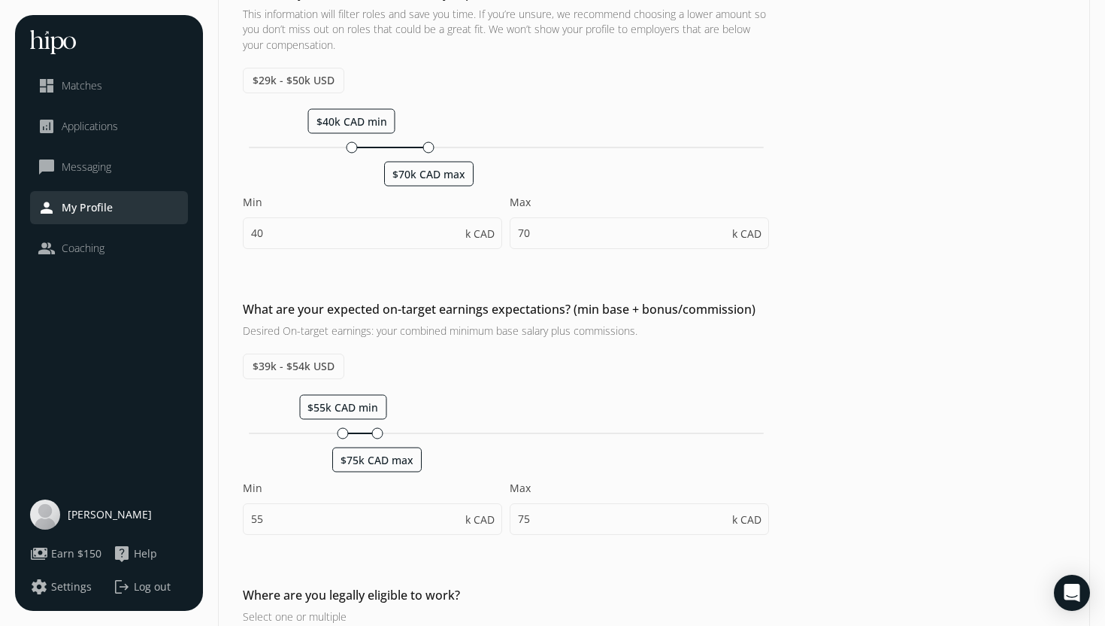
click at [280, 471] on div "$55k CAD min $75k CAD max Min 55 k CAD Max 75 k CAD" at bounding box center [506, 472] width 526 height 156
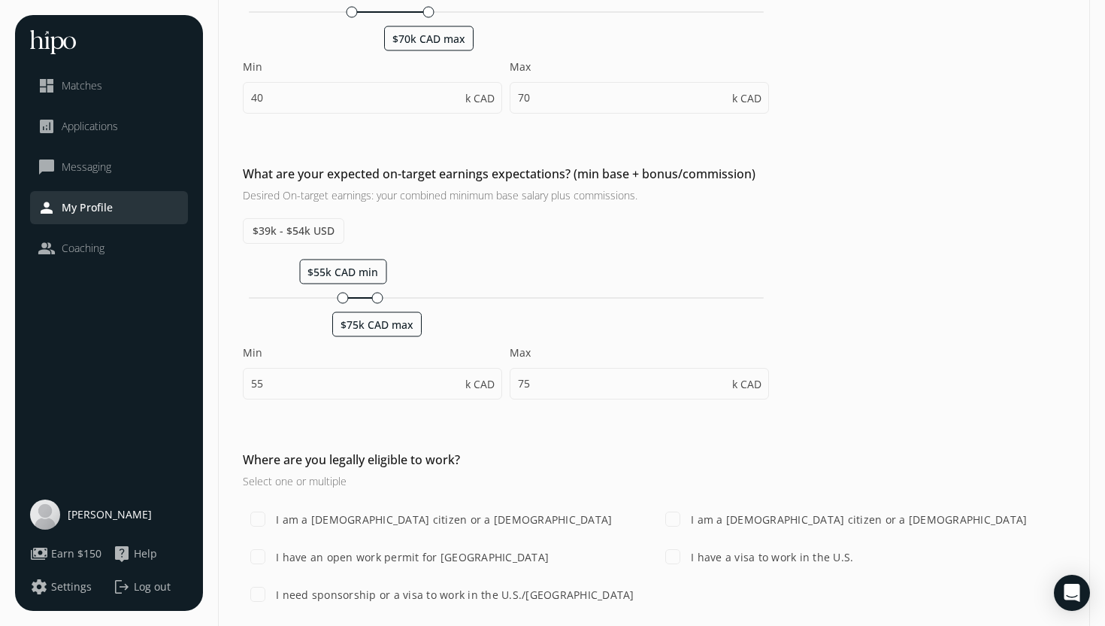
scroll to position [444, 0]
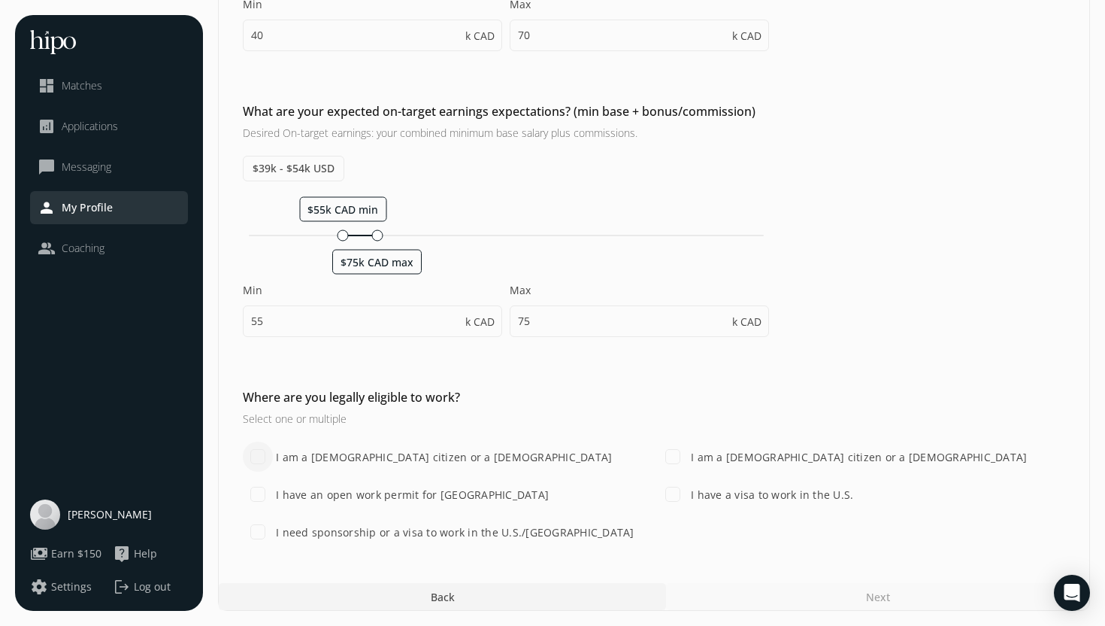
click at [268, 459] on input "I am a [DEMOGRAPHIC_DATA] citizen or a [DEMOGRAPHIC_DATA]" at bounding box center [258, 456] width 30 height 30
checkbox input "true"
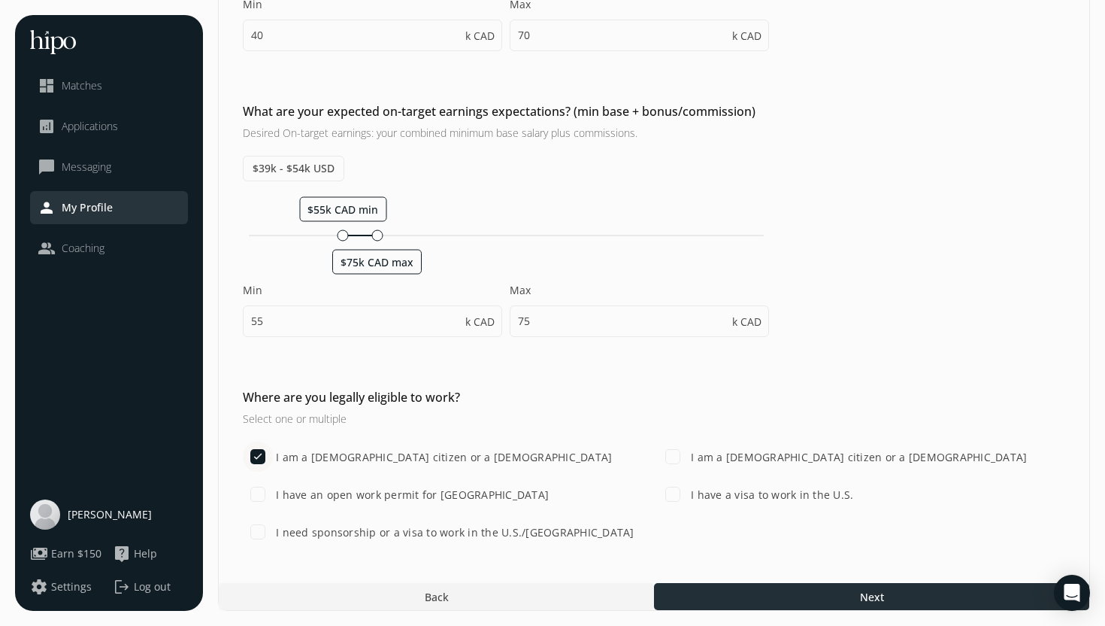
click at [892, 597] on div at bounding box center [871, 596] width 435 height 27
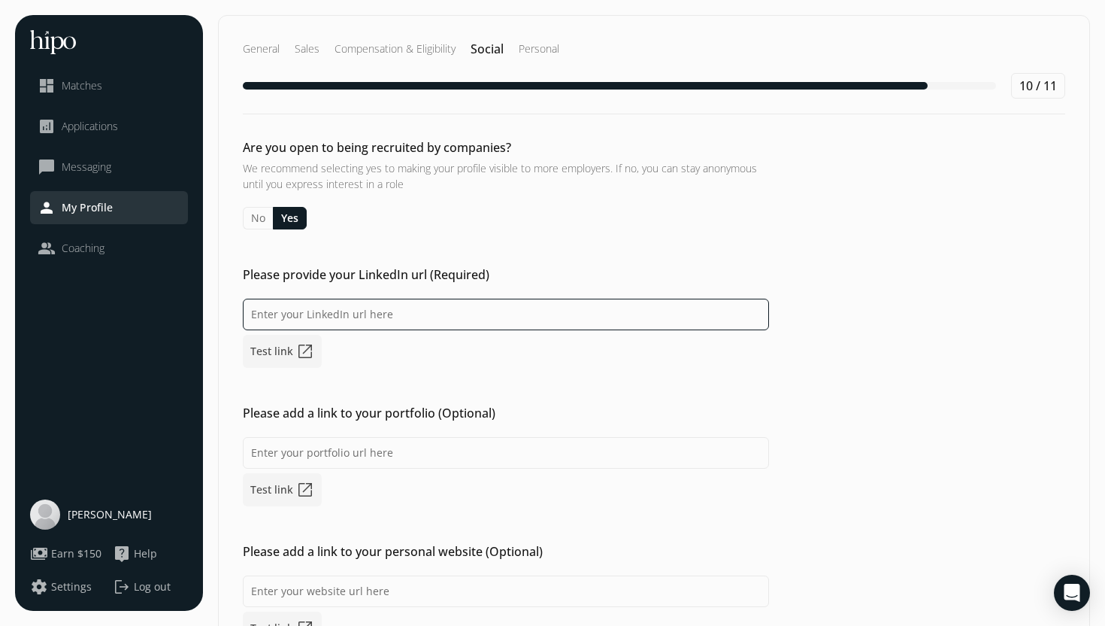
click at [379, 317] on input at bounding box center [506, 314] width 526 height 32
paste input "[URL][DOMAIN_NAME][PERSON_NAME]"
type input "[URL][DOMAIN_NAME][PERSON_NAME]"
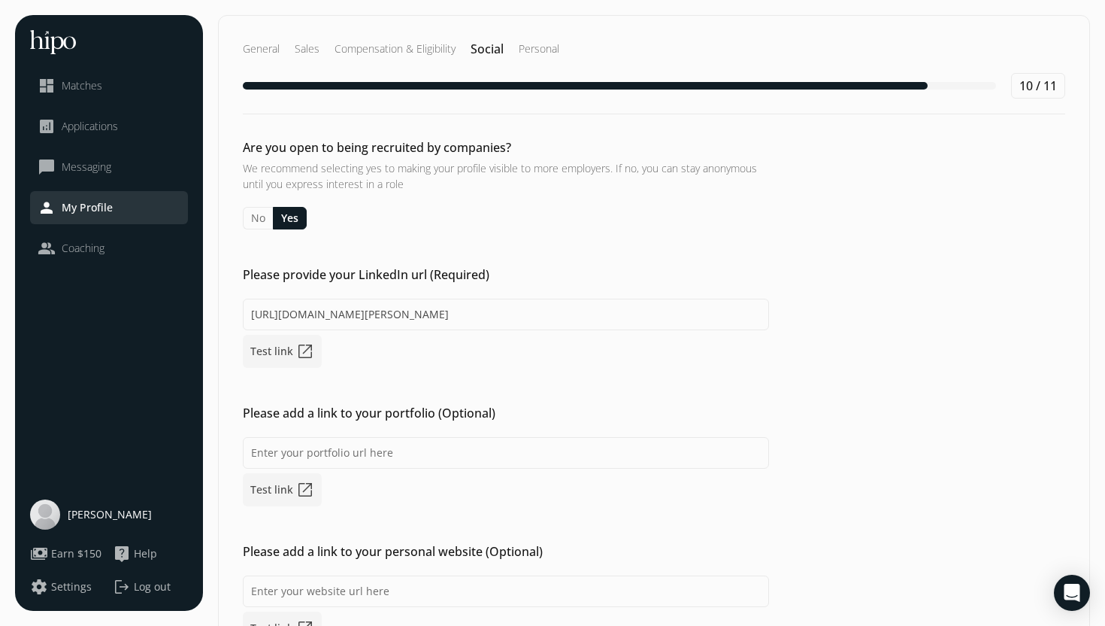
click at [286, 354] on link "Test link open_in_new" at bounding box center [282, 351] width 79 height 33
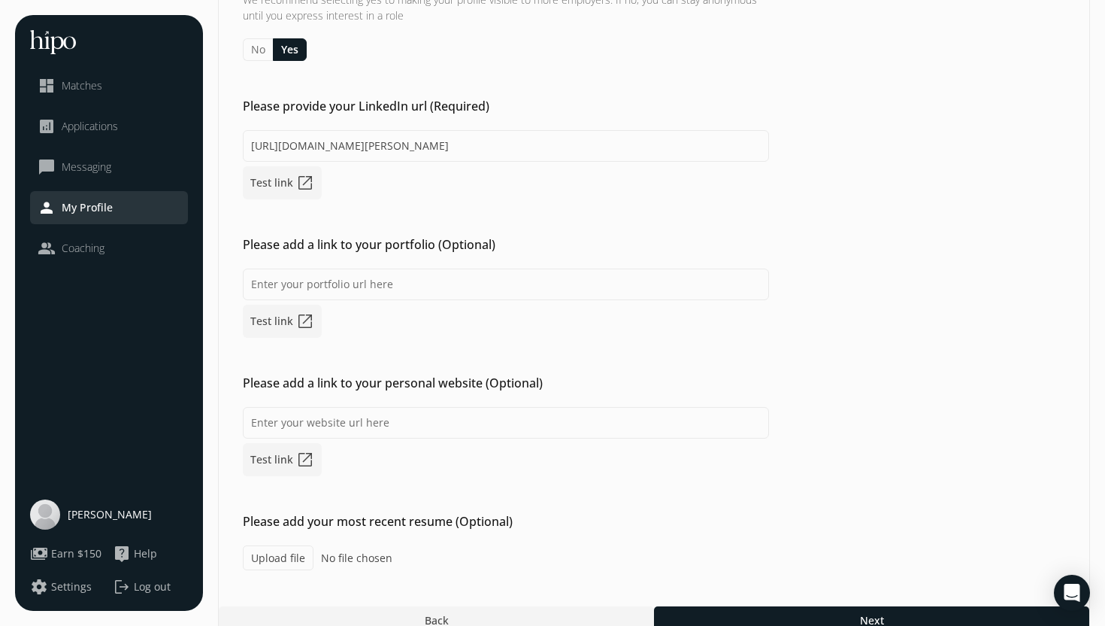
scroll to position [192, 0]
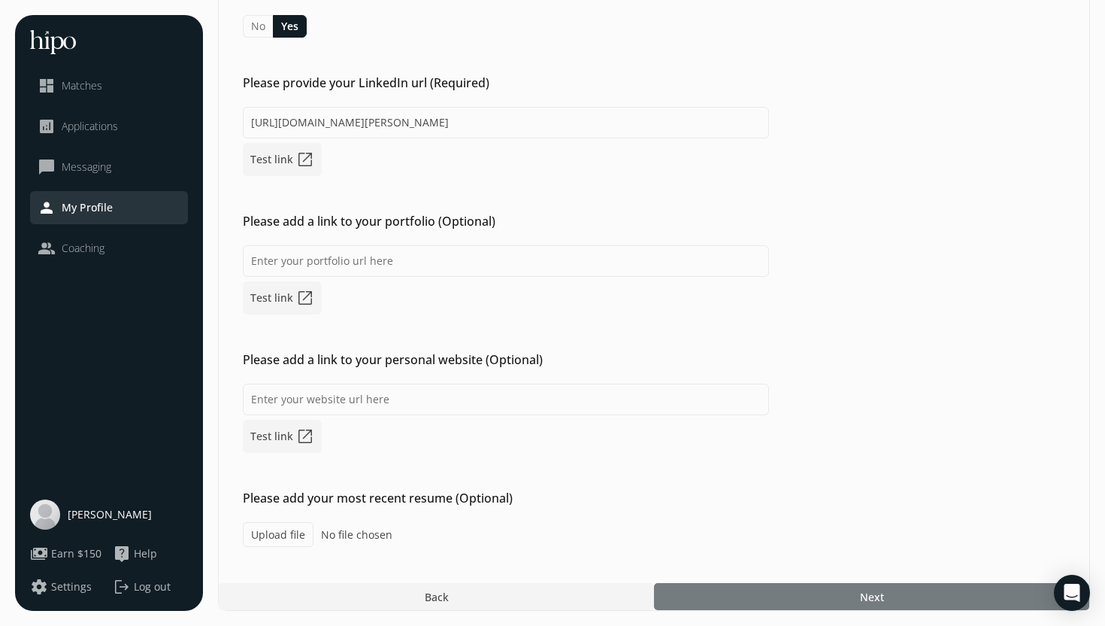
click at [826, 599] on div at bounding box center [871, 596] width 435 height 27
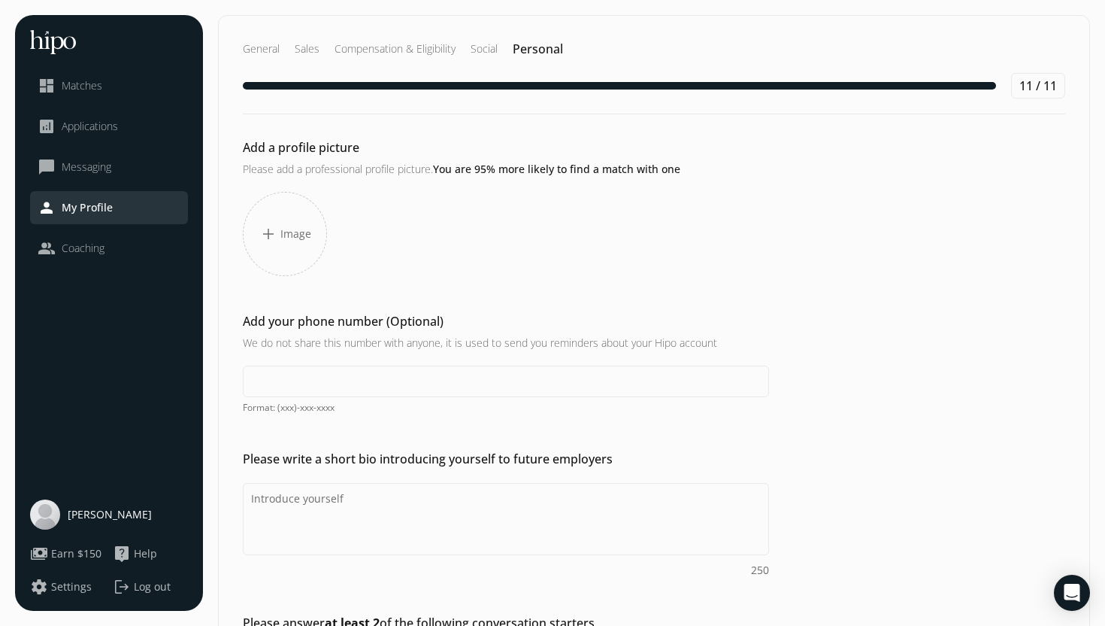
click at [277, 236] on span "add" at bounding box center [268, 234] width 18 height 18
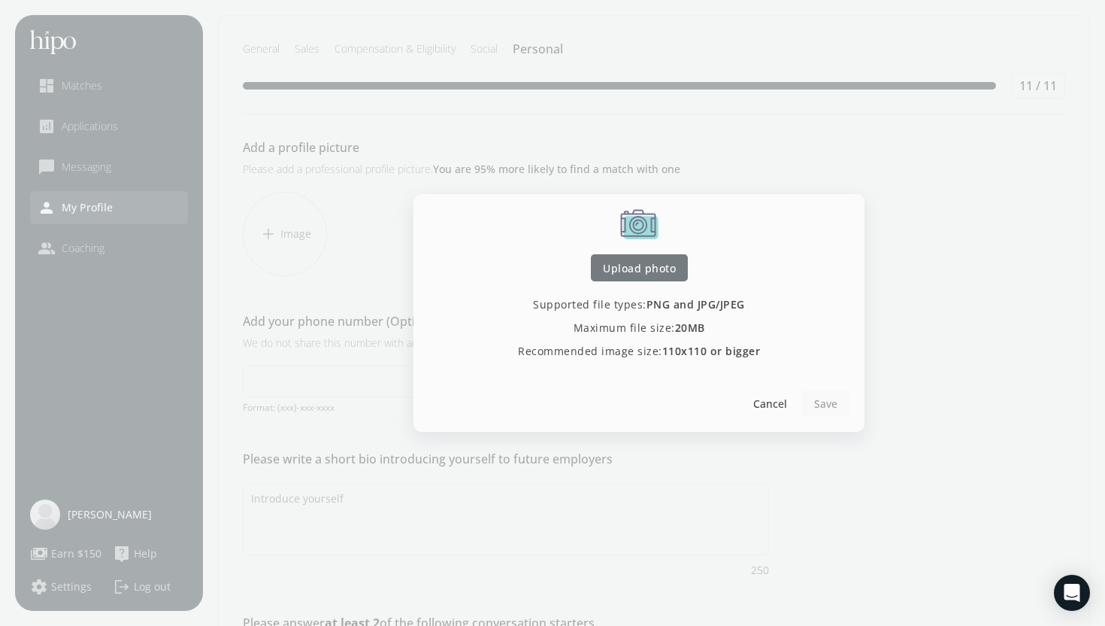
click at [635, 271] on span "Upload photo" at bounding box center [639, 268] width 73 height 16
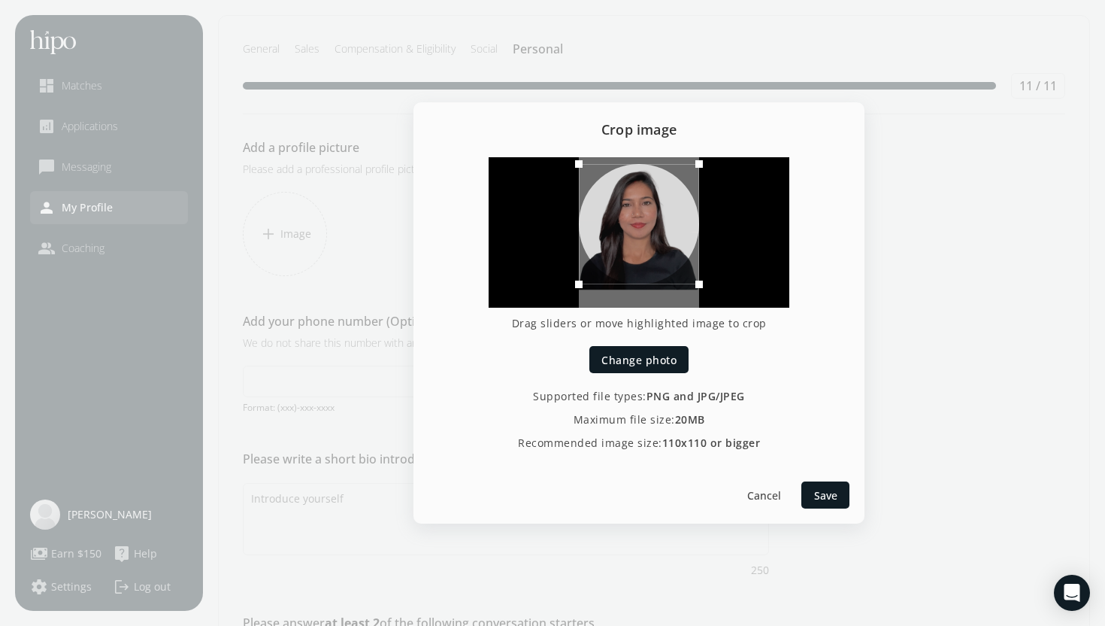
drag, startPoint x: 654, startPoint y: 247, endPoint x: 655, endPoint y: 226, distance: 20.3
click at [655, 226] on div at bounding box center [639, 224] width 120 height 120
click at [821, 497] on span "Save" at bounding box center [825, 495] width 23 height 16
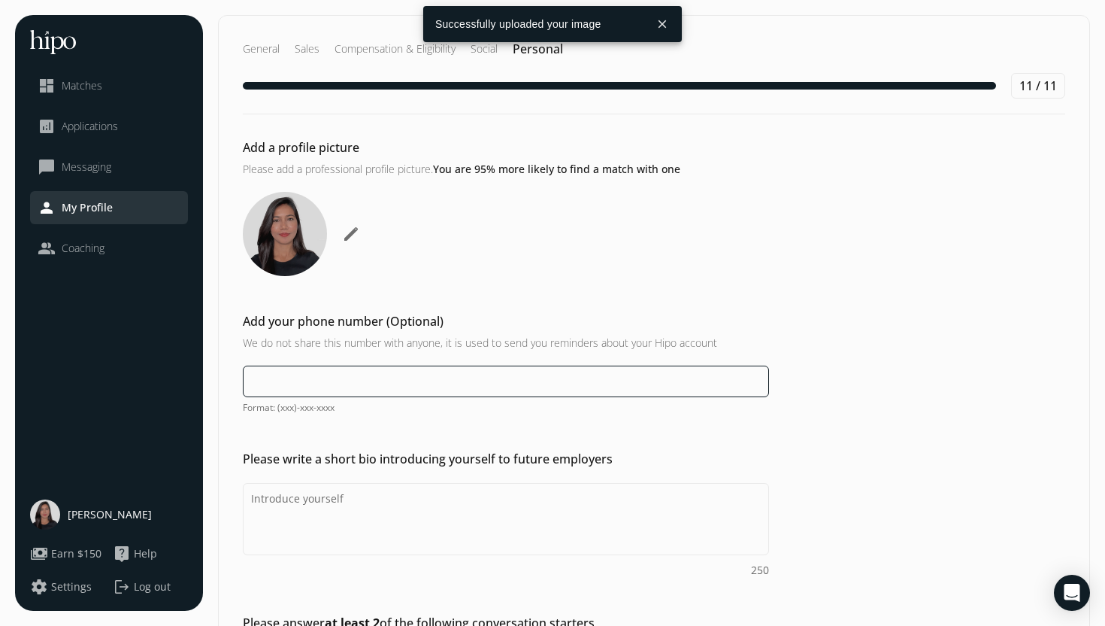
click at [382, 374] on input at bounding box center [506, 381] width 526 height 32
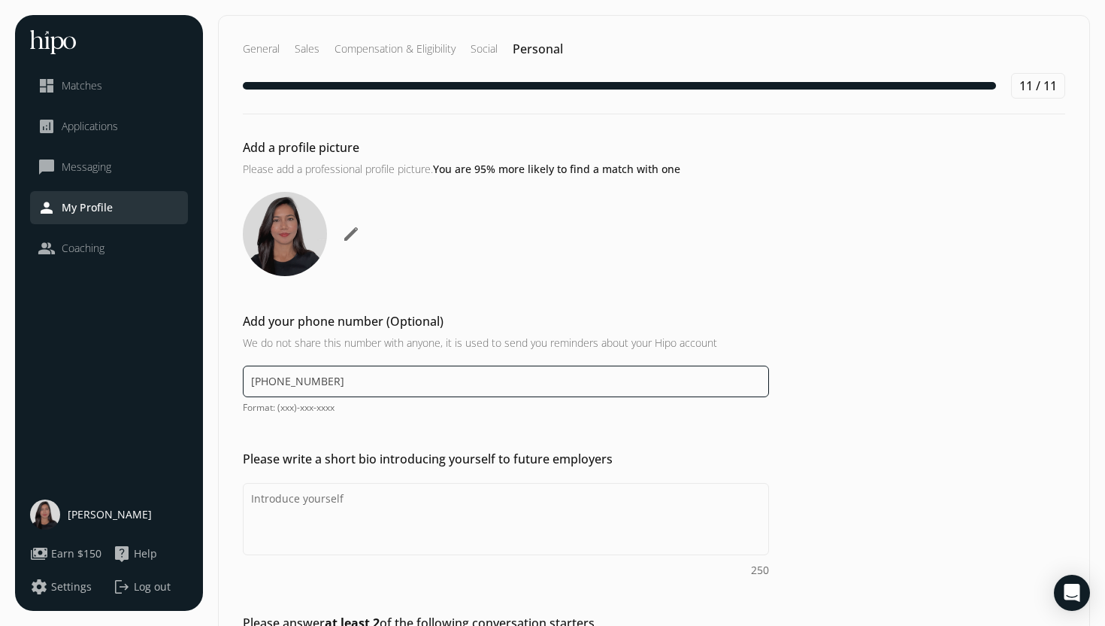
click at [282, 383] on input "[PHONE_NUMBER]" at bounding box center [506, 381] width 526 height 32
type input "[PHONE_NUMBER]"
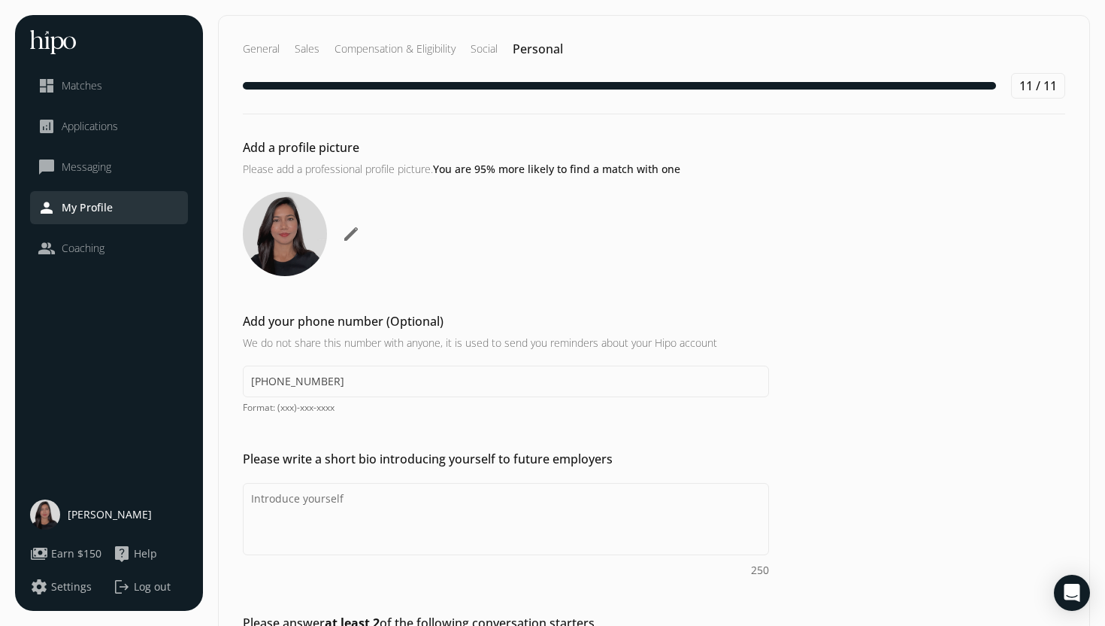
click at [386, 420] on div "Add a profile picture Please add a professional profile picture. You are 95% mo…" at bounding box center [654, 471] width 871 height 667
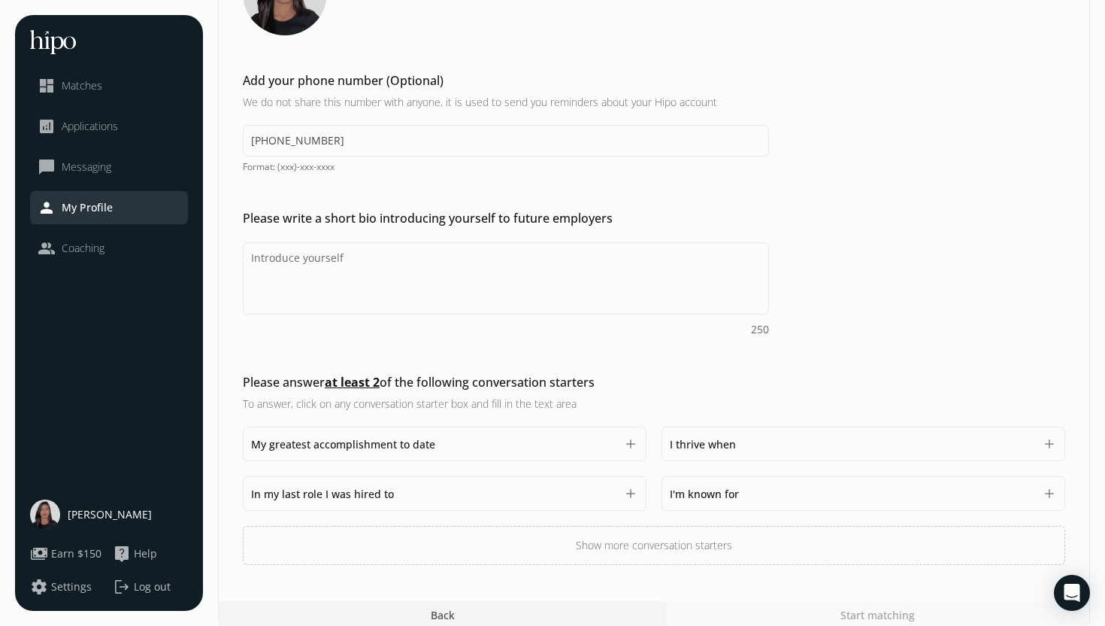
scroll to position [259, 0]
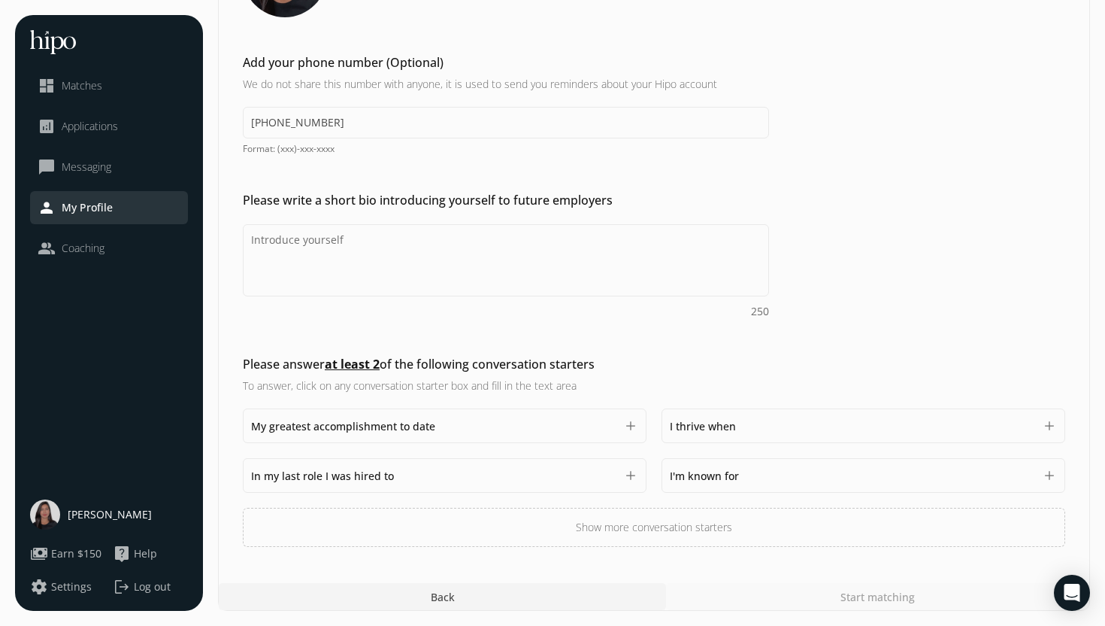
click at [610, 529] on button "Show more conversation starters" at bounding box center [654, 526] width 822 height 39
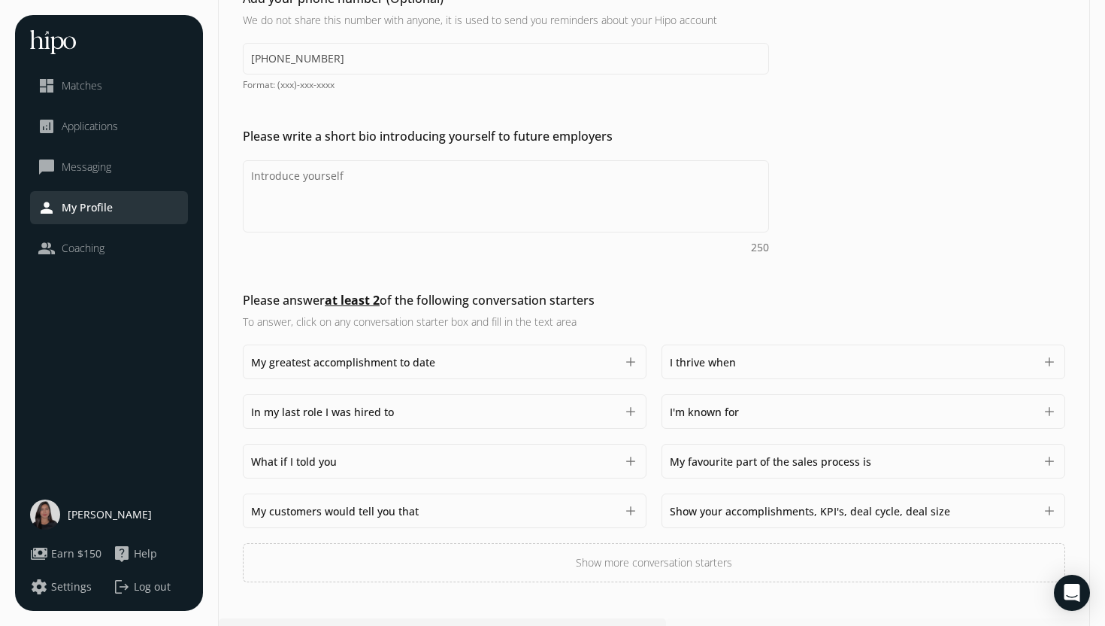
scroll to position [358, 0]
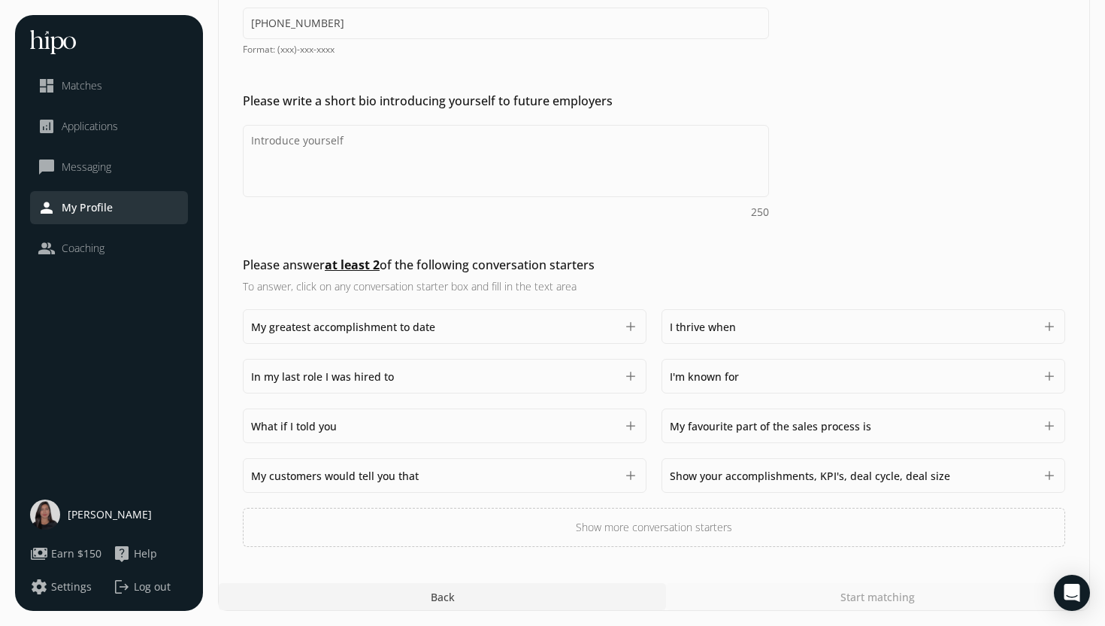
click at [907, 422] on div "My favourite part of the sales process is 1500" at bounding box center [852, 426] width 365 height 18
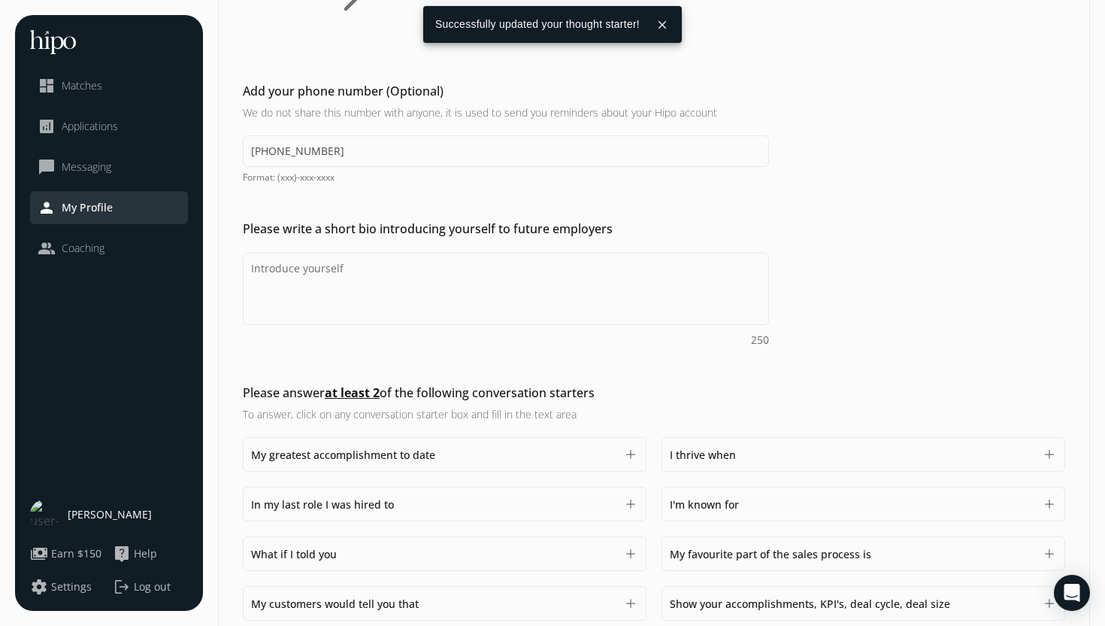
scroll to position [315, 0]
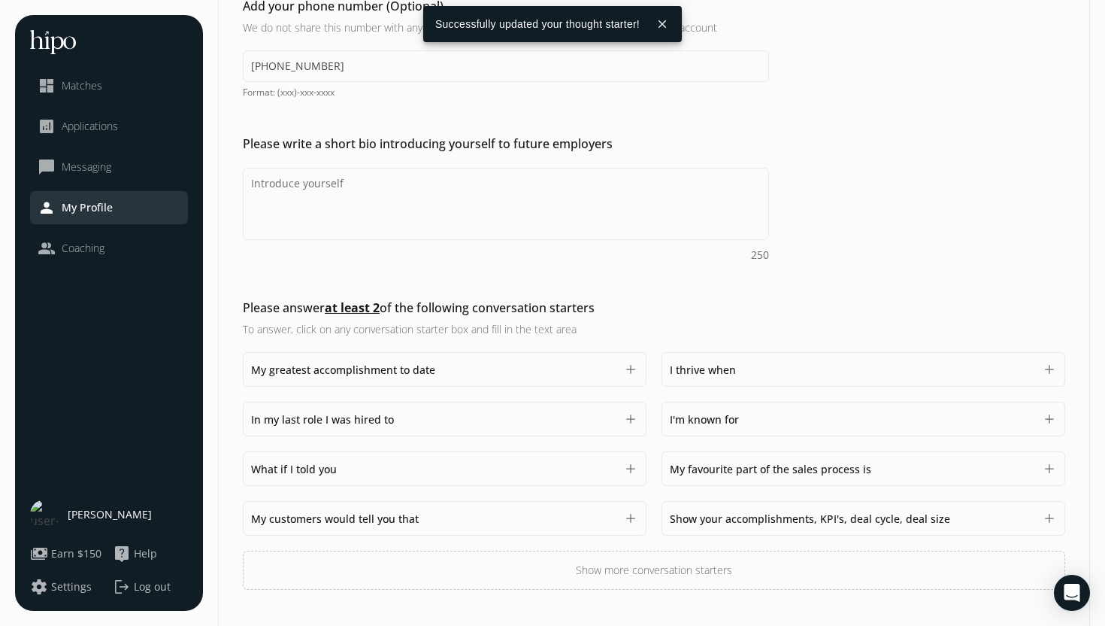
click at [447, 424] on div "In my last role I was hired to 1500" at bounding box center [433, 419] width 365 height 18
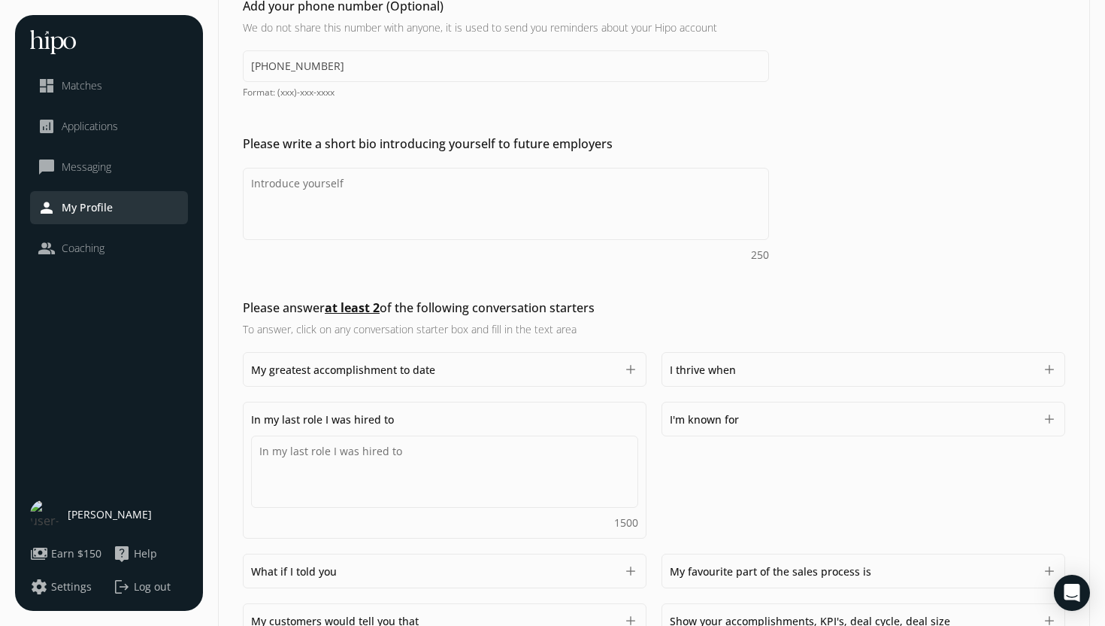
click at [447, 424] on div "In my last role I was hired to 1500" at bounding box center [444, 470] width 387 height 120
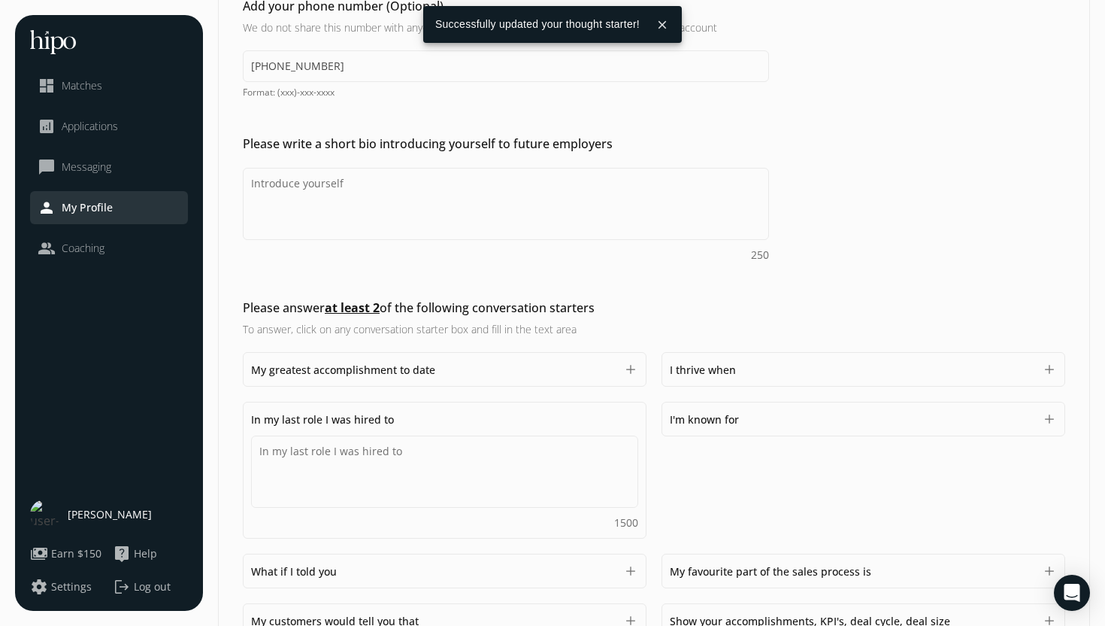
click at [447, 424] on div "In my last role I was hired to 1500" at bounding box center [444, 470] width 387 height 120
click at [704, 485] on div "My greatest accomplishment to date 1500 add I thrive when 1500 add In my last r…" at bounding box center [654, 522] width 822 height 340
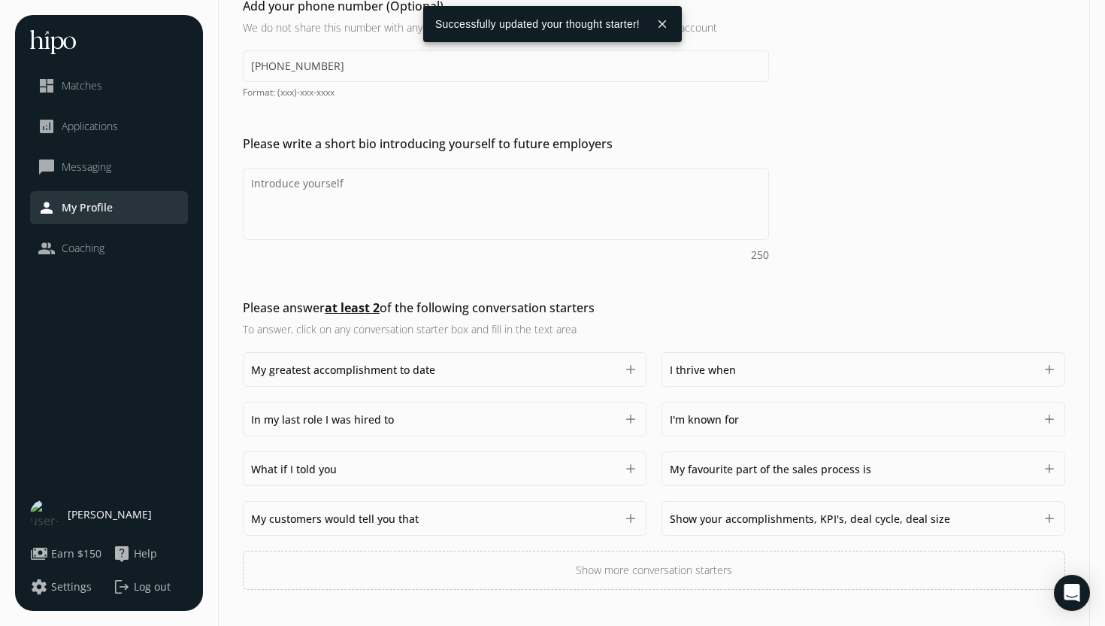
click at [569, 578] on button "Show more conversation starters" at bounding box center [654, 569] width 822 height 39
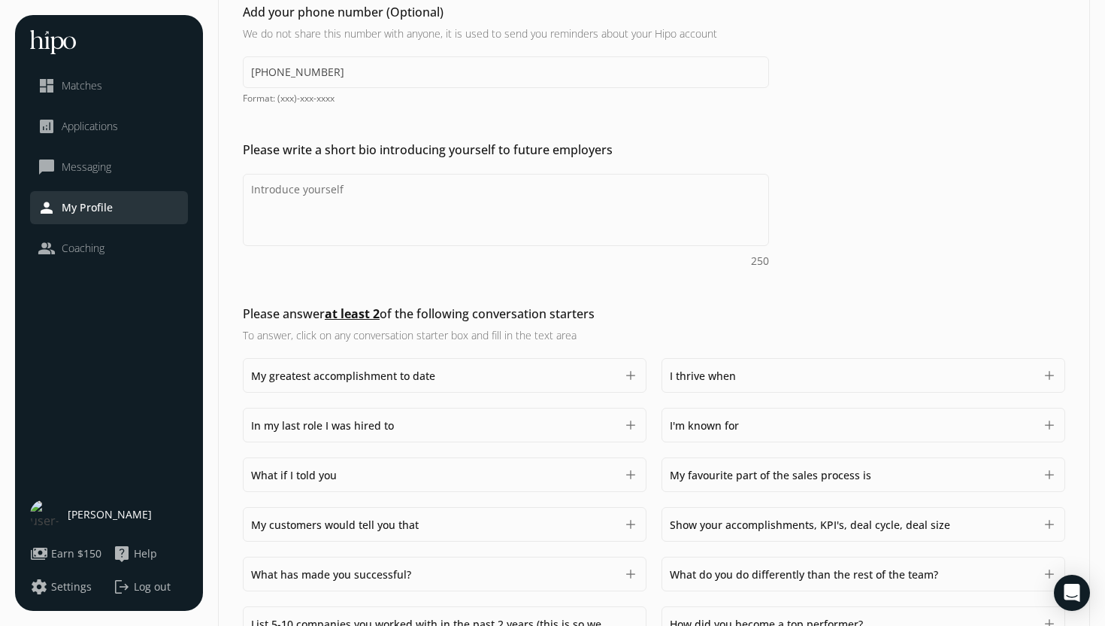
scroll to position [395, 0]
